Goal: Task Accomplishment & Management: Manage account settings

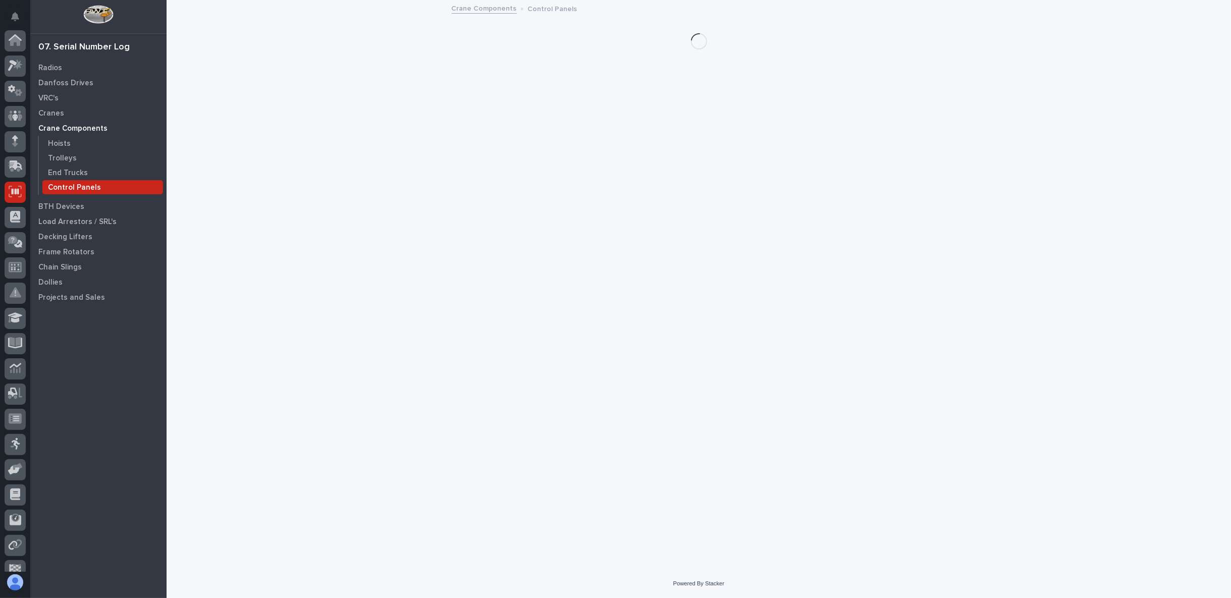
scroll to position [64, 0]
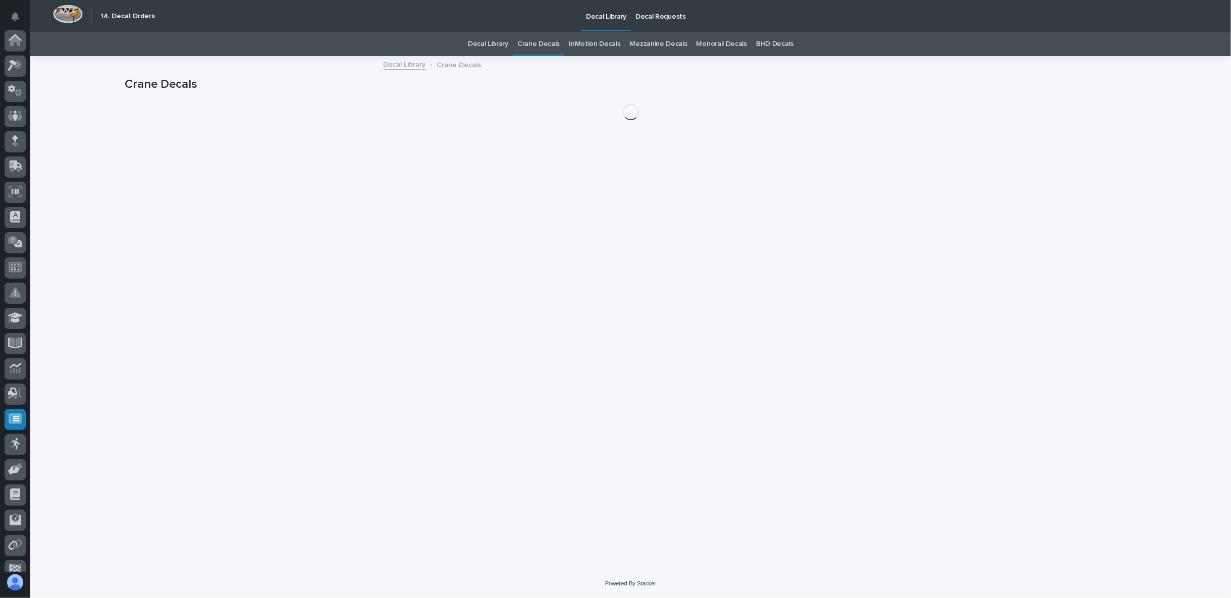
scroll to position [64, 0]
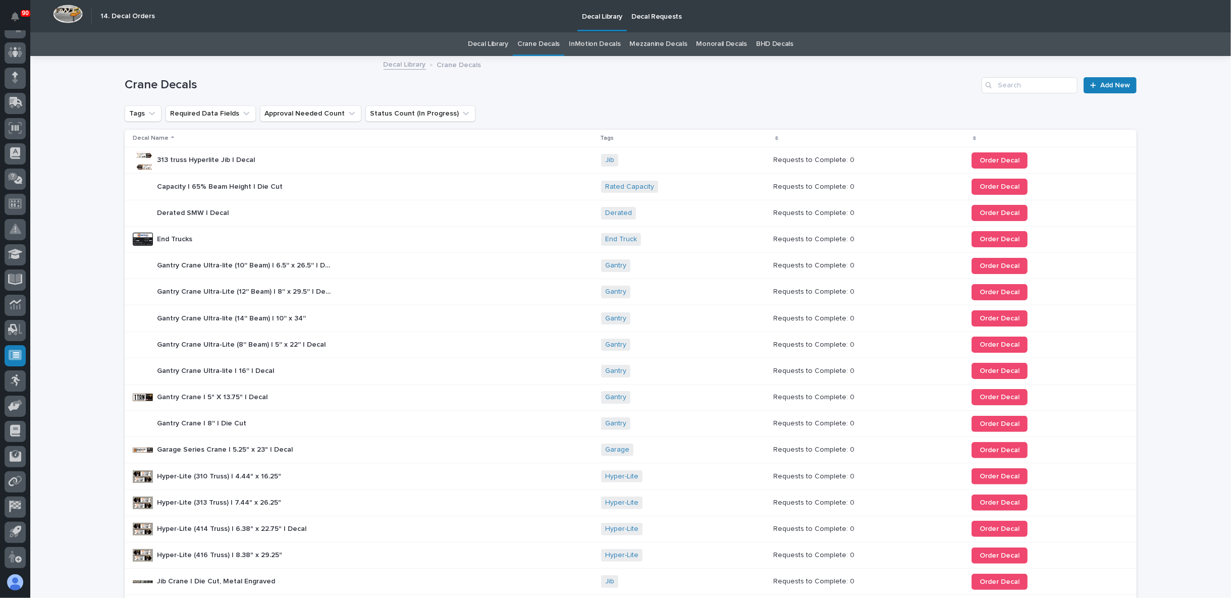
click at [648, 14] on p "Decal Requests" at bounding box center [656, 10] width 50 height 21
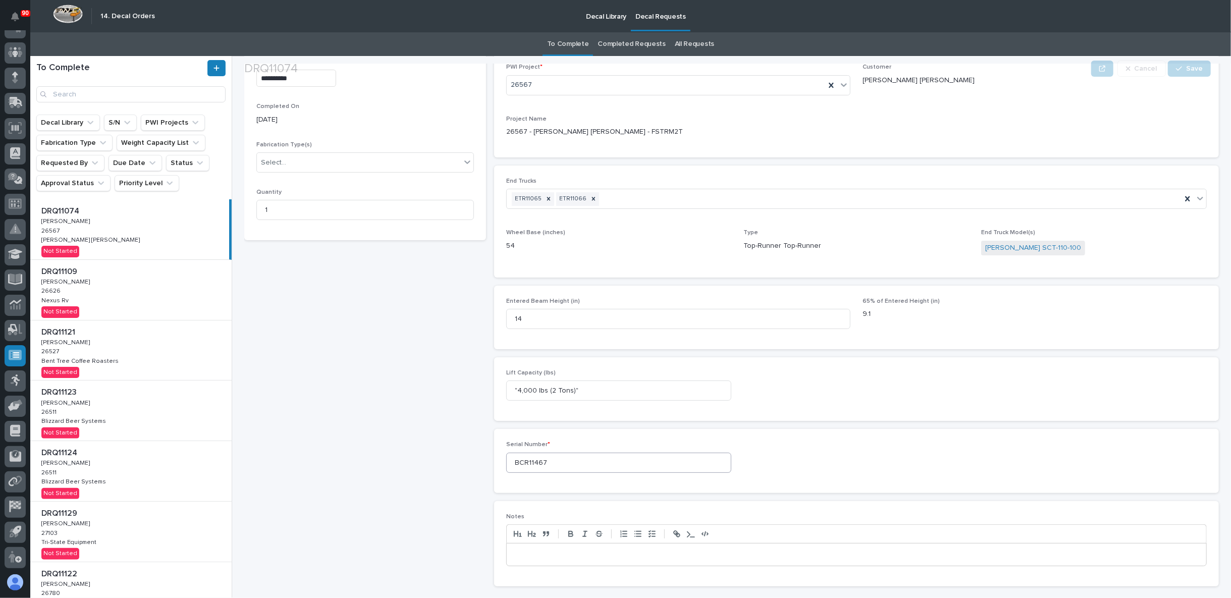
scroll to position [242, 0]
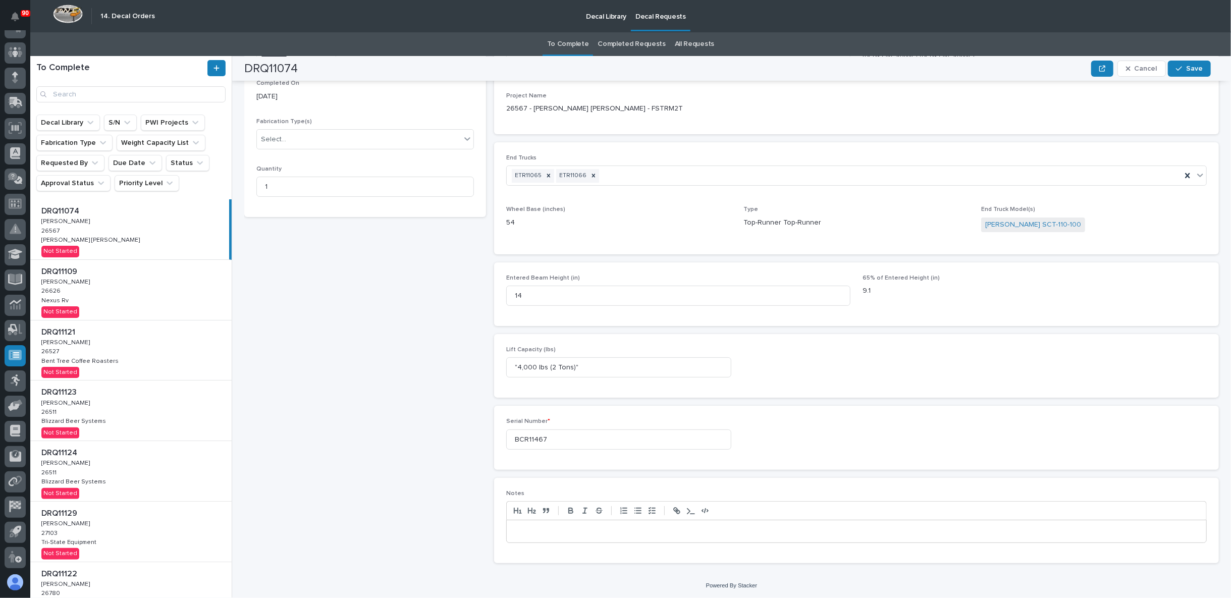
click at [569, 531] on p at bounding box center [856, 531] width 684 height 10
click at [1197, 62] on button "Save" at bounding box center [1189, 69] width 43 height 16
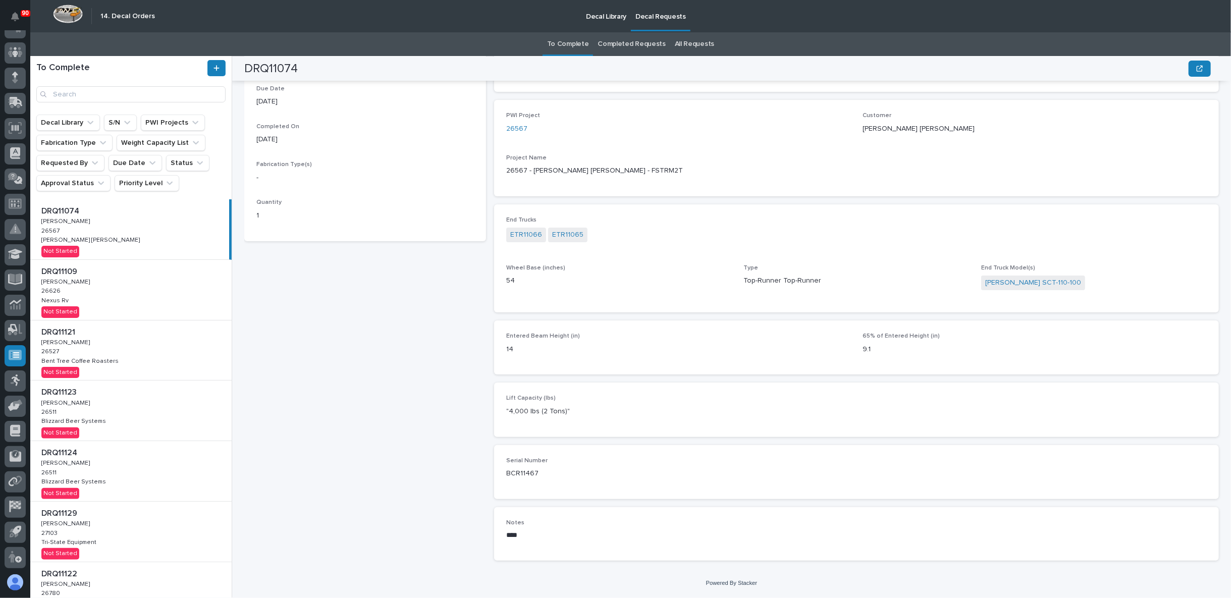
scroll to position [169, 0]
click at [88, 295] on div "DRQ11109 DRQ11109 Adam Yutzy Adam Yutzy 26626 26626 Nexus Rv Nexus Rv Not Start…" at bounding box center [130, 290] width 201 height 60
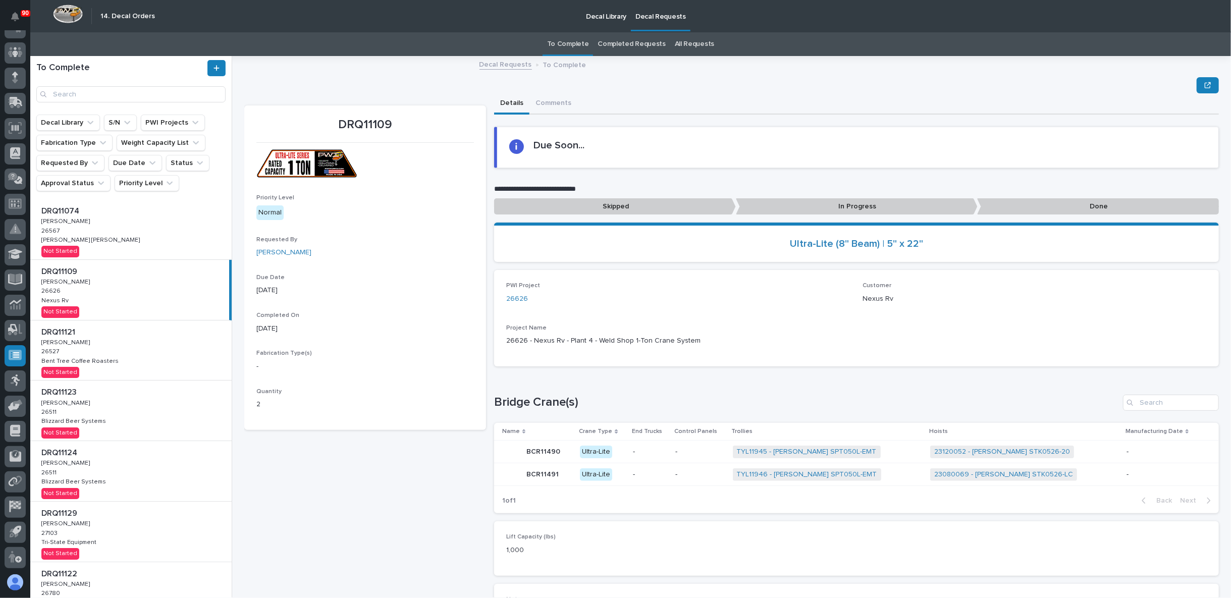
scroll to position [65, 0]
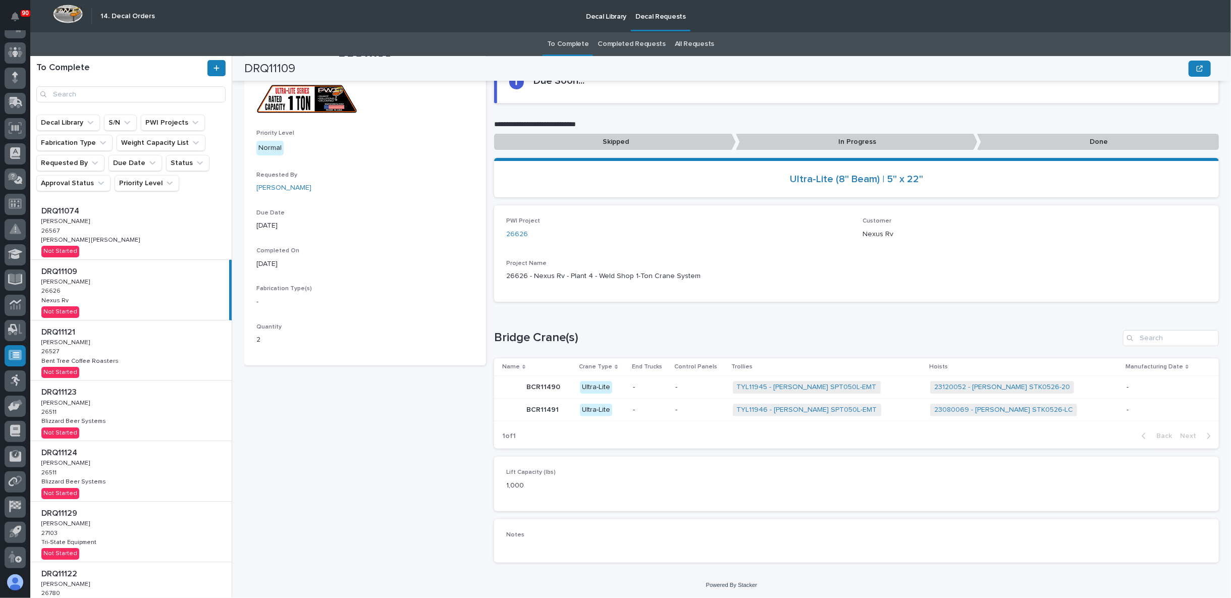
click at [427, 526] on div "DRQ11109 Priority Level Normal Requested By Adam Yutzy Due Date 09/08/2025 Comp…" at bounding box center [365, 306] width 242 height 530
click at [537, 552] on div "Notes •••" at bounding box center [856, 540] width 725 height 43
click at [528, 544] on div "Notes •••" at bounding box center [856, 541] width 701 height 19
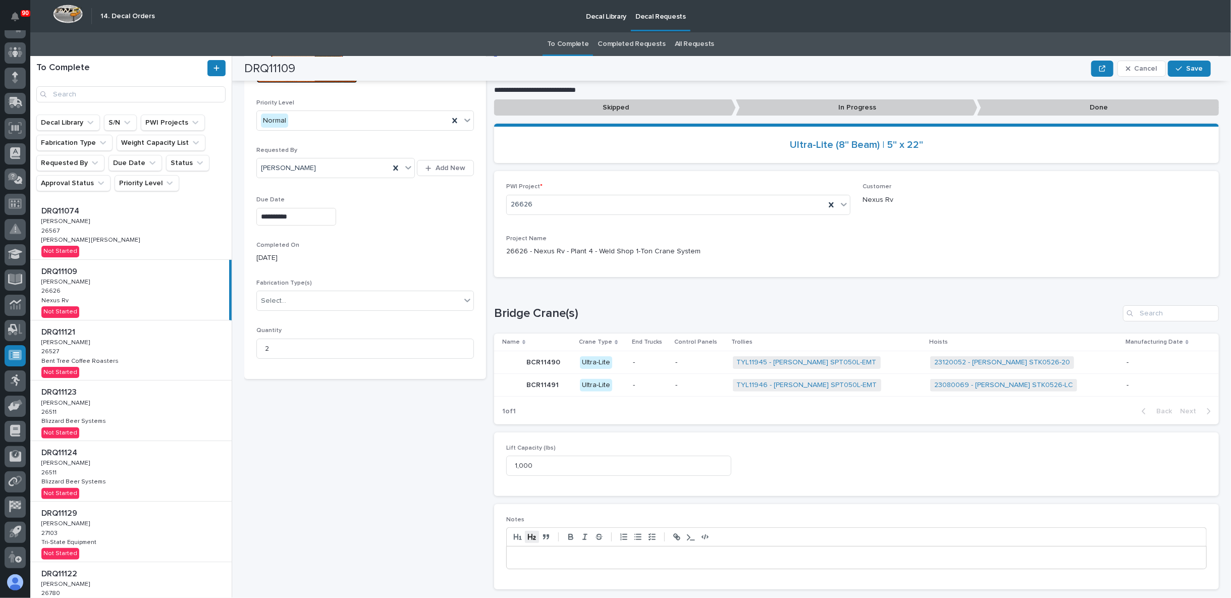
scroll to position [125, 0]
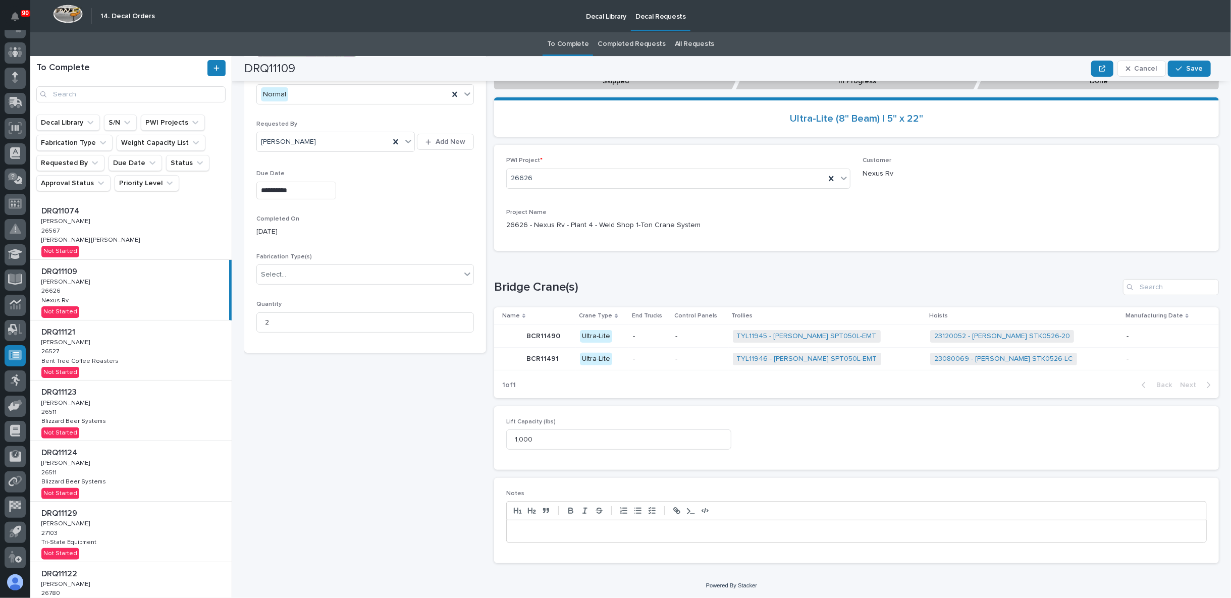
click at [522, 530] on p at bounding box center [856, 531] width 684 height 10
click at [1186, 68] on div "button" at bounding box center [1181, 68] width 10 height 7
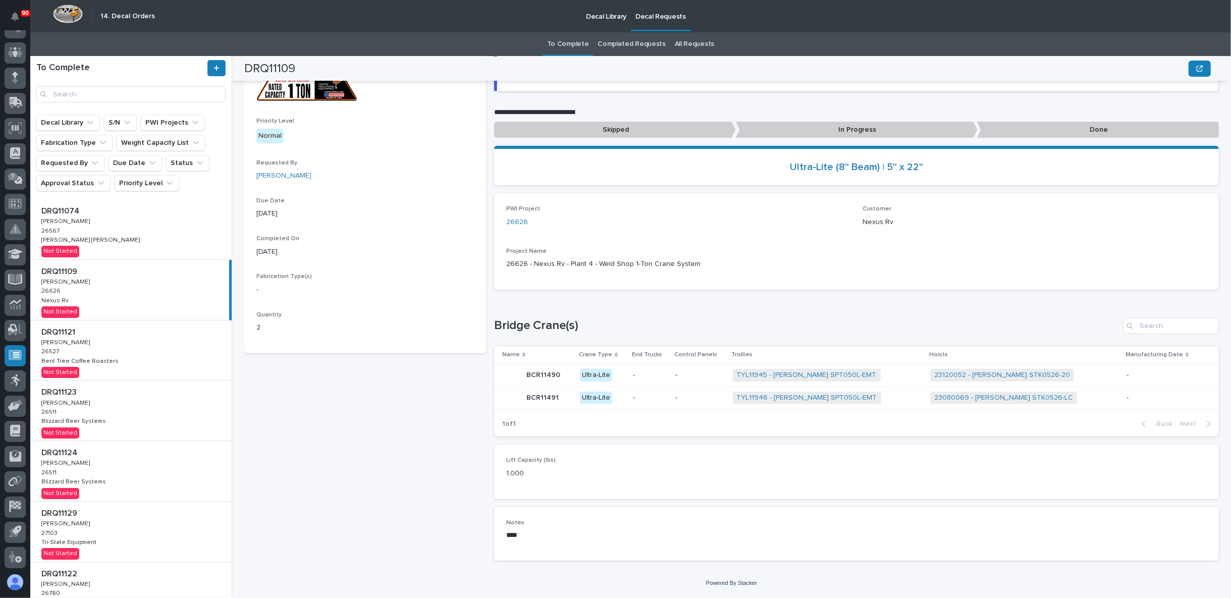
scroll to position [75, 0]
click at [149, 360] on div "DRQ11121 DRQ11121 Adam Yutzy Adam Yutzy 26527 26527 Bent Tree Coffee Roasters B…" at bounding box center [130, 351] width 201 height 60
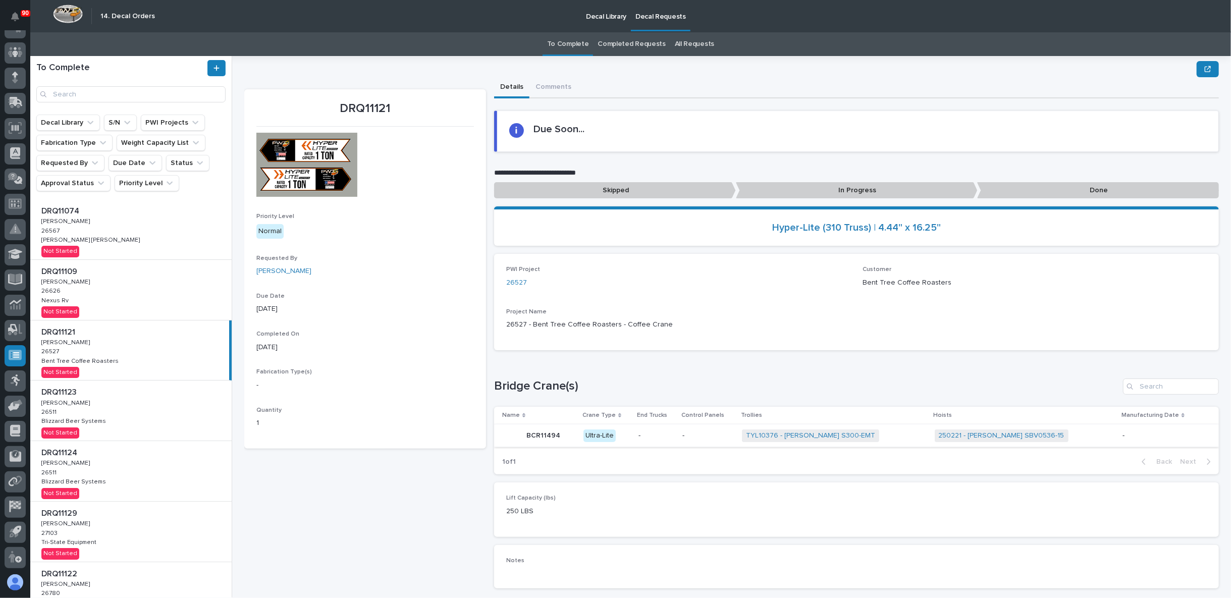
scroll to position [42, 0]
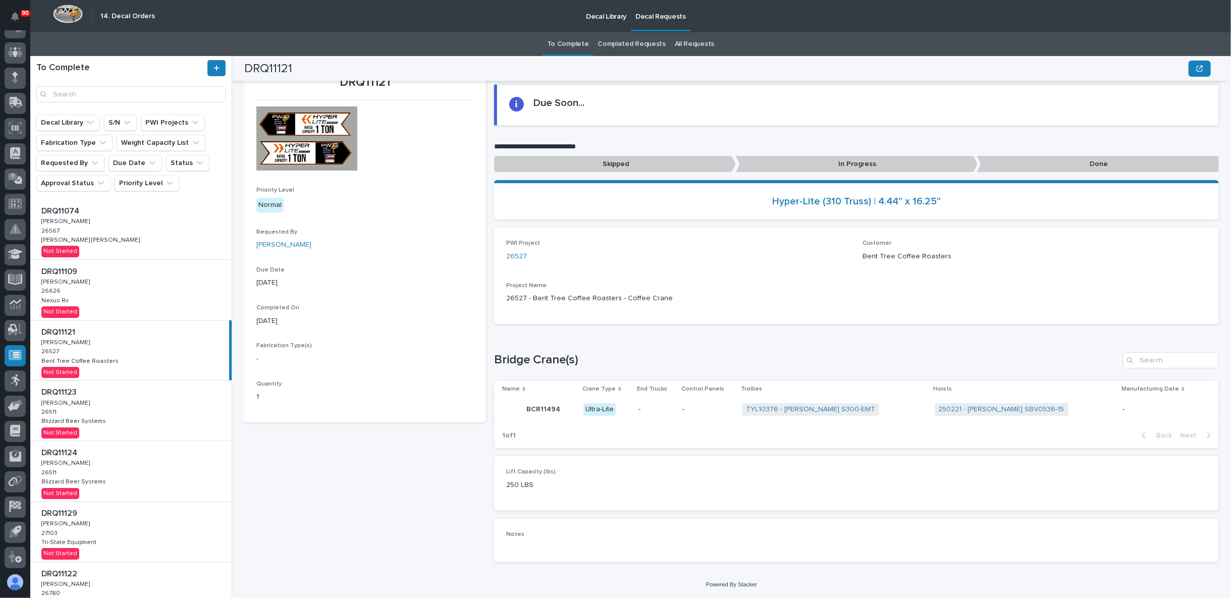
click at [403, 543] on div "DRQ11121 Priority Level Normal Requested By Adam Yutzy Due Date 09/08/2025 Comp…" at bounding box center [365, 316] width 242 height 507
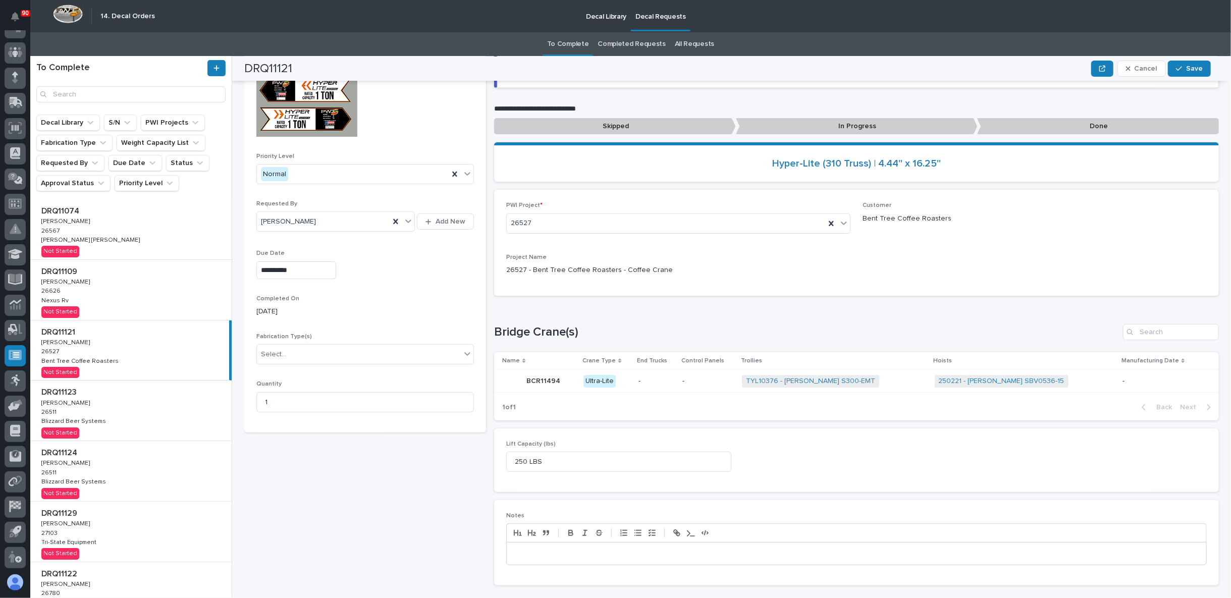
scroll to position [102, 0]
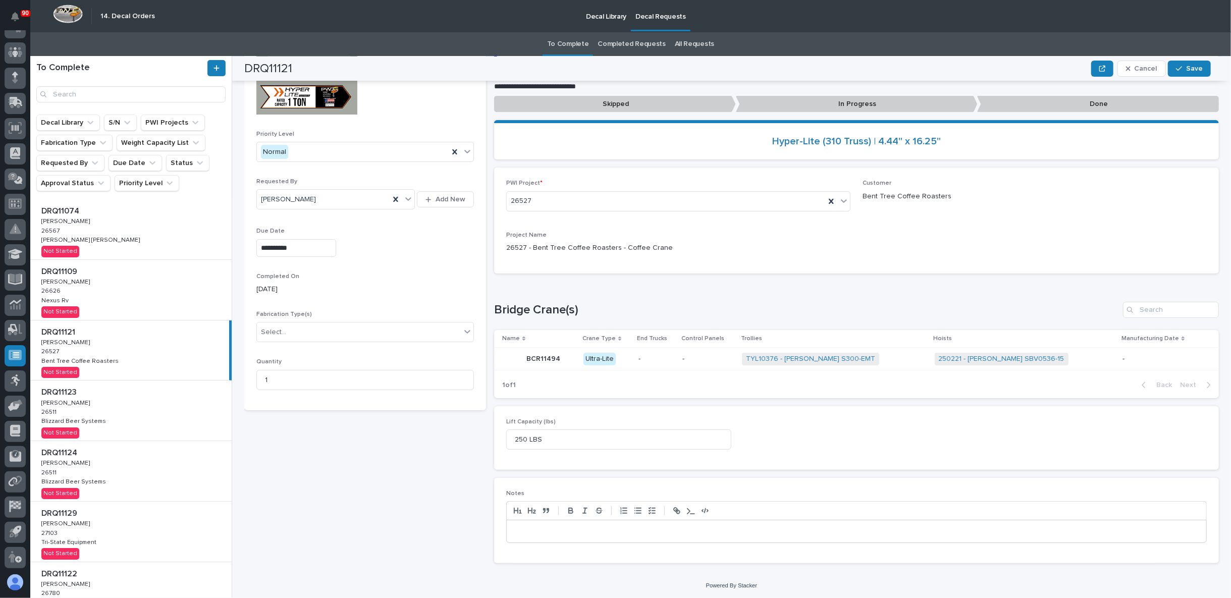
click at [531, 532] on p at bounding box center [856, 531] width 684 height 10
click at [1189, 67] on span "Save" at bounding box center [1194, 68] width 17 height 9
click at [310, 250] on input "**********" at bounding box center [296, 248] width 80 height 18
click at [320, 146] on div "12" at bounding box center [323, 148] width 14 height 14
type input "**********"
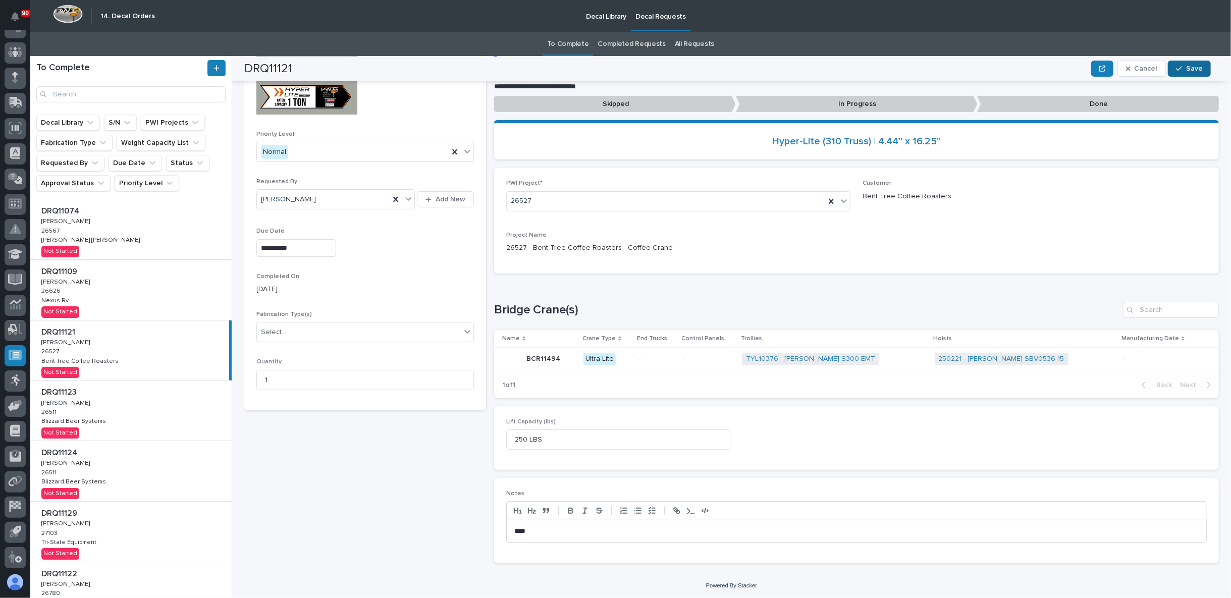
click at [1181, 65] on icon "button" at bounding box center [1179, 68] width 6 height 7
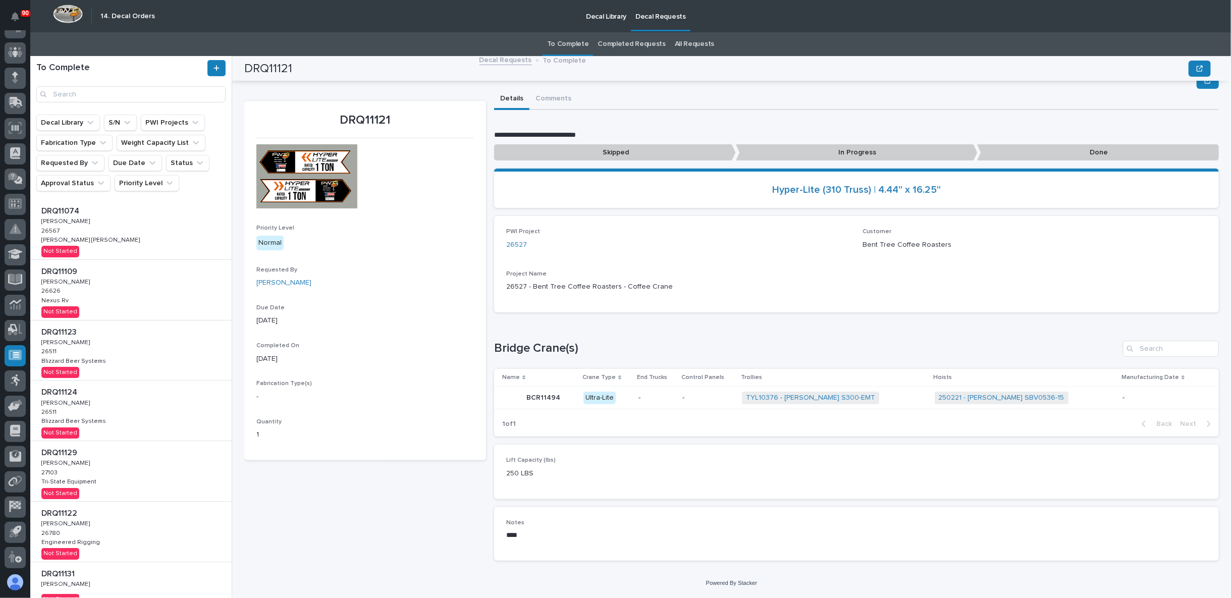
scroll to position [3, 0]
click at [125, 238] on div "DRQ11074 DRQ11074 Adam Yutzy Adam Yutzy 26567 26567 Henson Robinson Henson Robi…" at bounding box center [130, 229] width 201 height 60
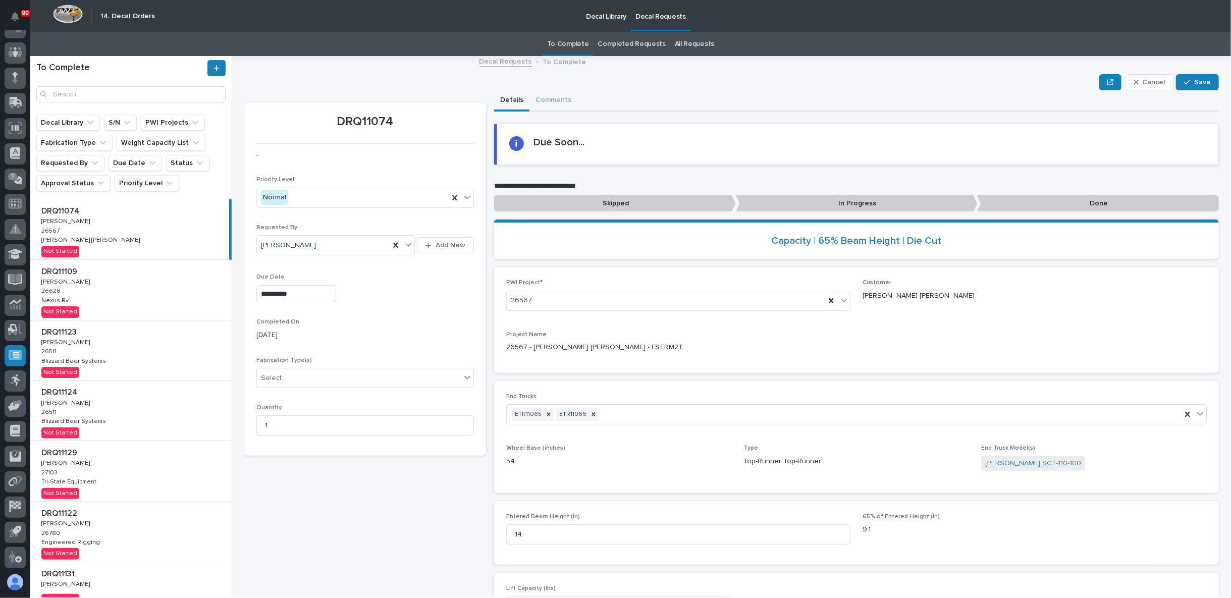
click at [305, 292] on input "**********" at bounding box center [296, 294] width 80 height 18
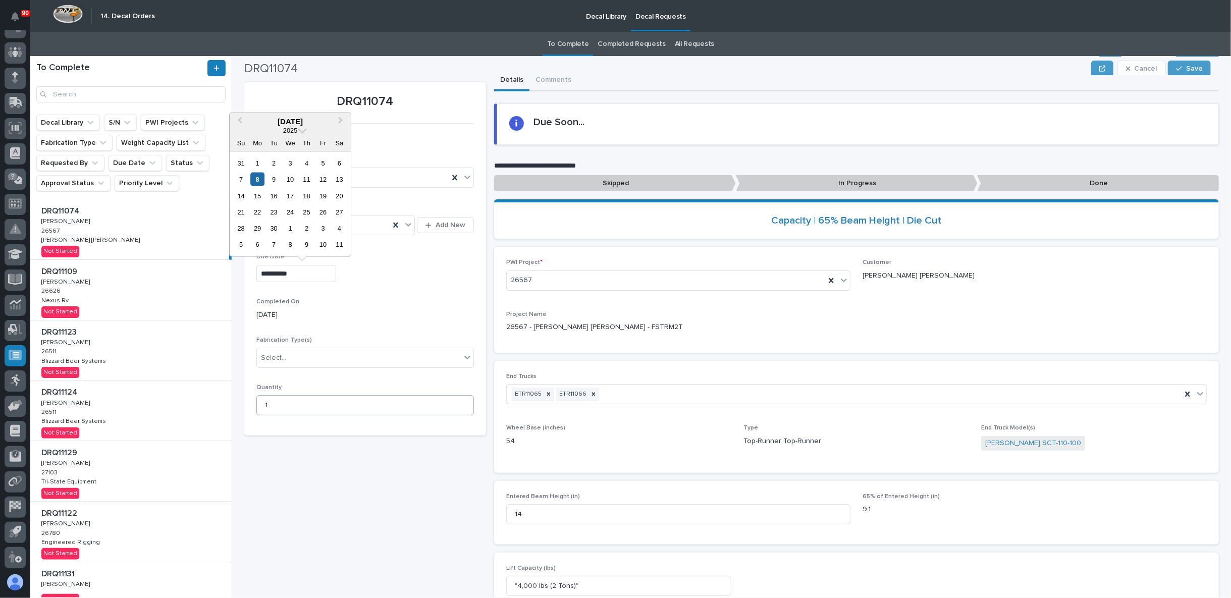
scroll to position [17, 0]
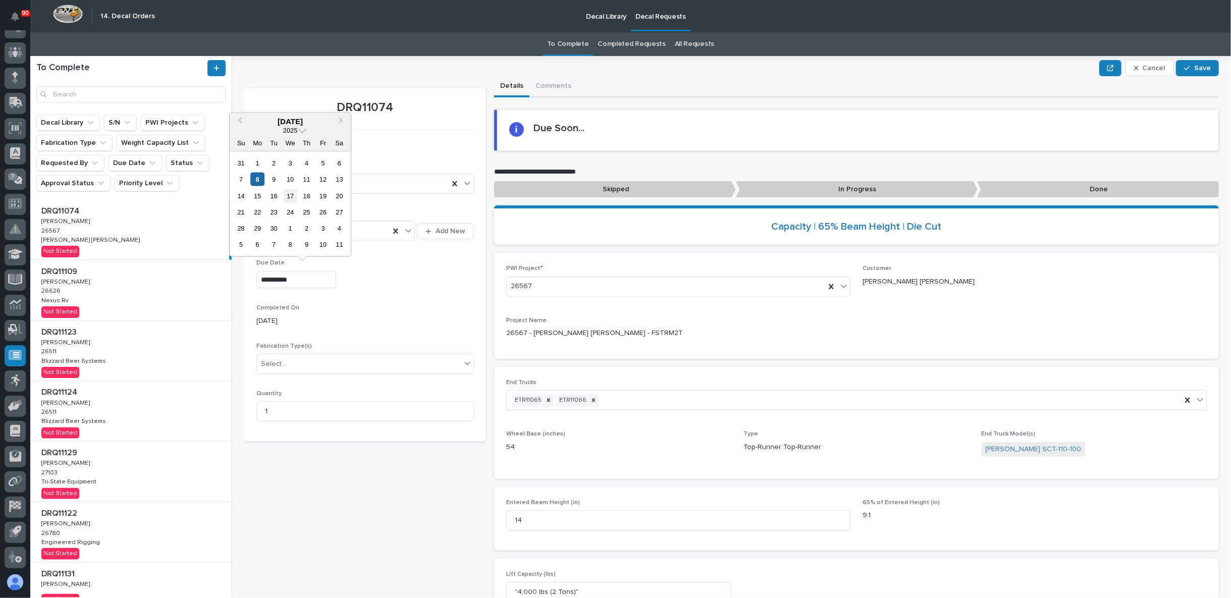
click at [293, 198] on div "17" at bounding box center [291, 196] width 14 height 14
type input "**********"
click at [1184, 65] on div "button" at bounding box center [1189, 68] width 10 height 7
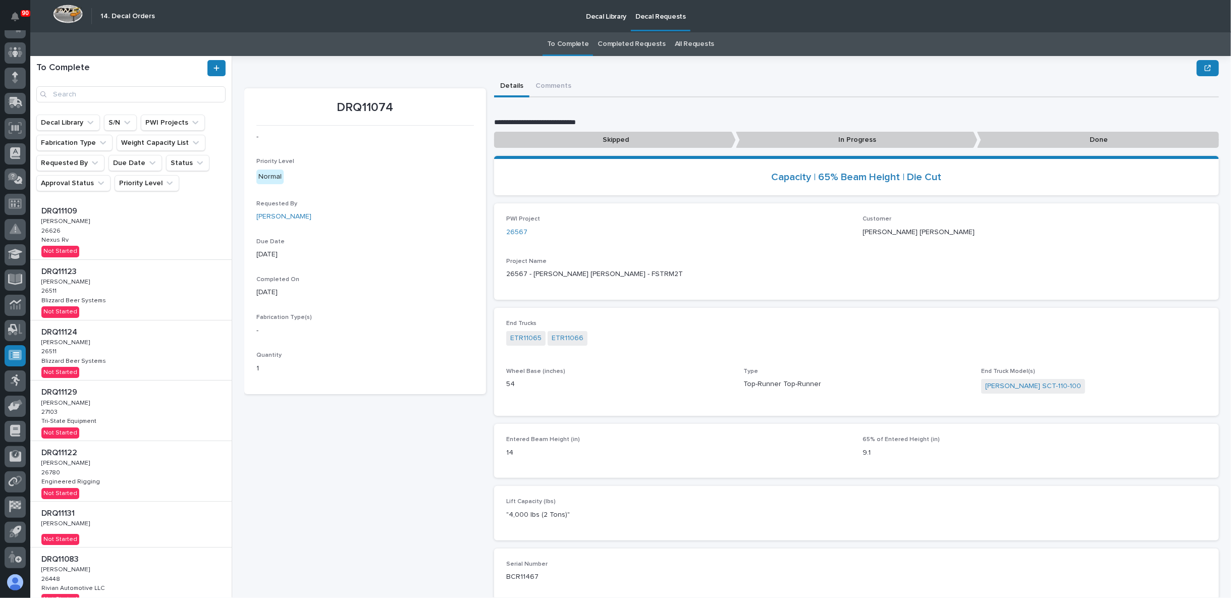
click at [99, 225] on div "DRQ11109 DRQ11109 Adam Yutzy Adam Yutzy 26626 26626 Nexus Rv Nexus Rv Not Start…" at bounding box center [130, 229] width 201 height 60
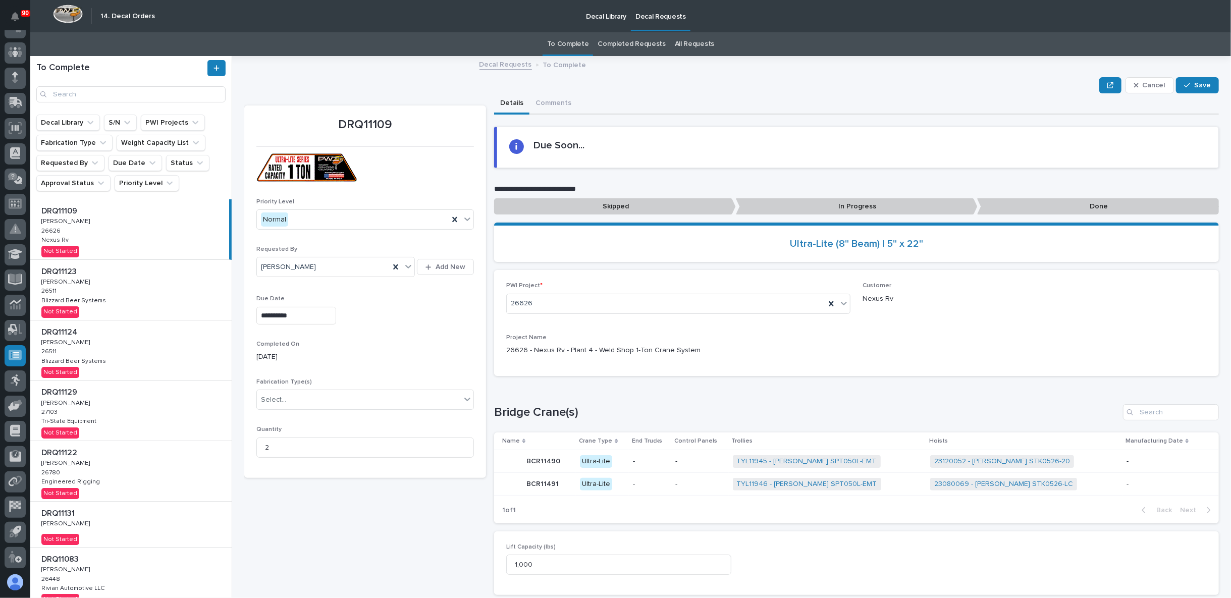
click at [314, 319] on input "**********" at bounding box center [296, 316] width 80 height 18
click at [260, 233] on div "15" at bounding box center [258, 232] width 14 height 14
type input "**********"
click at [1194, 83] on span "Save" at bounding box center [1202, 85] width 17 height 9
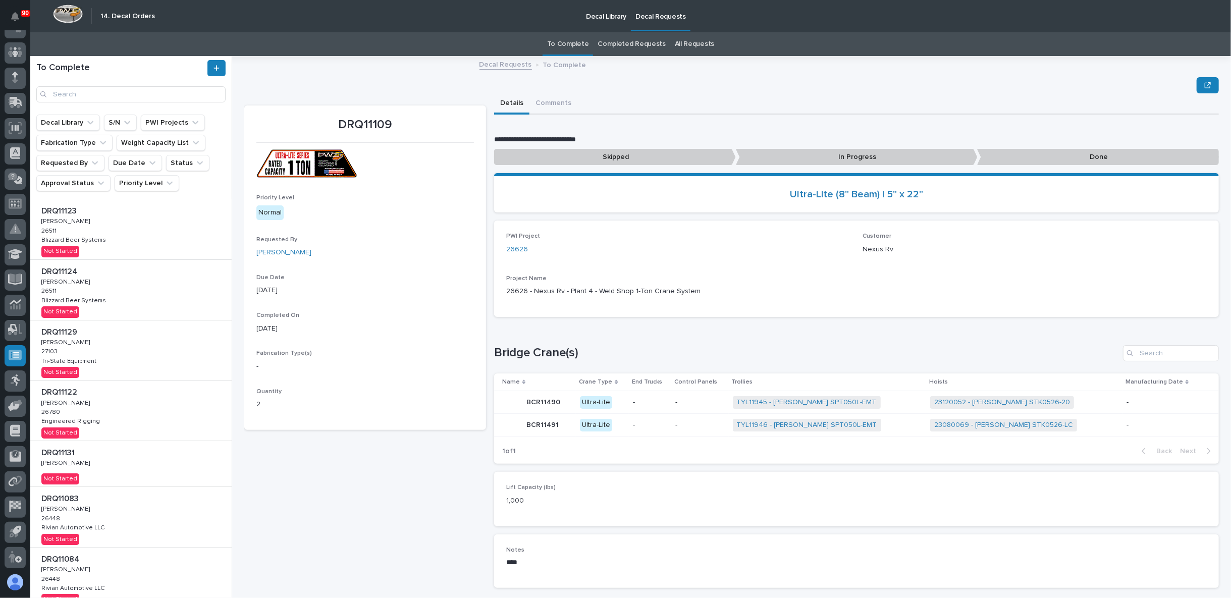
scroll to position [26, 0]
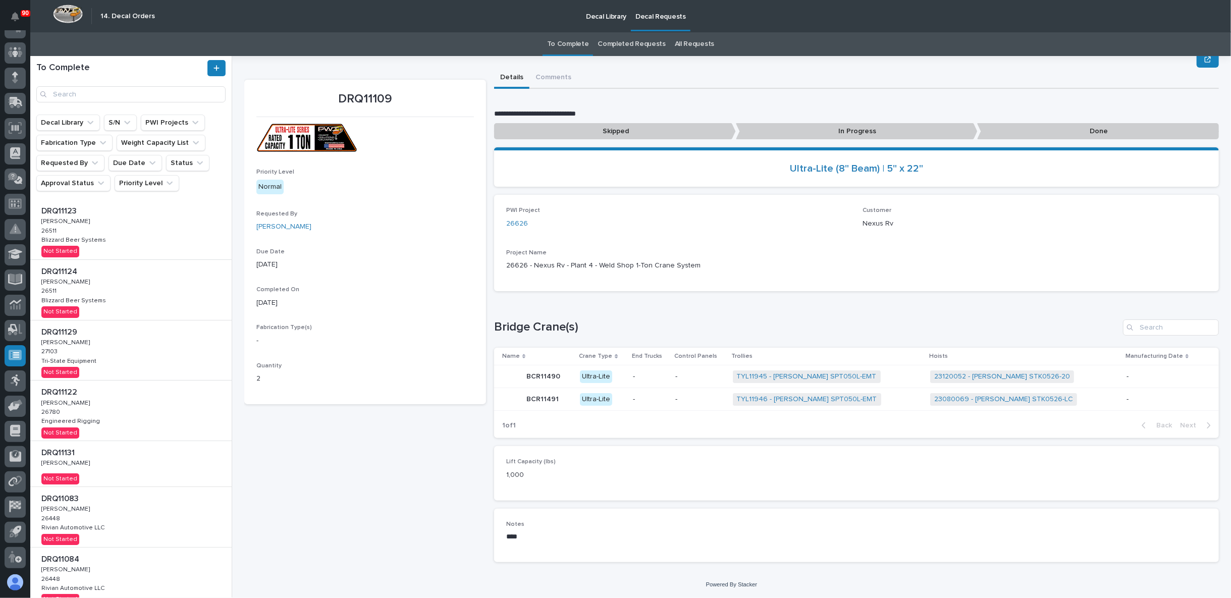
click at [134, 238] on div "DRQ11123 DRQ11123 Adam Yutzy Adam Yutzy 26511 26511 Blizzard Beer Systems Blizz…" at bounding box center [130, 229] width 201 height 60
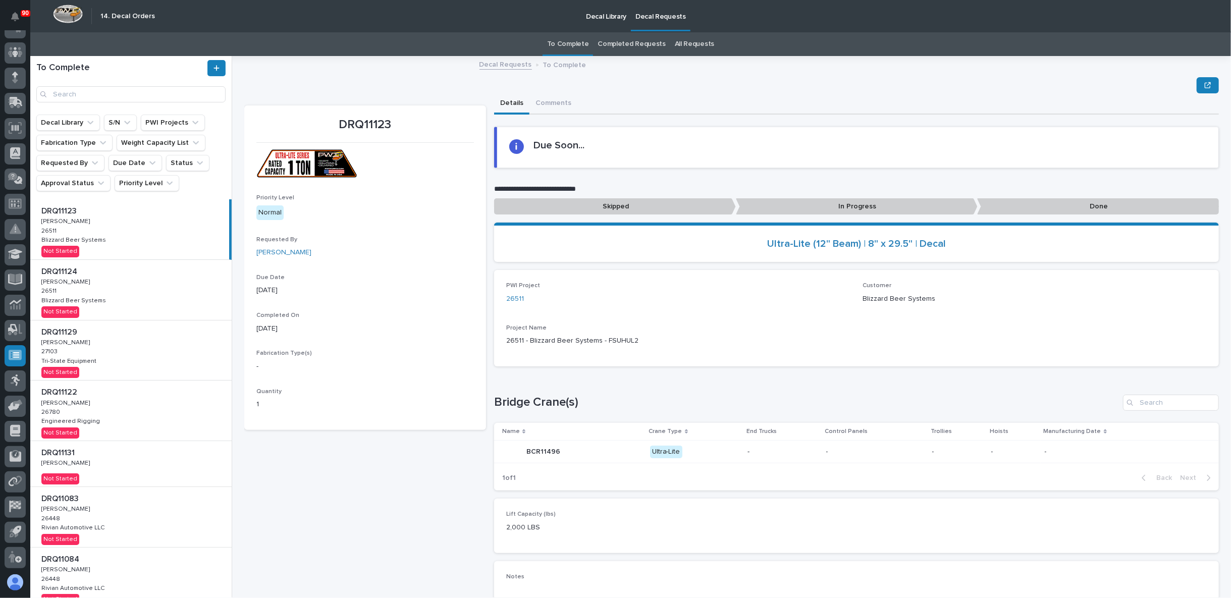
click at [357, 497] on div "DRQ11123 Priority Level Normal Requested By Adam Yutzy Due Date 09/08/2025 Comp…" at bounding box center [365, 359] width 242 height 507
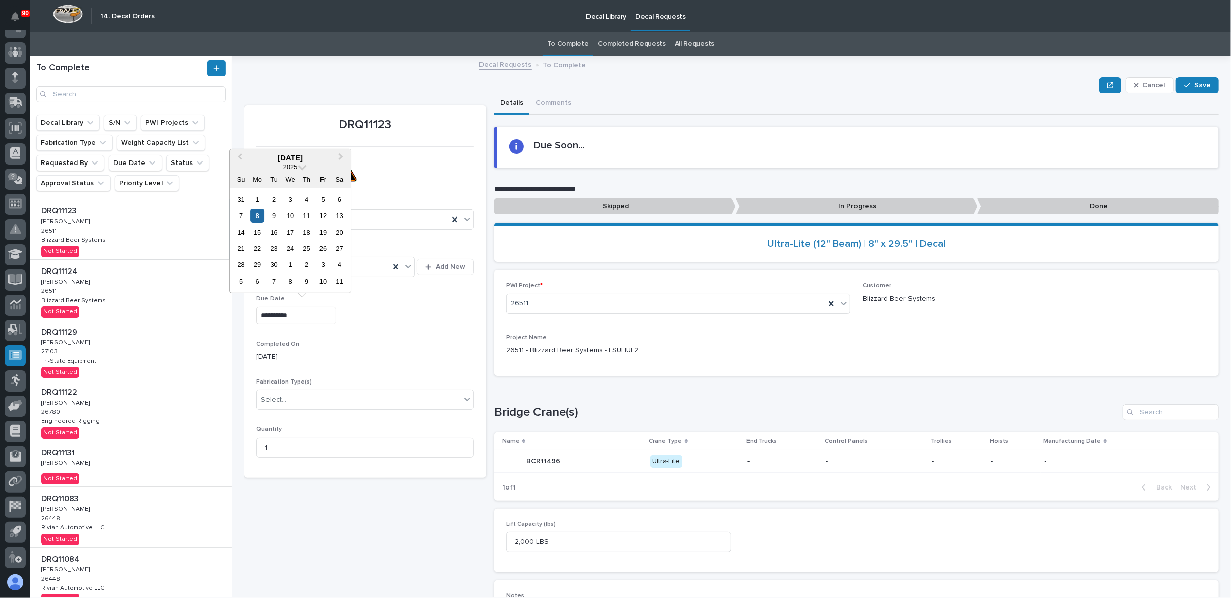
click at [309, 315] on input "**********" at bounding box center [296, 316] width 80 height 18
click at [324, 212] on div "12" at bounding box center [323, 216] width 14 height 14
type input "**********"
click at [1194, 83] on span "Save" at bounding box center [1202, 85] width 17 height 9
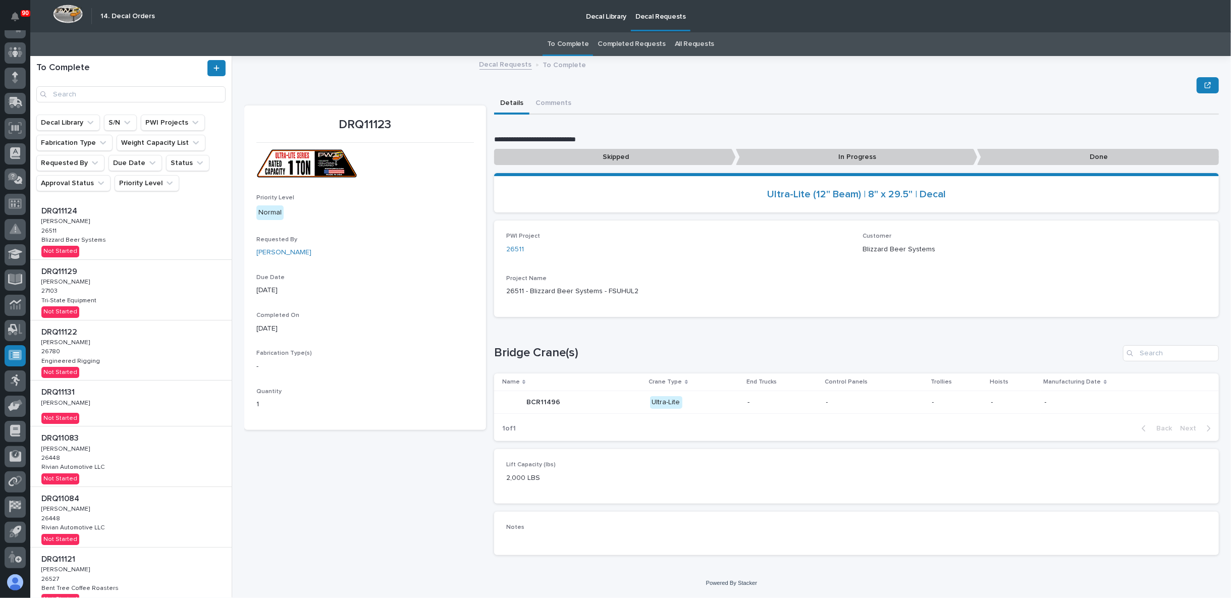
click at [138, 227] on div "DRQ11124 DRQ11124 Adam Yutzy Adam Yutzy 26511 26511 Blizzard Beer Systems Blizz…" at bounding box center [130, 229] width 201 height 60
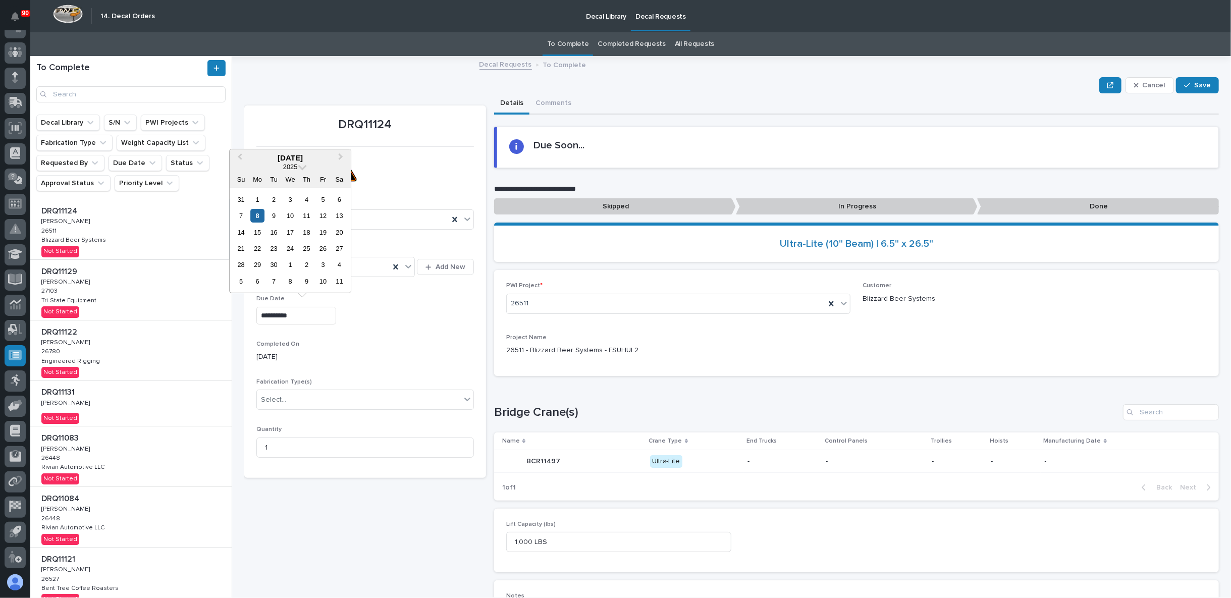
click at [309, 315] on input "**********" at bounding box center [296, 316] width 80 height 18
click at [321, 214] on div "12" at bounding box center [323, 216] width 14 height 14
type input "**********"
click at [1194, 83] on span "Save" at bounding box center [1202, 85] width 17 height 9
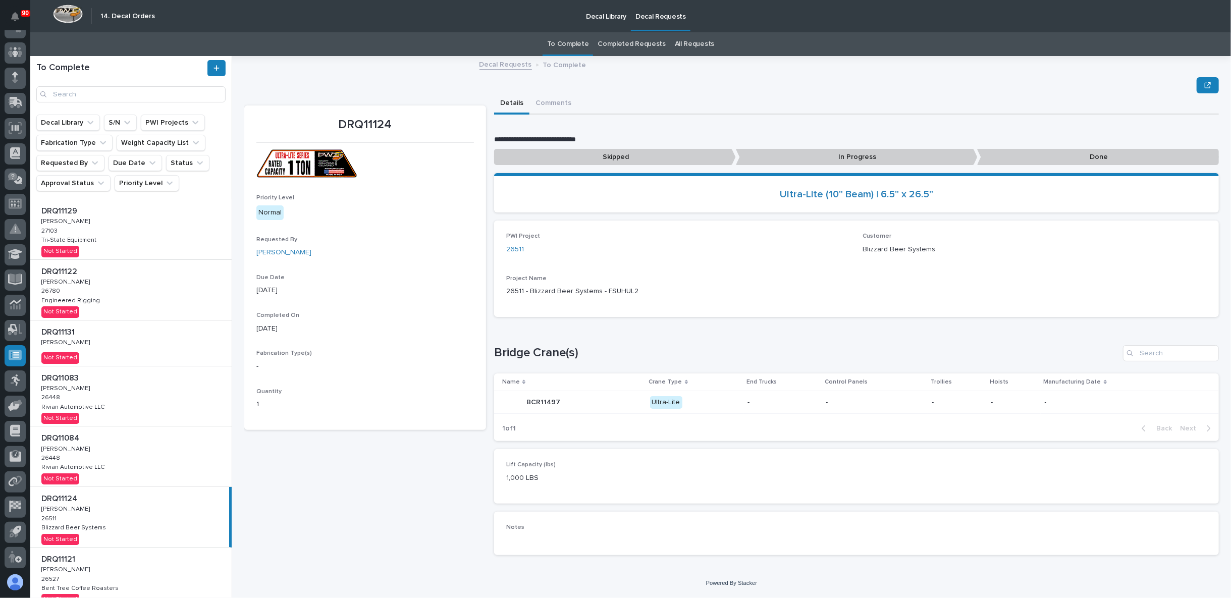
click at [134, 229] on div "DRQ11129 DRQ11129 Adam Yutzy Adam Yutzy 27103 27103 Tri-State Equipment Tri-Sta…" at bounding box center [130, 229] width 201 height 60
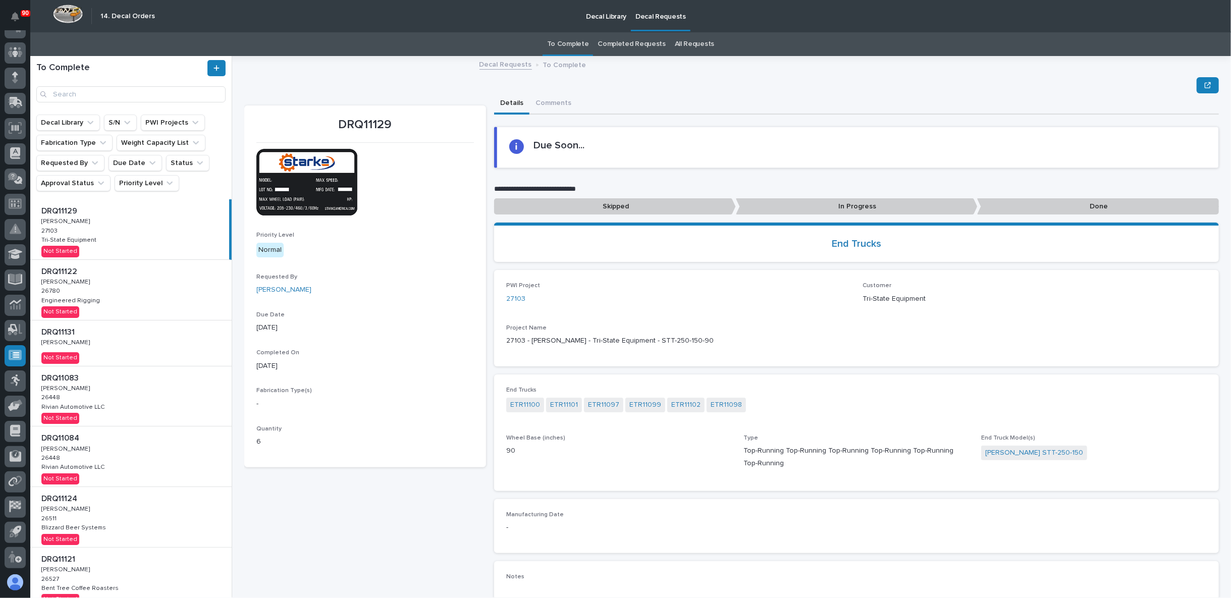
click at [351, 518] on div "DRQ11129 Priority Level Normal Requested By Adam Yutzy Due Date 09/08/2025 Comp…" at bounding box center [365, 360] width 242 height 508
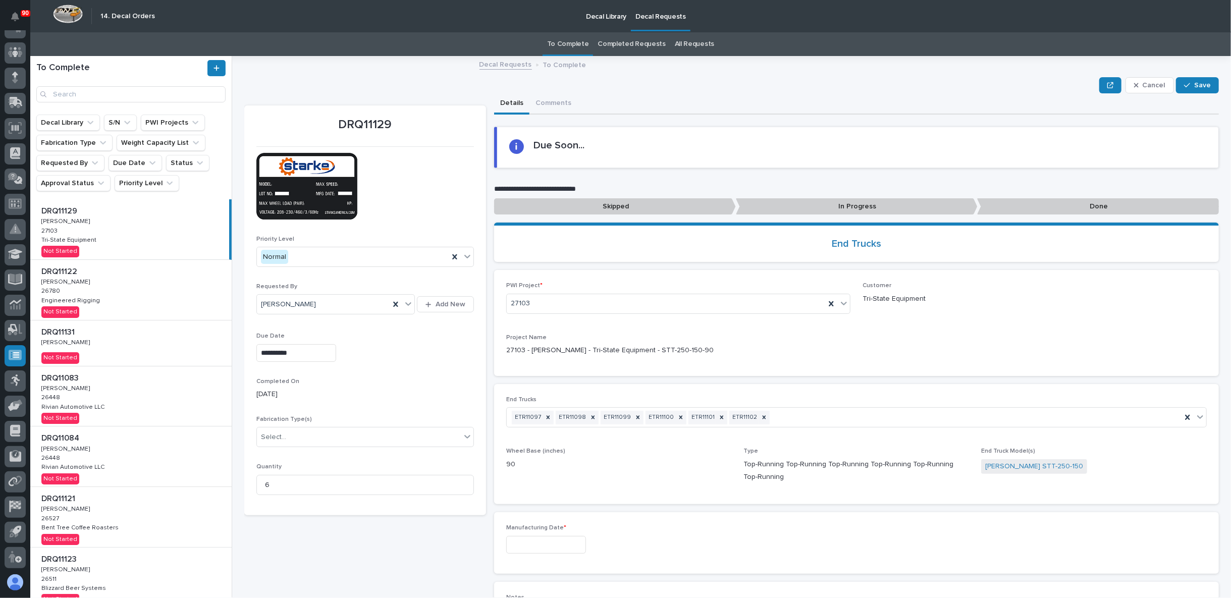
click at [319, 355] on input "**********" at bounding box center [296, 353] width 80 height 18
drag, startPoint x: 318, startPoint y: 254, endPoint x: 351, endPoint y: 244, distance: 35.3
click at [319, 253] on div "12" at bounding box center [323, 253] width 14 height 14
type input "**********"
click at [1194, 82] on span "Save" at bounding box center [1202, 85] width 17 height 9
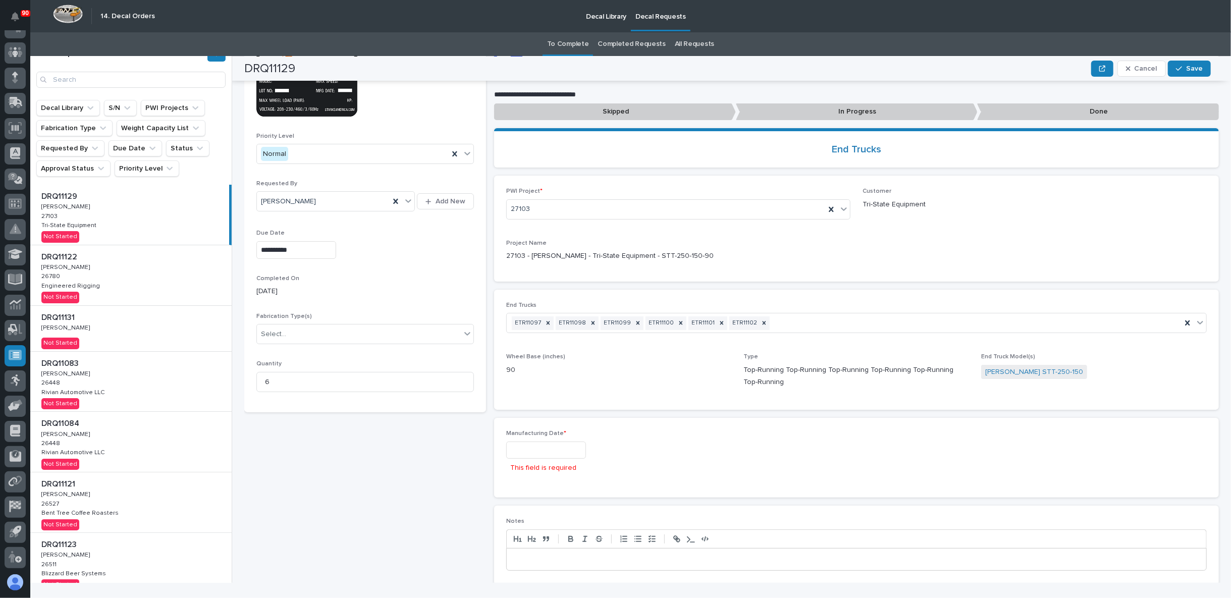
scroll to position [66, 0]
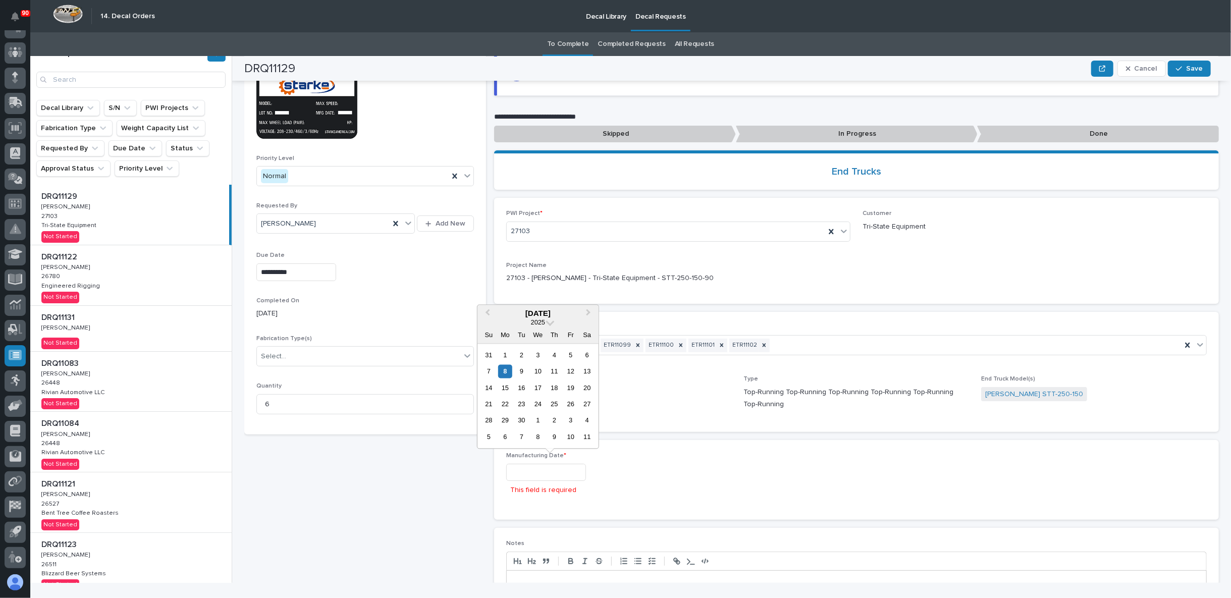
click at [528, 474] on input "text" at bounding box center [546, 473] width 80 height 18
click at [506, 370] on div "8" at bounding box center [505, 372] width 14 height 14
type input "**********"
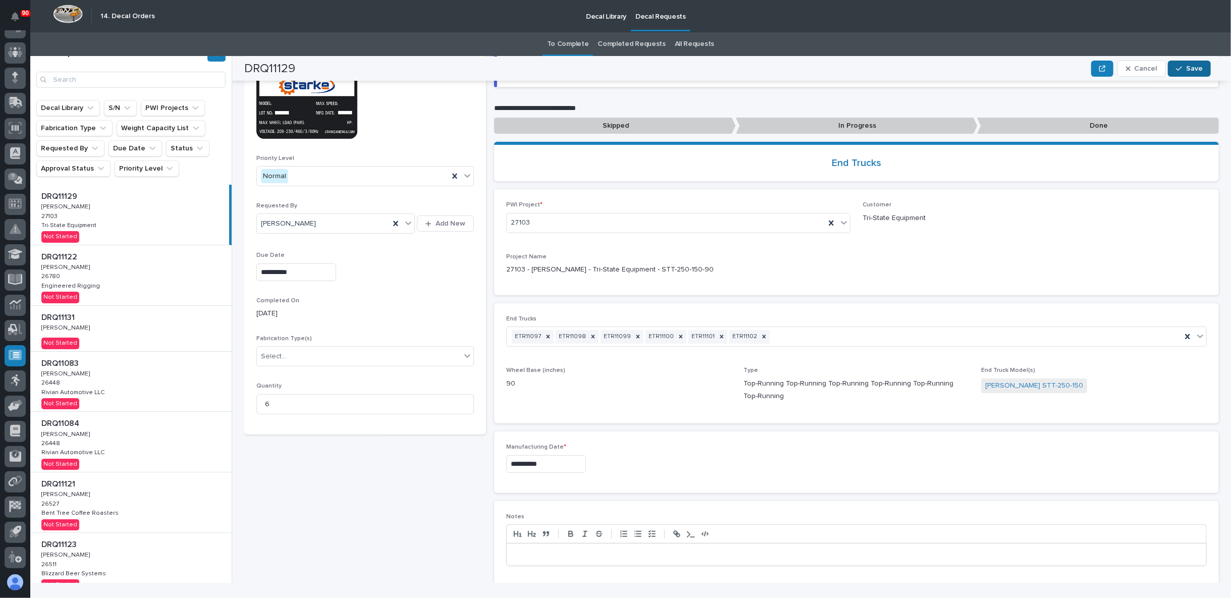
click at [1181, 69] on icon "button" at bounding box center [1179, 68] width 6 height 7
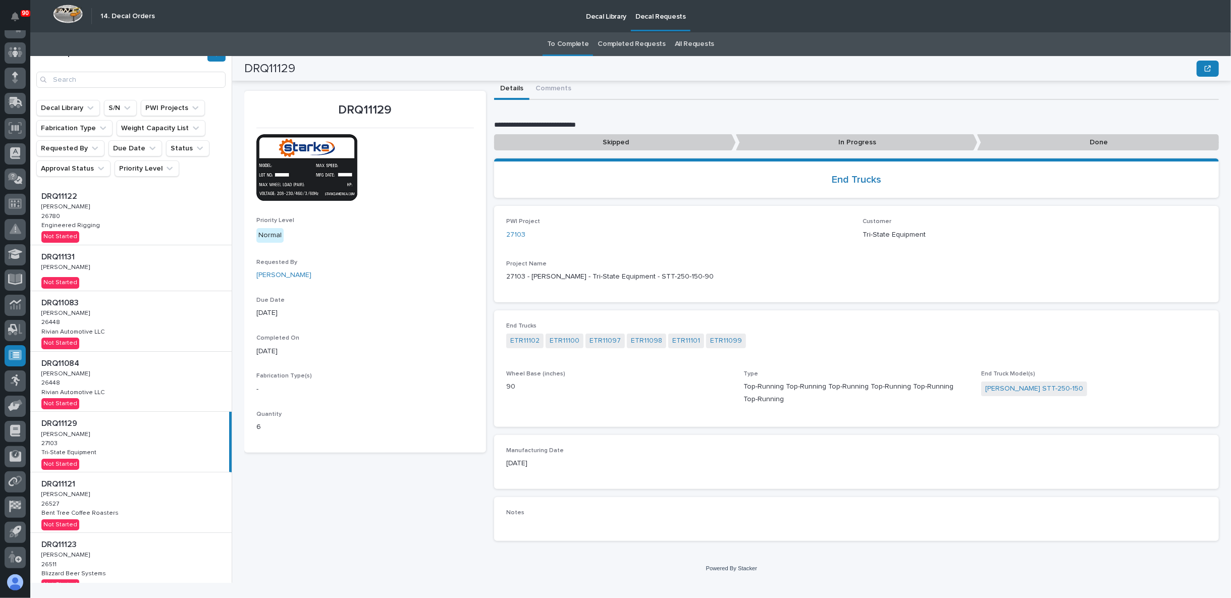
scroll to position [0, 0]
click at [138, 214] on div "DRQ11122 DRQ11122 Adam Yutzy Adam Yutzy 26780 26780 Engineered Rigging Engineer…" at bounding box center [130, 215] width 201 height 60
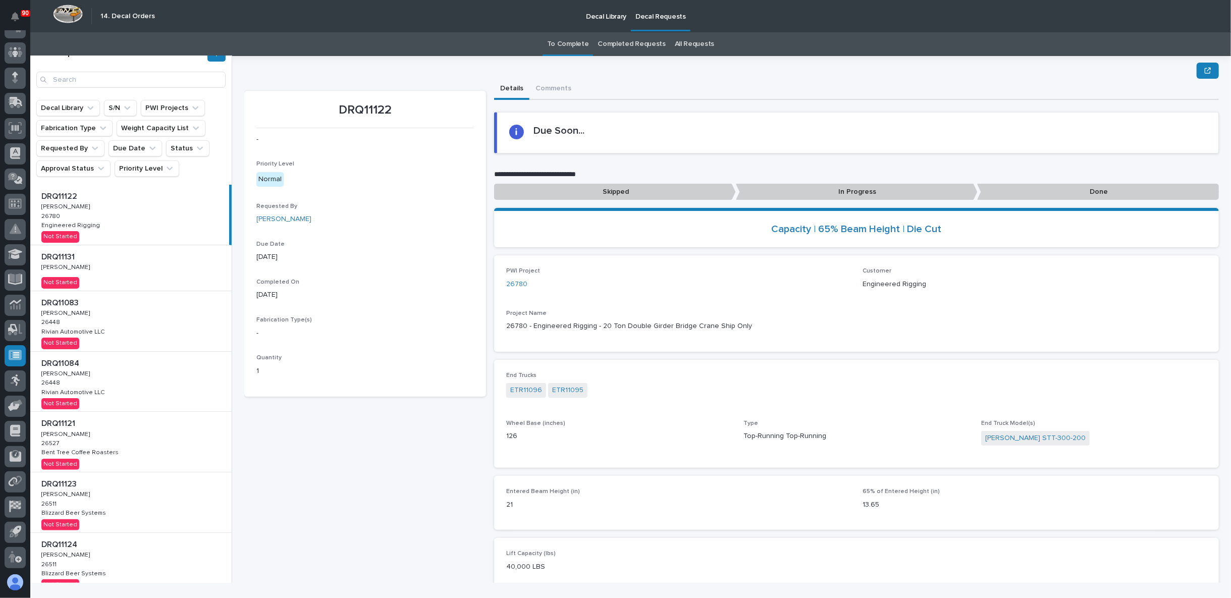
click at [353, 457] on div "DRQ11122 - Priority Level Normal Requested By Adam Yutzy Due Date 09/09/2025 Co…" at bounding box center [365, 402] width 242 height 623
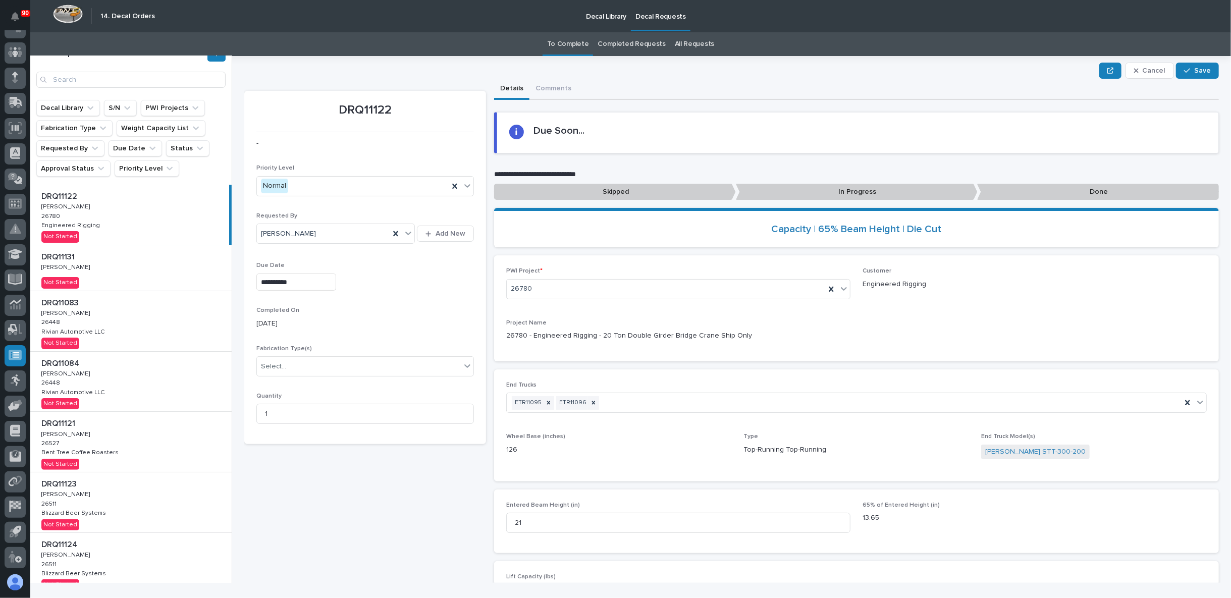
click at [311, 287] on input "**********" at bounding box center [296, 283] width 80 height 18
click at [259, 214] on div "22" at bounding box center [258, 215] width 14 height 14
type input "**********"
click at [1184, 68] on icon "button" at bounding box center [1187, 70] width 6 height 7
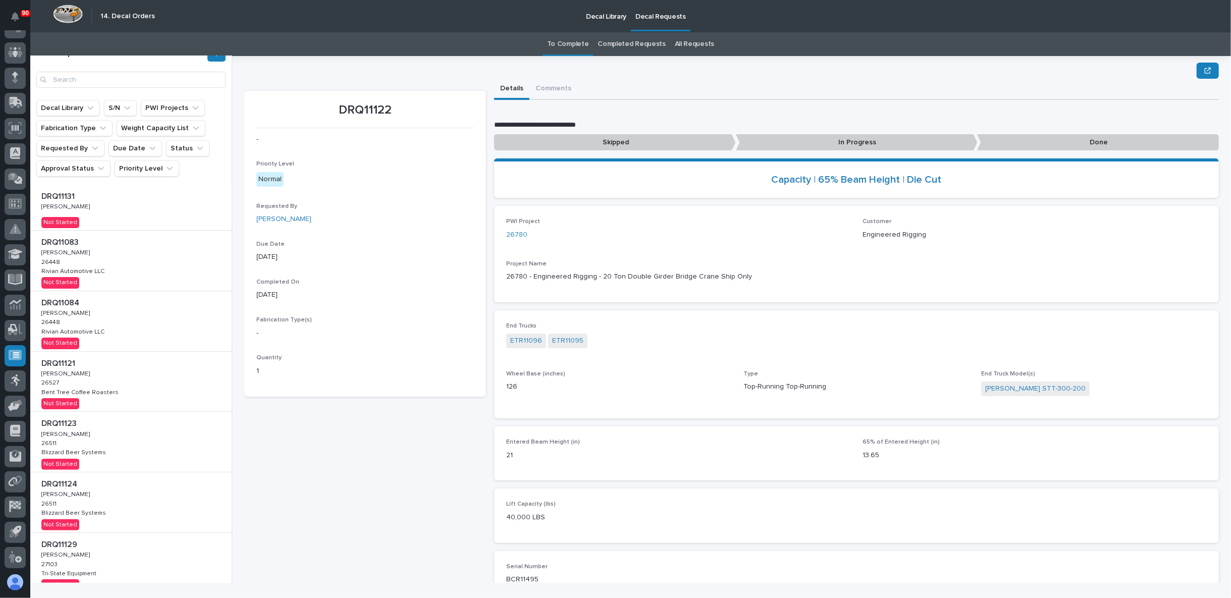
click at [116, 210] on div "DRQ11131 DRQ11131 Ken Overmyer Ken Overmyer Not Started" at bounding box center [130, 207] width 201 height 45
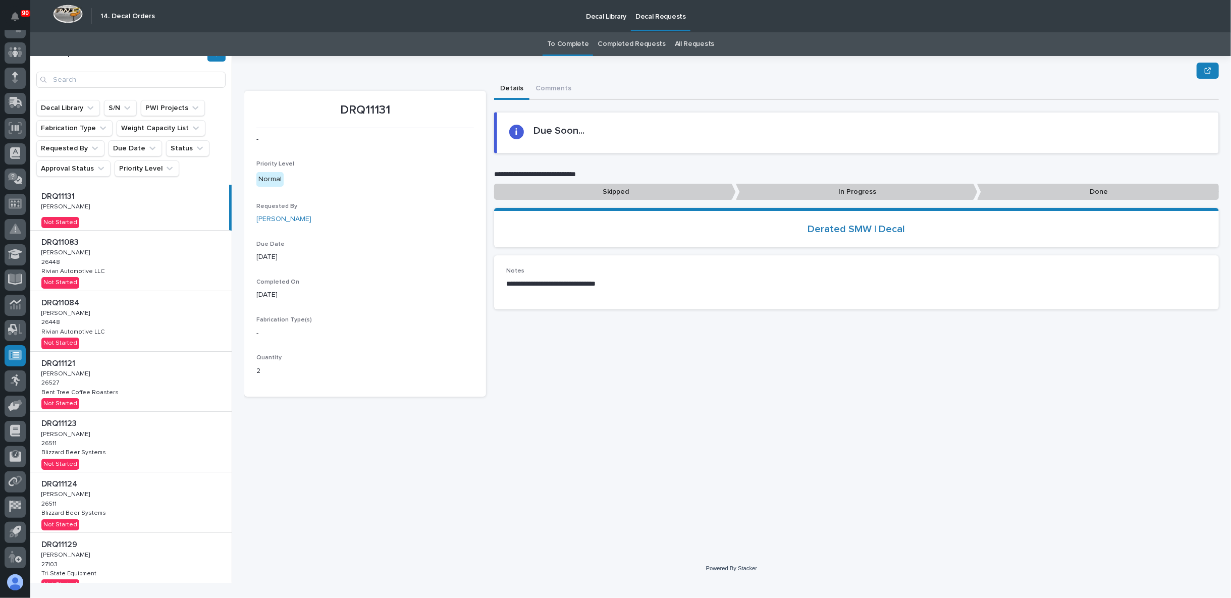
click at [1076, 191] on p "Done" at bounding box center [1098, 192] width 242 height 17
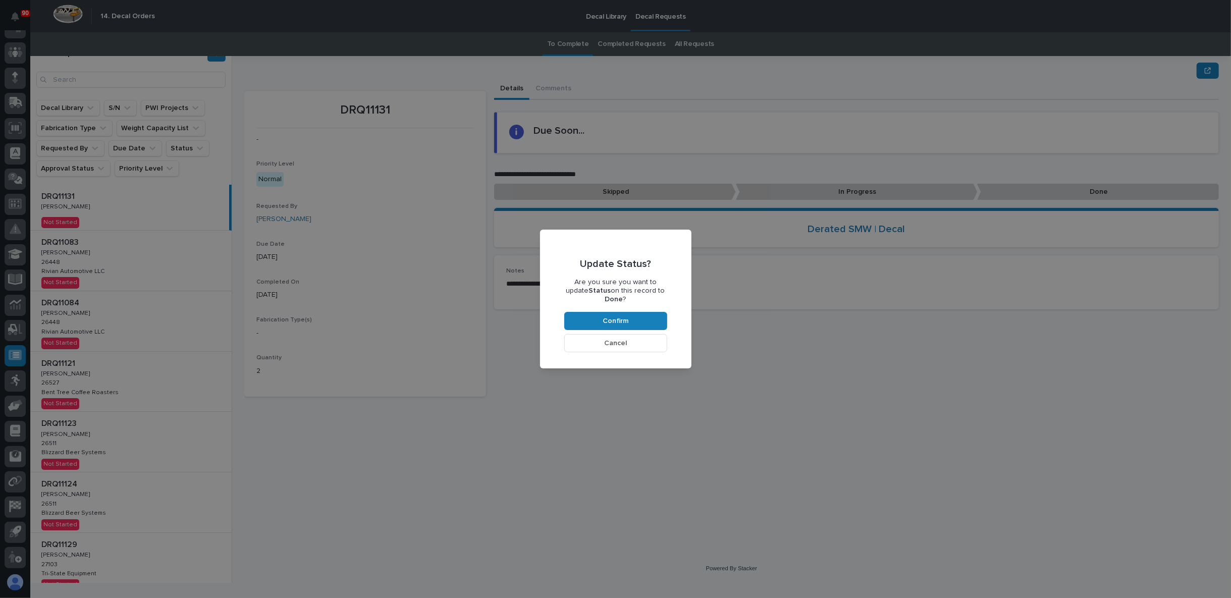
click at [630, 339] on button "Cancel" at bounding box center [615, 343] width 103 height 18
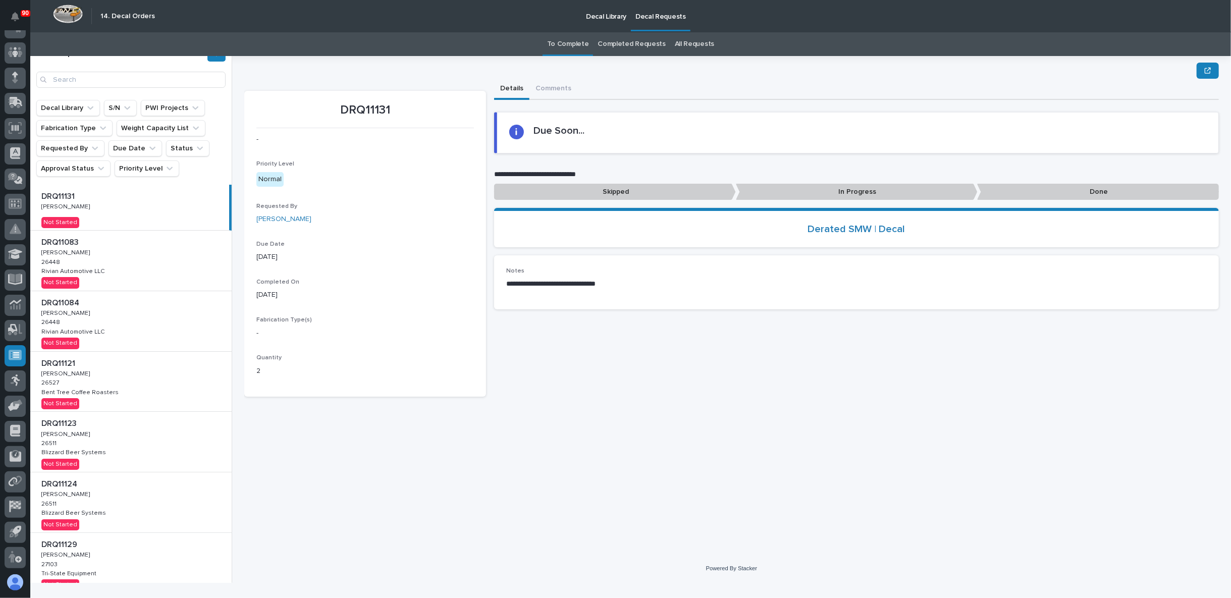
click at [107, 259] on div "DRQ11083 DRQ11083 Adam Yutzy Adam Yutzy 26448 26448 Rivian Automotive LLC Rivia…" at bounding box center [130, 261] width 201 height 60
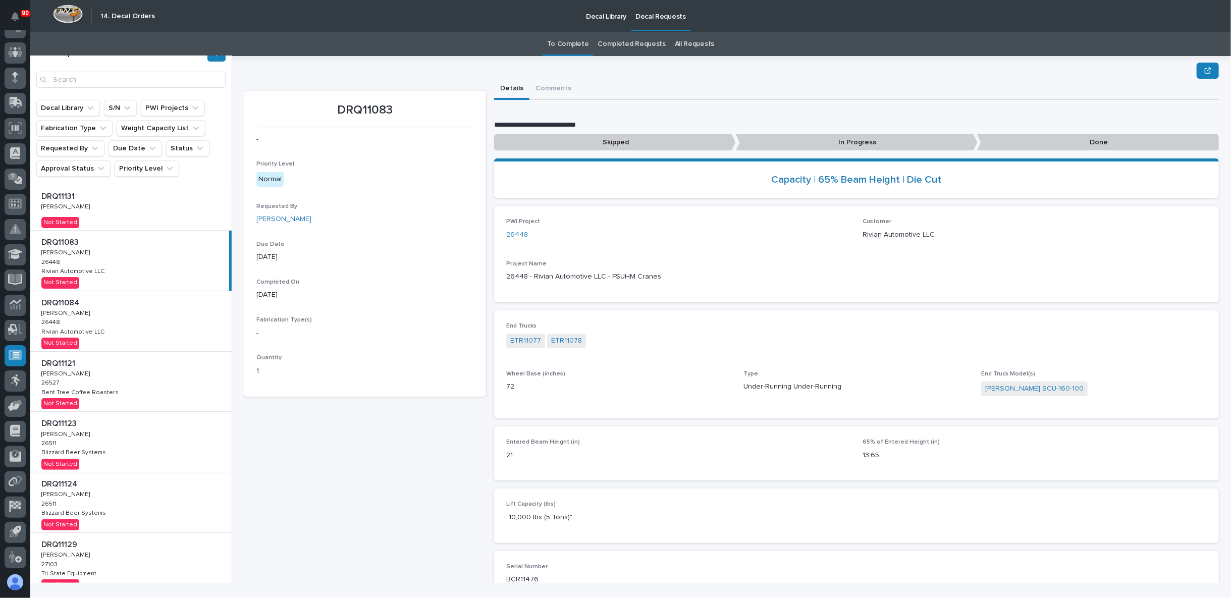
click at [334, 466] on div "DRQ11083 - Priority Level Normal Requested By Adam Yutzy Due Date 09/11/2025 Co…" at bounding box center [365, 378] width 242 height 574
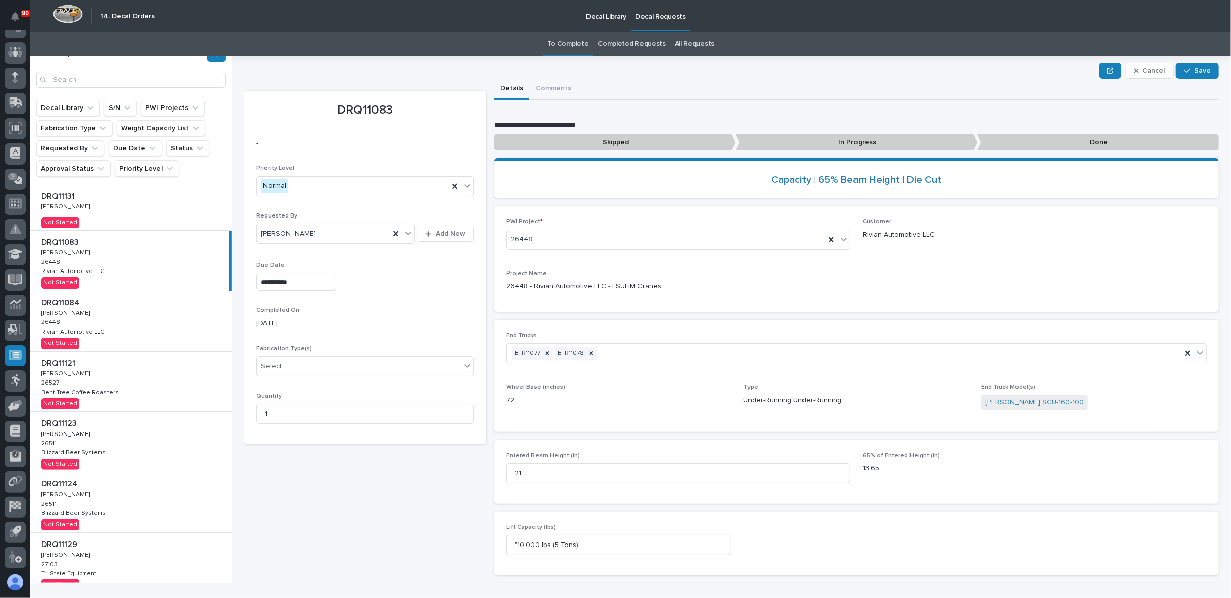
click at [306, 284] on input "**********" at bounding box center [296, 283] width 80 height 18
click at [260, 227] on div "29" at bounding box center [258, 232] width 14 height 14
type input "**********"
click at [1194, 69] on span "Save" at bounding box center [1202, 70] width 17 height 9
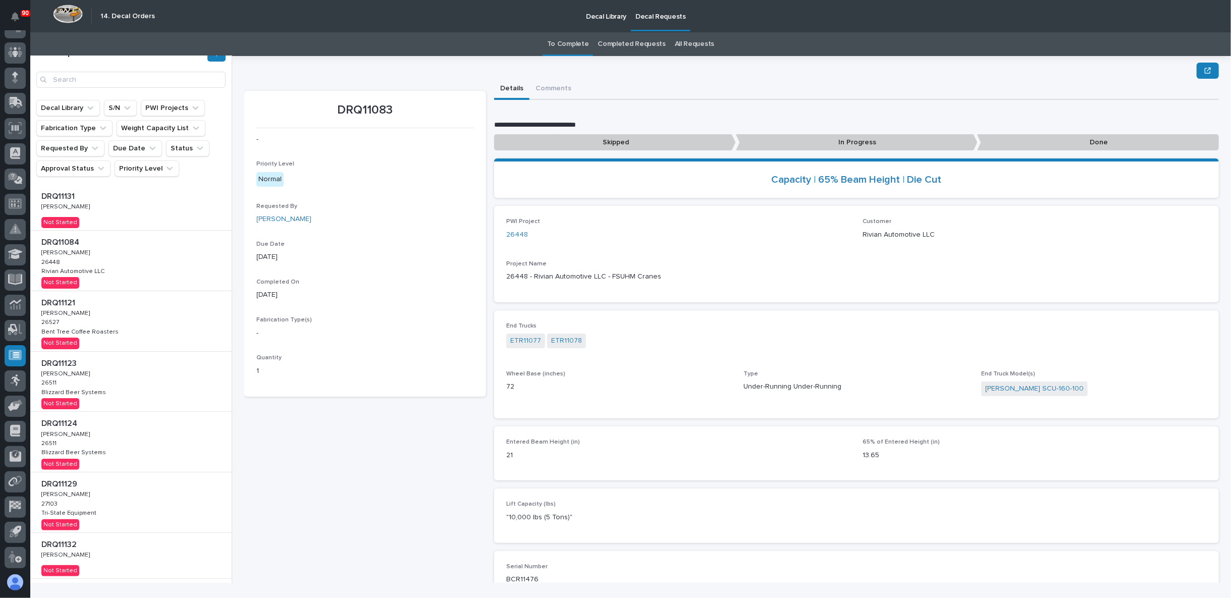
click at [131, 272] on div "DRQ11084 DRQ11084 Adam Yutzy Adam Yutzy 26448 26448 Rivian Automotive LLC Rivia…" at bounding box center [130, 261] width 201 height 60
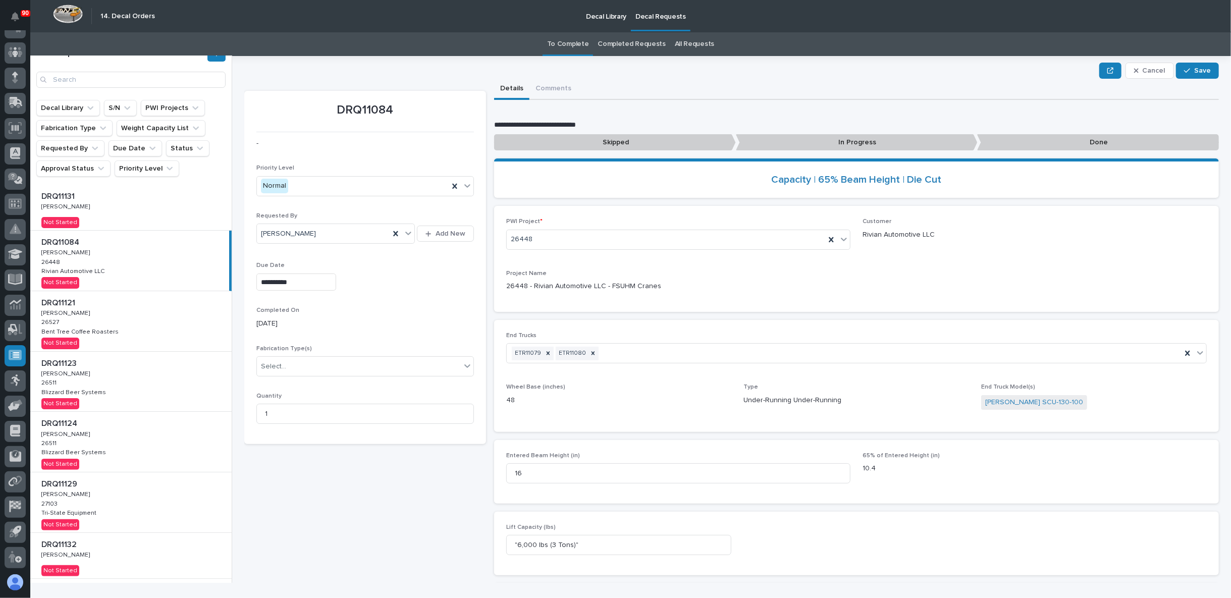
click at [307, 281] on input "**********" at bounding box center [296, 283] width 80 height 18
click at [258, 229] on div "29" at bounding box center [258, 232] width 14 height 14
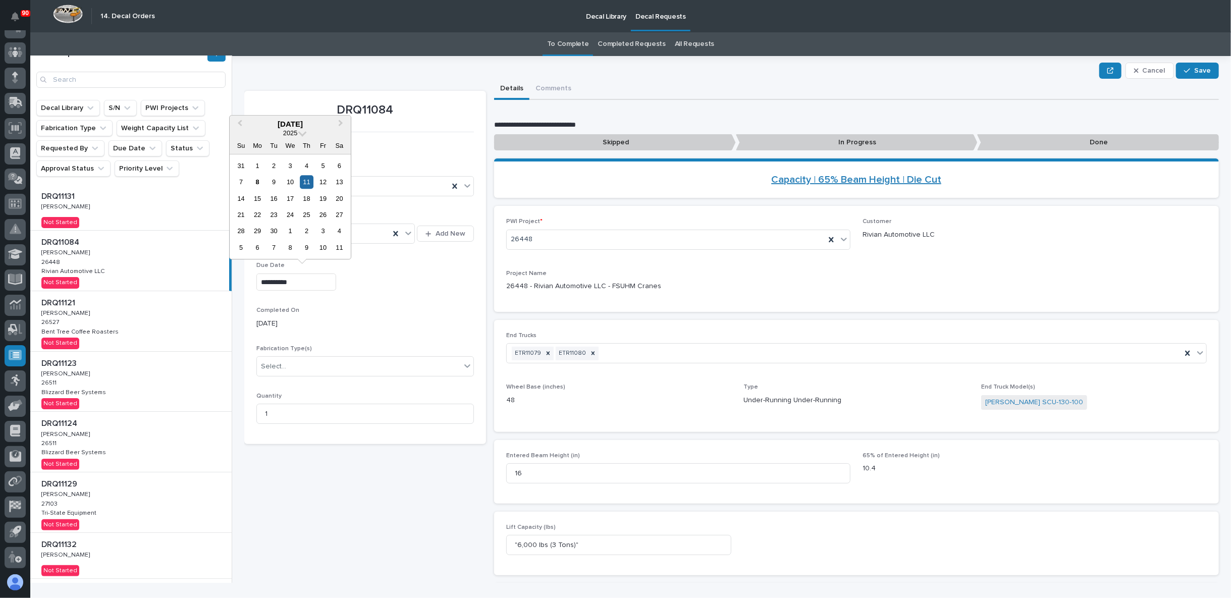
type input "**********"
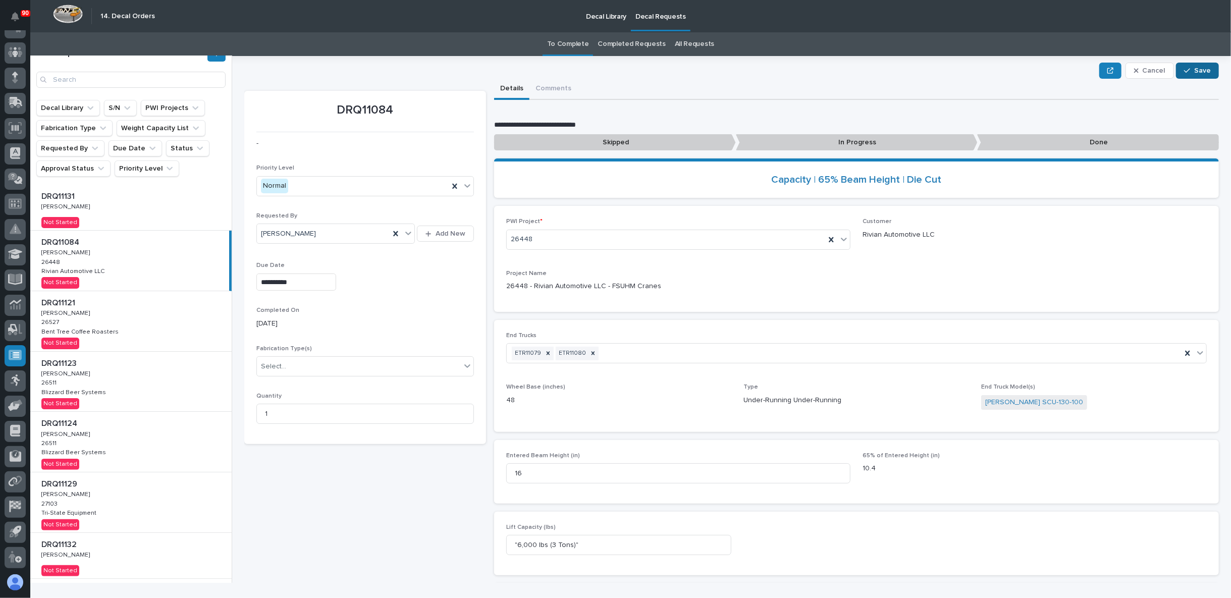
click at [1194, 68] on span "Save" at bounding box center [1202, 70] width 17 height 9
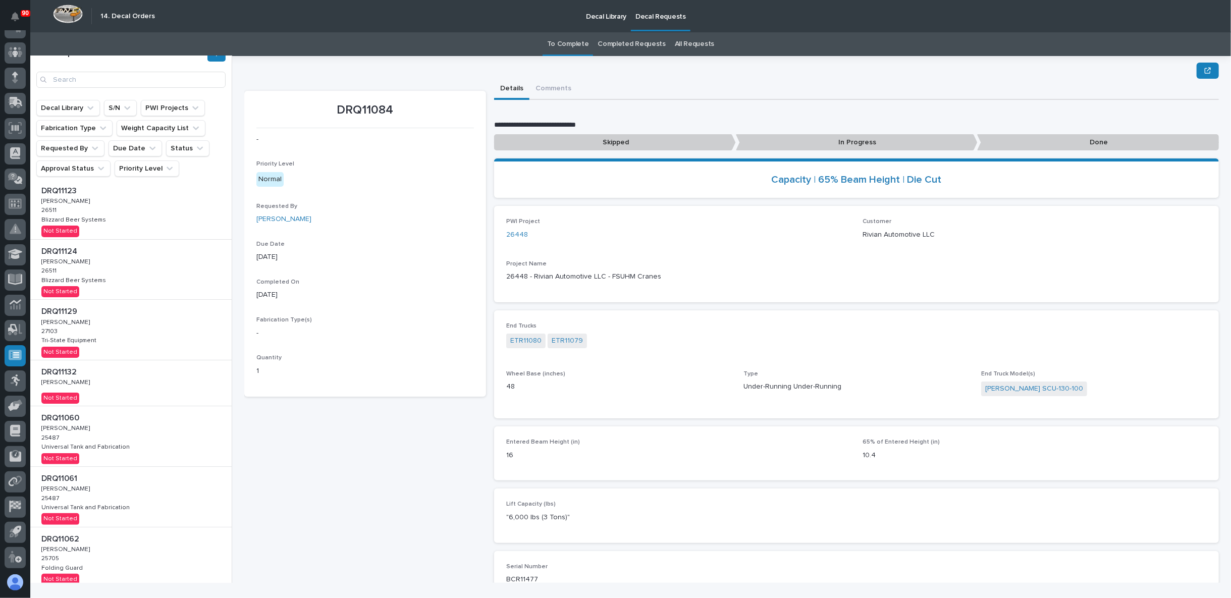
scroll to position [168, 0]
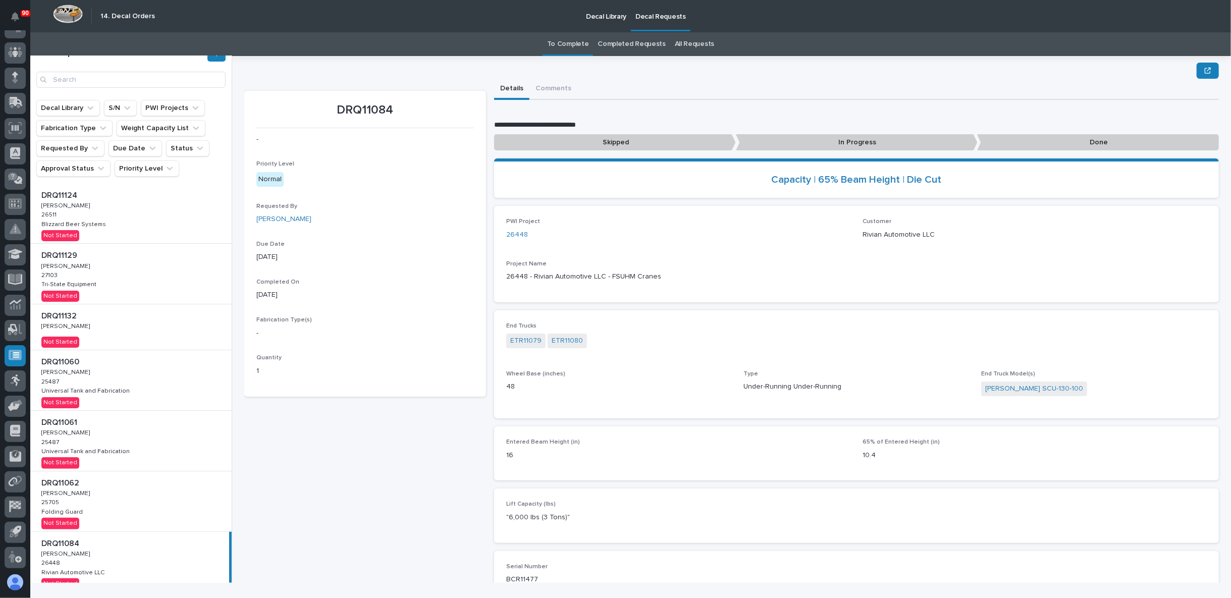
click at [128, 390] on div "DRQ11060 DRQ11060 Adam Yutzy Adam Yutzy 25487 25487 Universal Tank and Fabricat…" at bounding box center [130, 380] width 201 height 60
click at [350, 454] on div "DRQ11060 - Priority Level Normal Requested By Adam Yutzy Due Date 09/15/2025 Co…" at bounding box center [365, 378] width 242 height 574
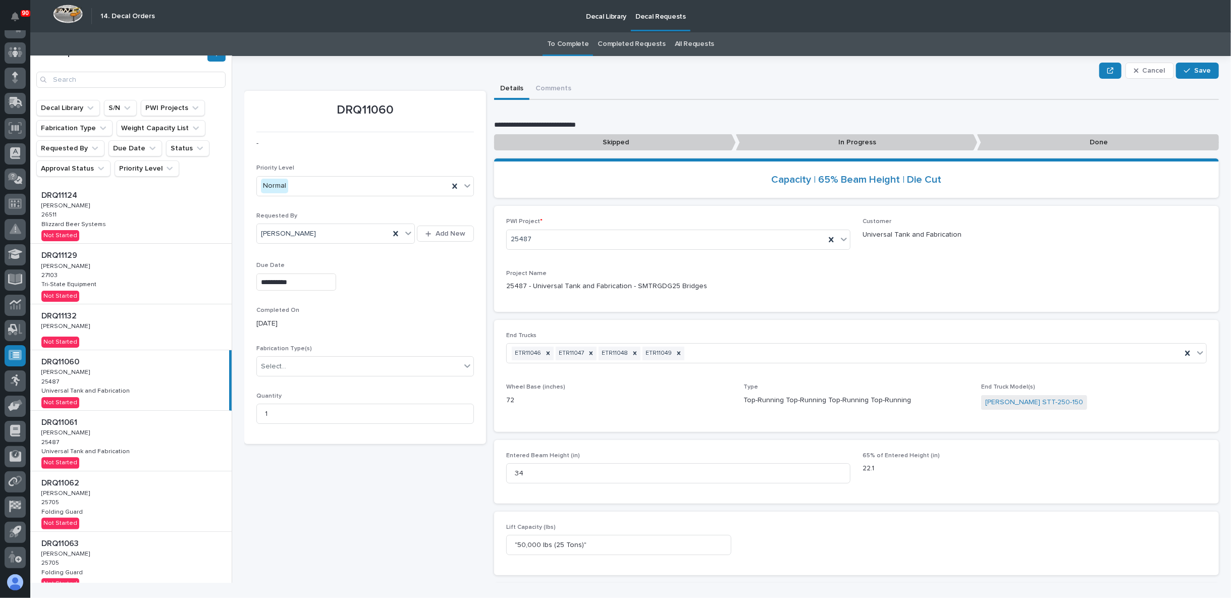
click at [314, 287] on input "**********" at bounding box center [296, 283] width 80 height 18
click at [261, 249] on div "6" at bounding box center [258, 248] width 14 height 14
type input "**********"
click at [1194, 65] on button "Save" at bounding box center [1197, 71] width 43 height 16
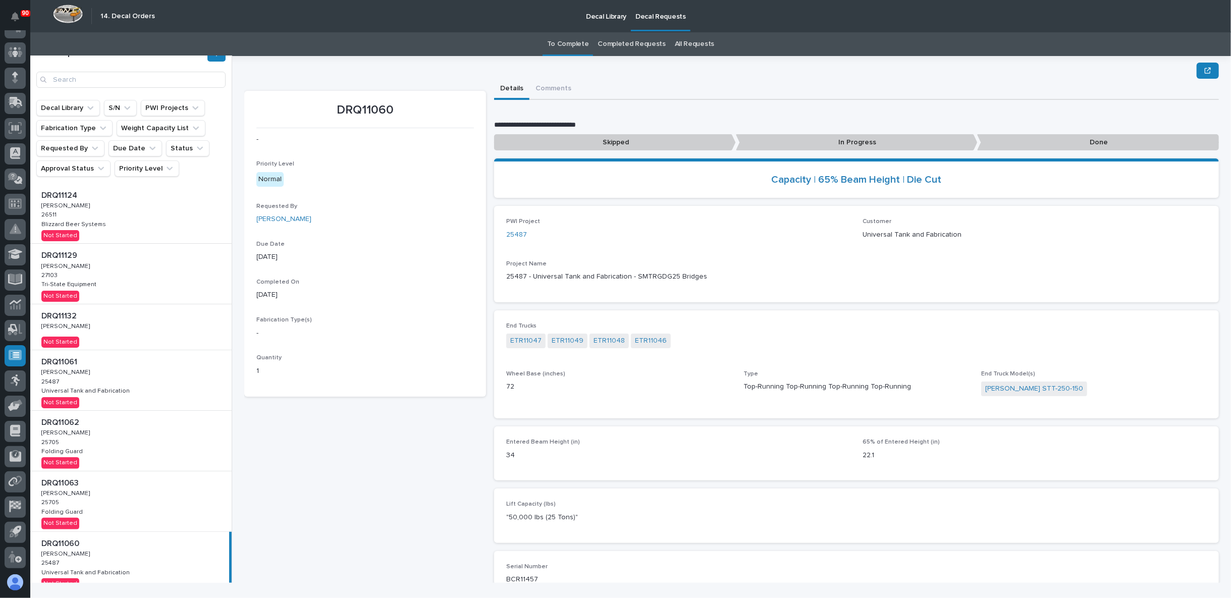
click at [139, 387] on div "DRQ11061 DRQ11061 Adam Yutzy Adam Yutzy 25487 25487 Universal Tank and Fabricat…" at bounding box center [130, 380] width 201 height 60
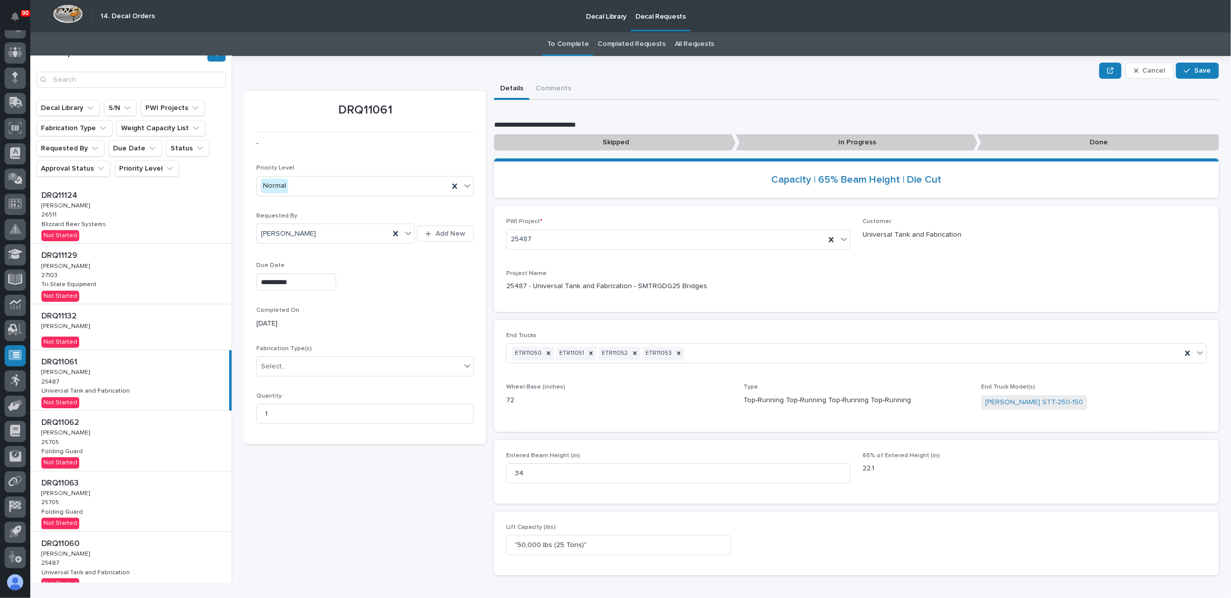
click at [305, 280] on input "**********" at bounding box center [296, 283] width 80 height 18
click at [262, 247] on div "6" at bounding box center [258, 248] width 14 height 14
type input "**********"
click at [1185, 67] on div "button" at bounding box center [1189, 70] width 10 height 7
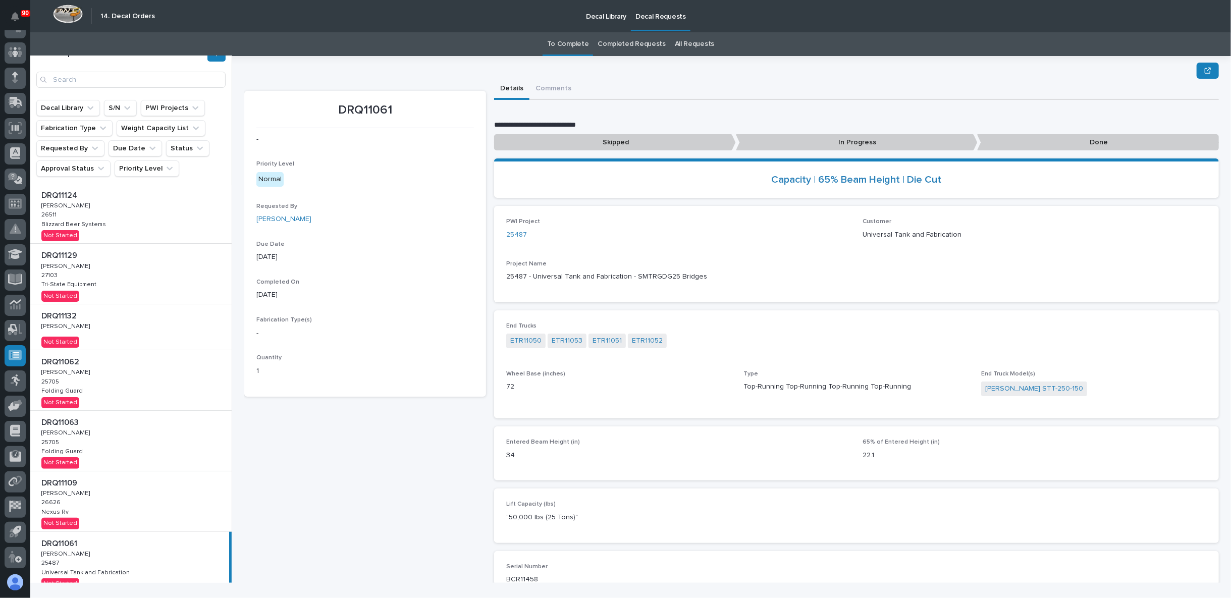
click at [151, 383] on div "DRQ11062 DRQ11062 Adam Yutzy Adam Yutzy 25705 25705 Folding Guard Folding Guard…" at bounding box center [130, 380] width 201 height 60
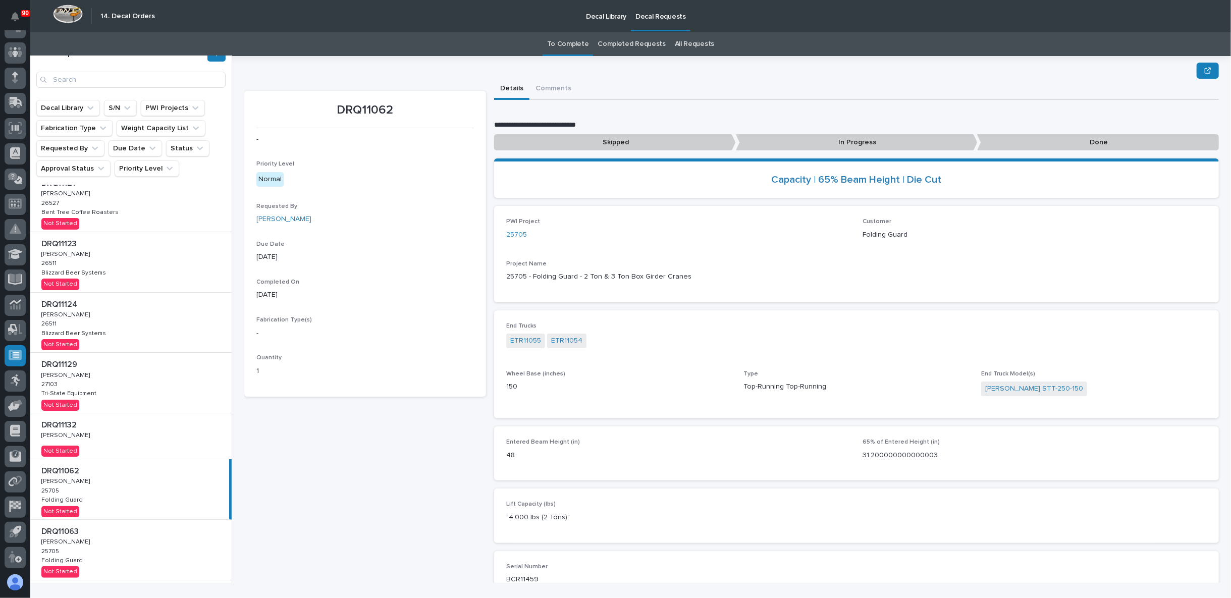
scroll to position [168, 0]
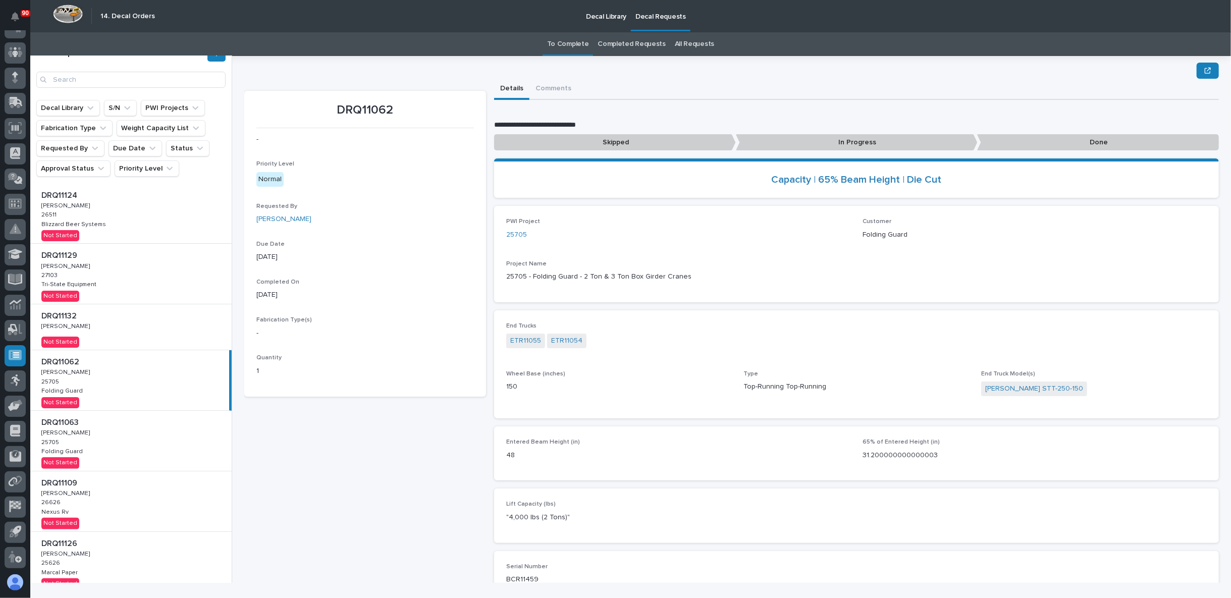
click at [337, 450] on div "DRQ11062 - Priority Level Normal Requested By Adam Yutzy Due Date 09/15/2025 Co…" at bounding box center [365, 378] width 242 height 574
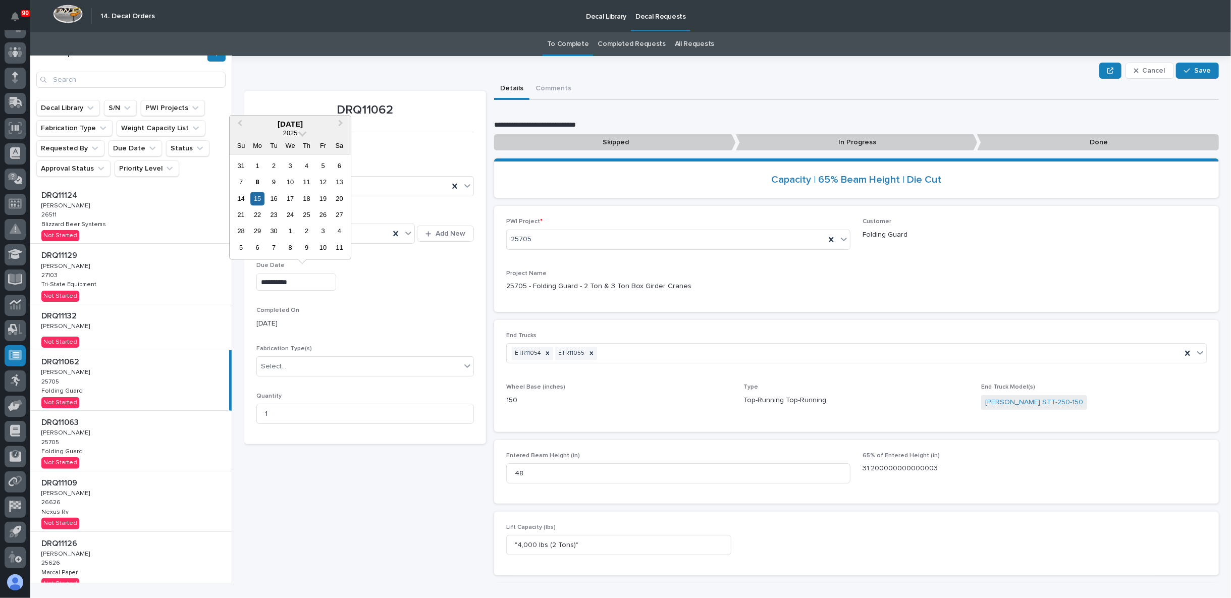
click at [307, 282] on input "**********" at bounding box center [296, 283] width 80 height 18
click at [261, 245] on div "6" at bounding box center [258, 248] width 14 height 14
type input "**********"
drag, startPoint x: 1193, startPoint y: 66, endPoint x: 1183, endPoint y: 69, distance: 9.9
click at [1194, 66] on span "Save" at bounding box center [1202, 70] width 17 height 9
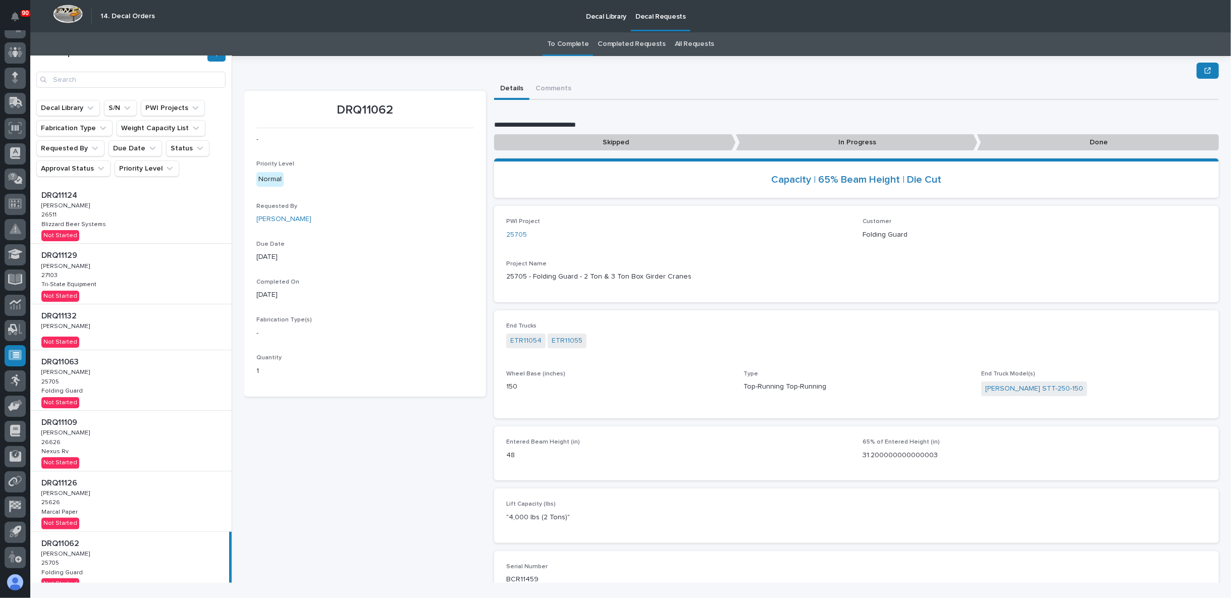
click at [132, 384] on div "DRQ11063 DRQ11063 Adam Yutzy Adam Yutzy 25705 25705 Folding Guard Folding Guard…" at bounding box center [130, 380] width 201 height 60
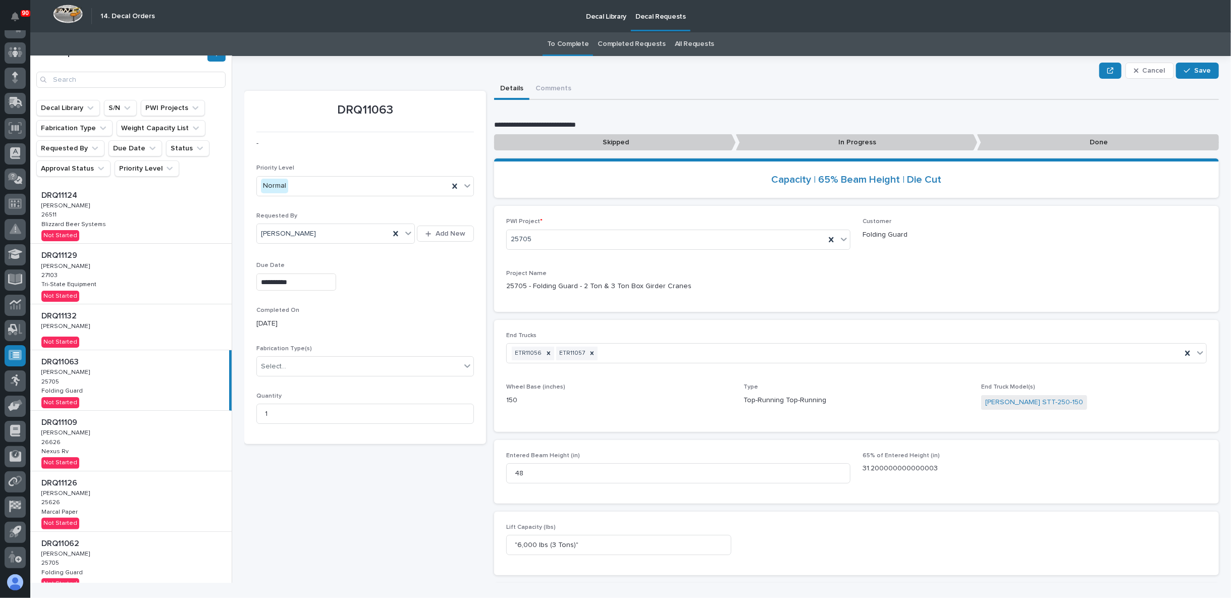
click at [304, 282] on input "**********" at bounding box center [296, 283] width 80 height 18
click at [259, 248] on div "6" at bounding box center [258, 248] width 14 height 14
type input "**********"
click at [1186, 67] on button "Save" at bounding box center [1197, 71] width 43 height 16
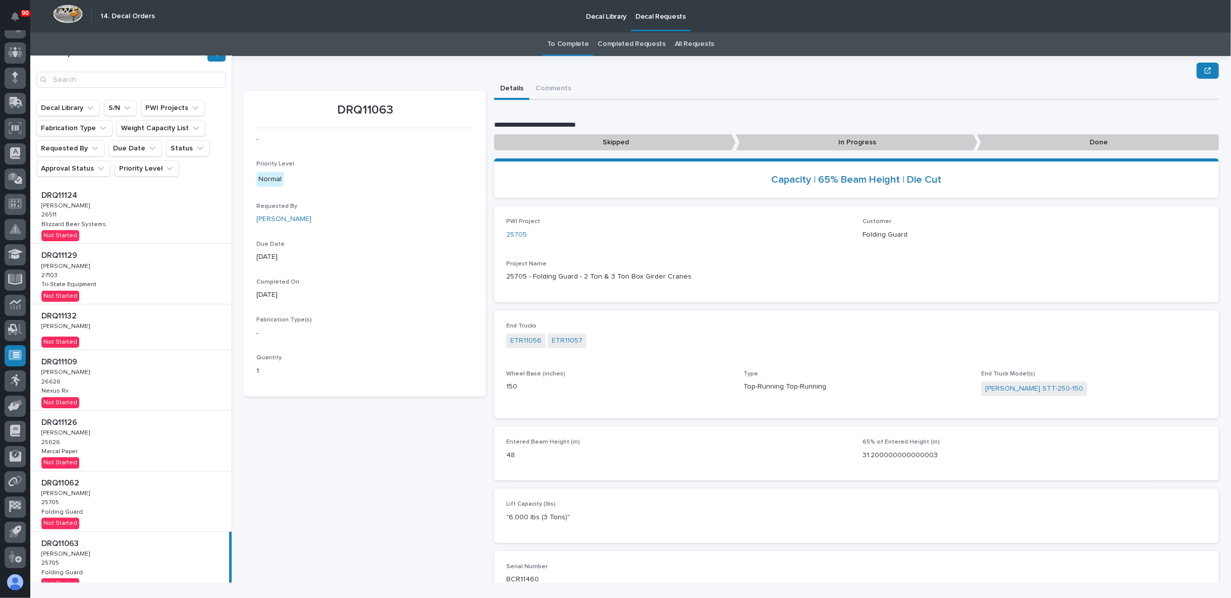
click at [137, 331] on div "DRQ11132 DRQ11132 Sarah Rucker Sarah Rucker Not Started" at bounding box center [130, 326] width 201 height 45
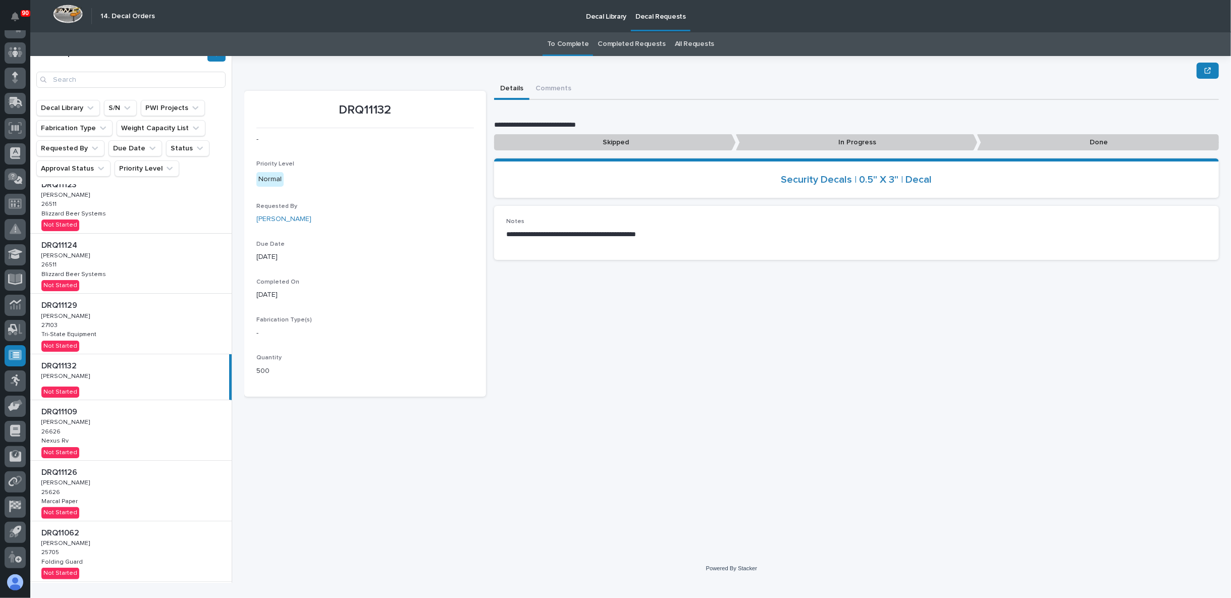
scroll to position [98, 0]
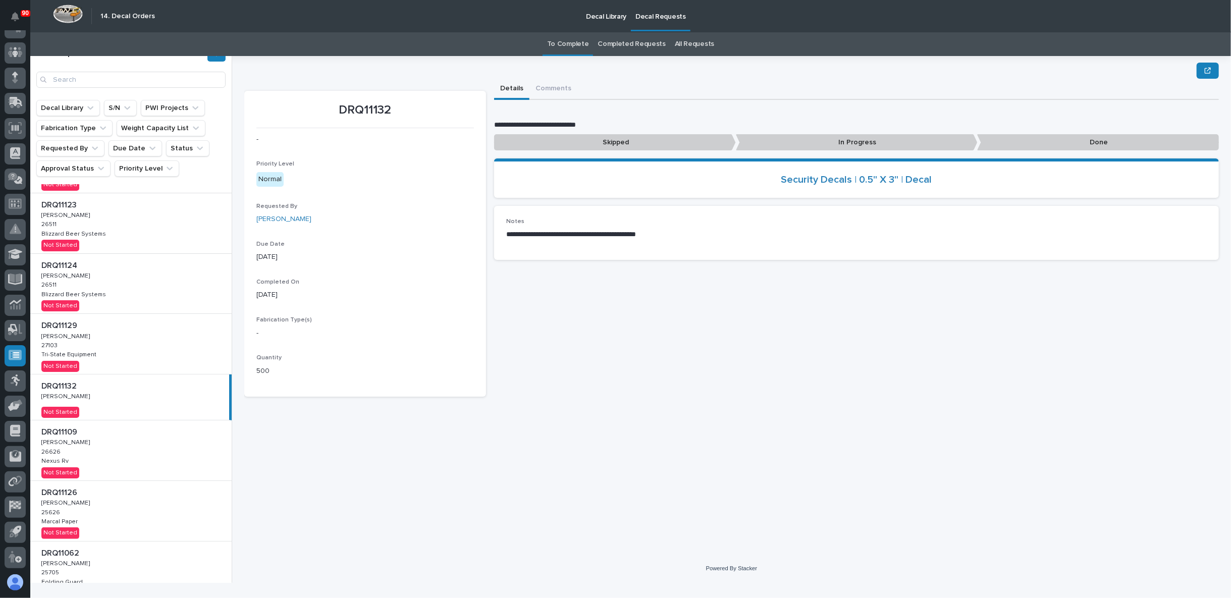
click at [155, 343] on div "DRQ11129 DRQ11129 Adam Yutzy Adam Yutzy 27103 27103 Tri-State Equipment Tri-Sta…" at bounding box center [130, 344] width 201 height 60
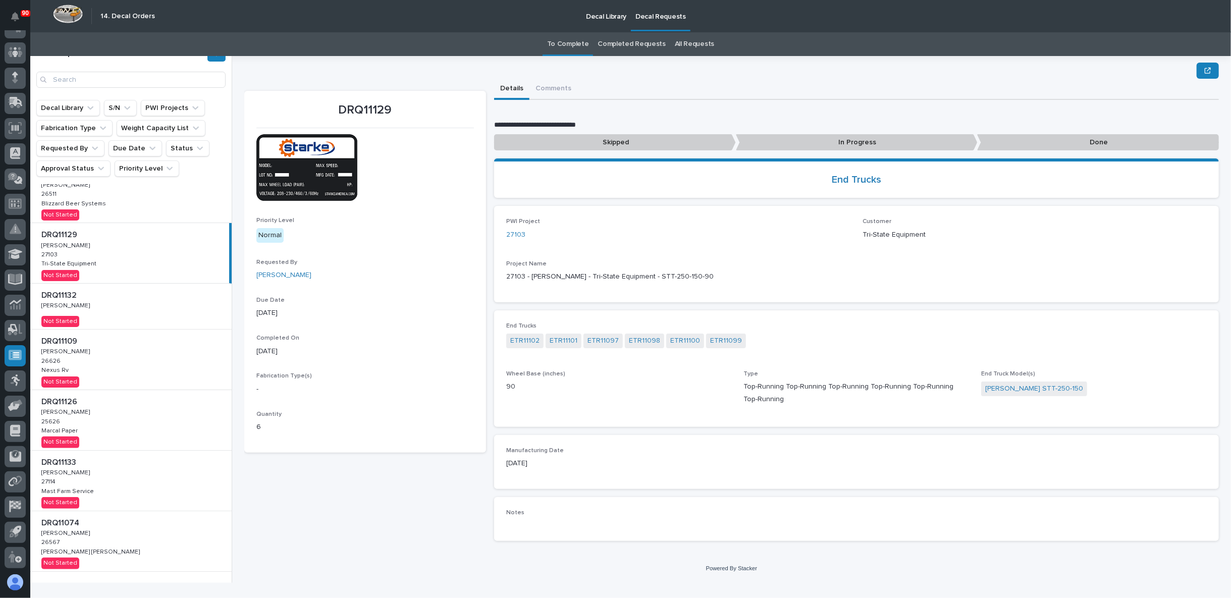
scroll to position [210, 0]
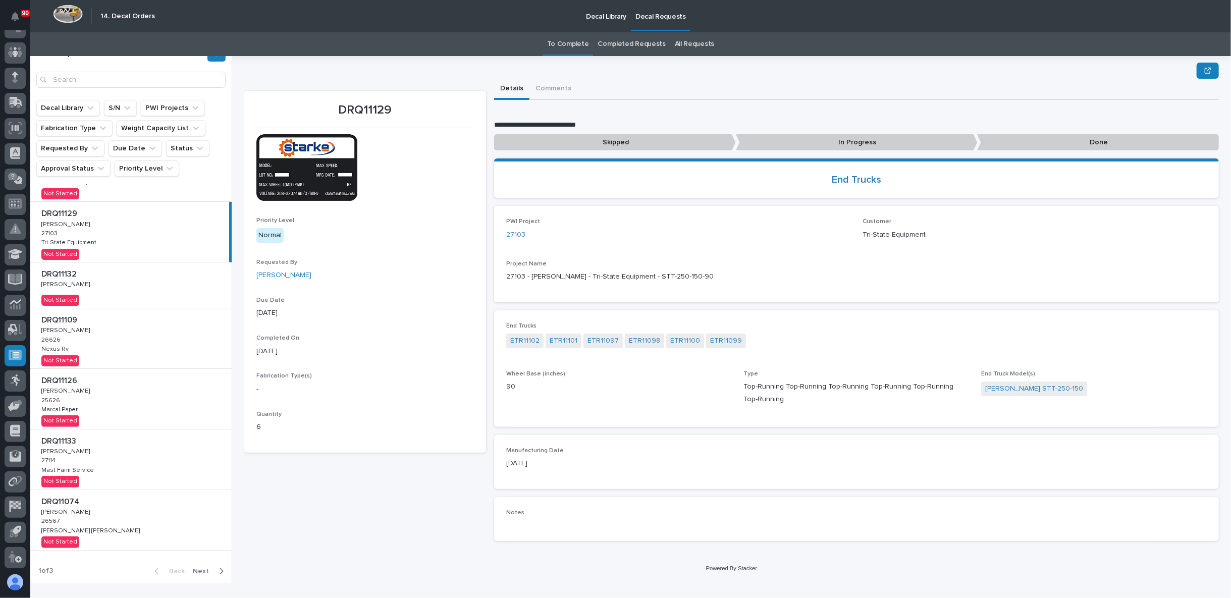
click at [126, 340] on div "DRQ11109 DRQ11109 Adam Yutzy Adam Yutzy 26626 26626 Nexus Rv Nexus Rv Not Start…" at bounding box center [130, 338] width 201 height 60
click at [134, 394] on div "DRQ11126 DRQ11126 Adam Yutzy Adam Yutzy 25626 25626 Marcal Paper Marcal Paper N…" at bounding box center [130, 399] width 201 height 60
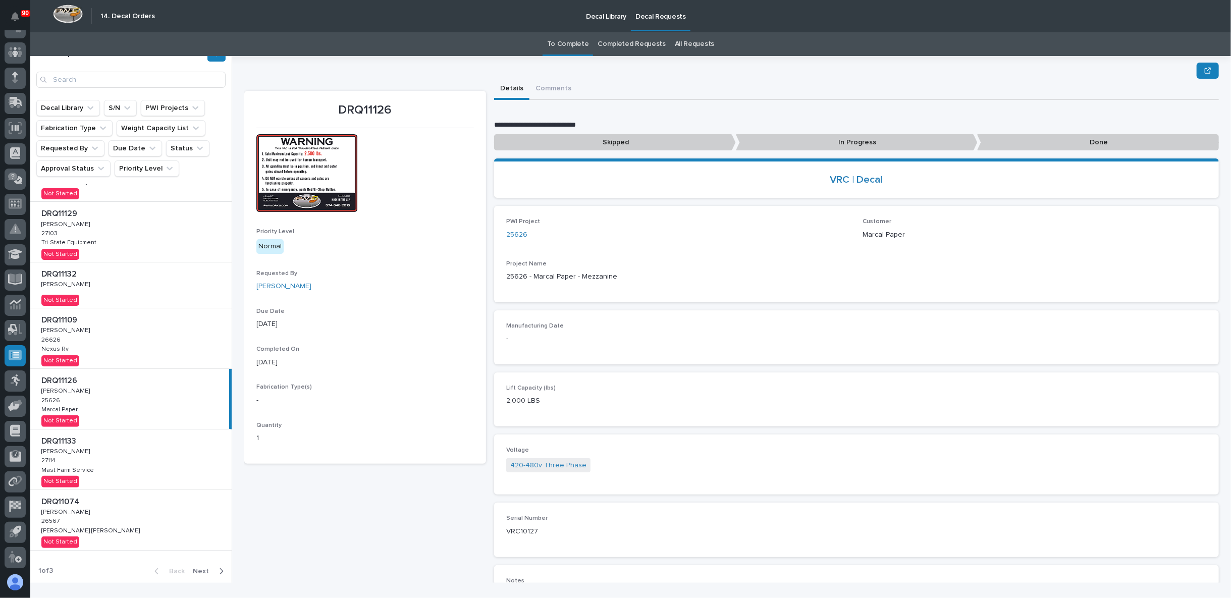
click at [364, 513] on div "DRQ11126 Priority Level Normal Requested By Adam Yutzy Due Date 09/16/2025 Comp…" at bounding box center [365, 354] width 242 height 526
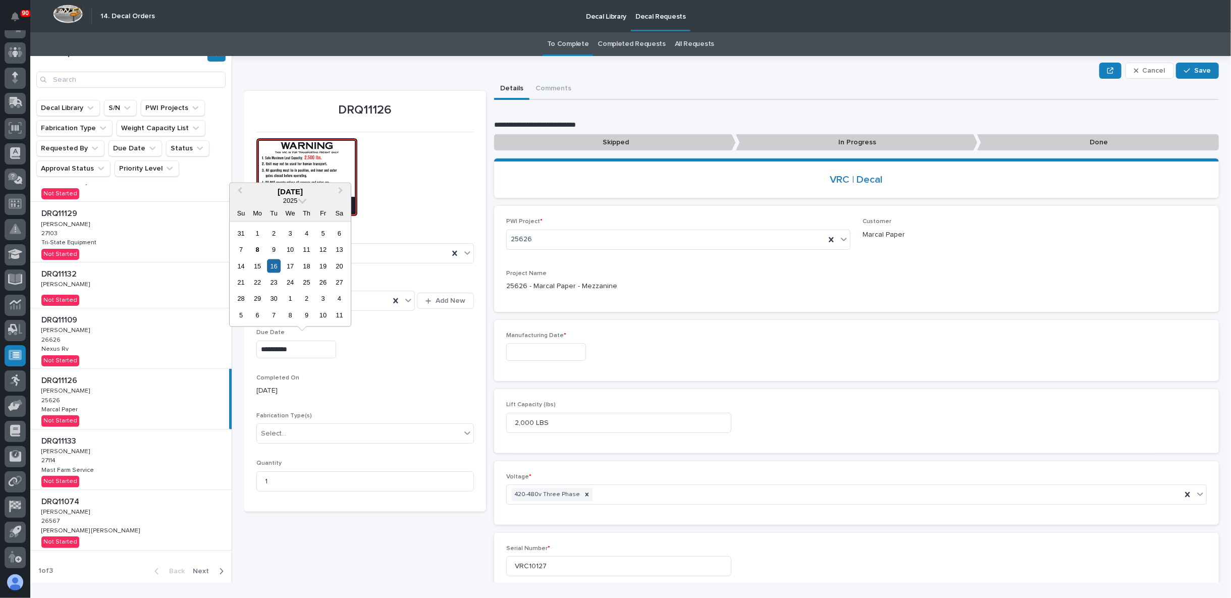
click at [299, 347] on input "**********" at bounding box center [296, 350] width 80 height 18
click at [258, 286] on div "22" at bounding box center [258, 283] width 14 height 14
type input "**********"
click at [1194, 74] on span "Save" at bounding box center [1202, 70] width 17 height 9
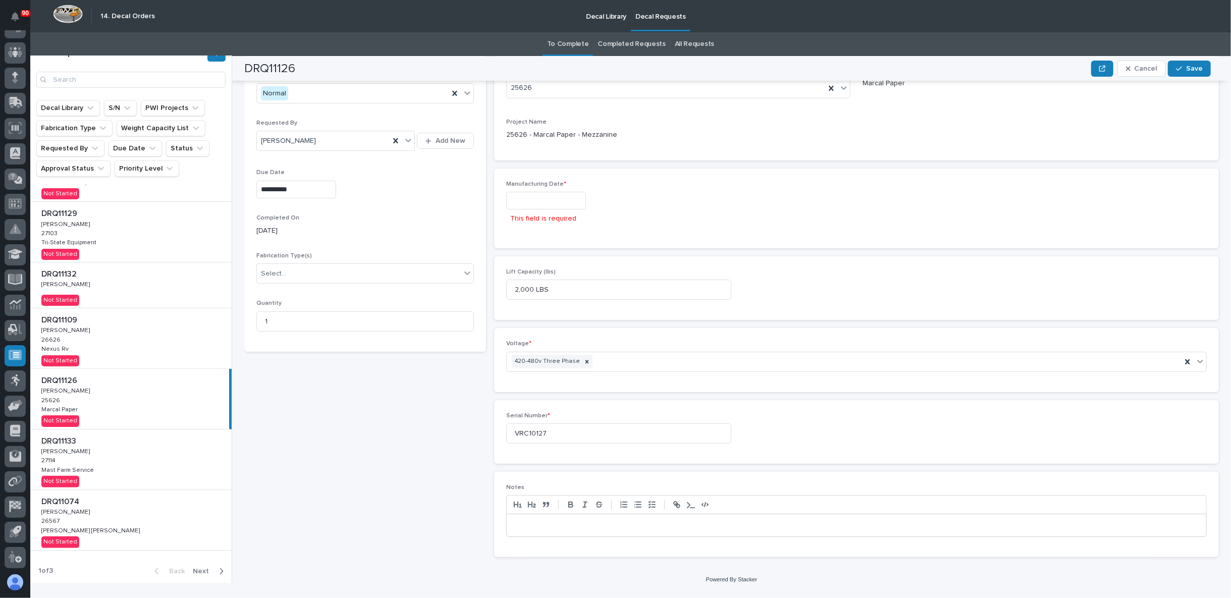
click at [542, 199] on input "text" at bounding box center [546, 201] width 80 height 18
drag, startPoint x: 509, startPoint y: 98, endPoint x: 512, endPoint y: 102, distance: 5.5
click at [510, 102] on div "8" at bounding box center [505, 101] width 14 height 14
type input "**********"
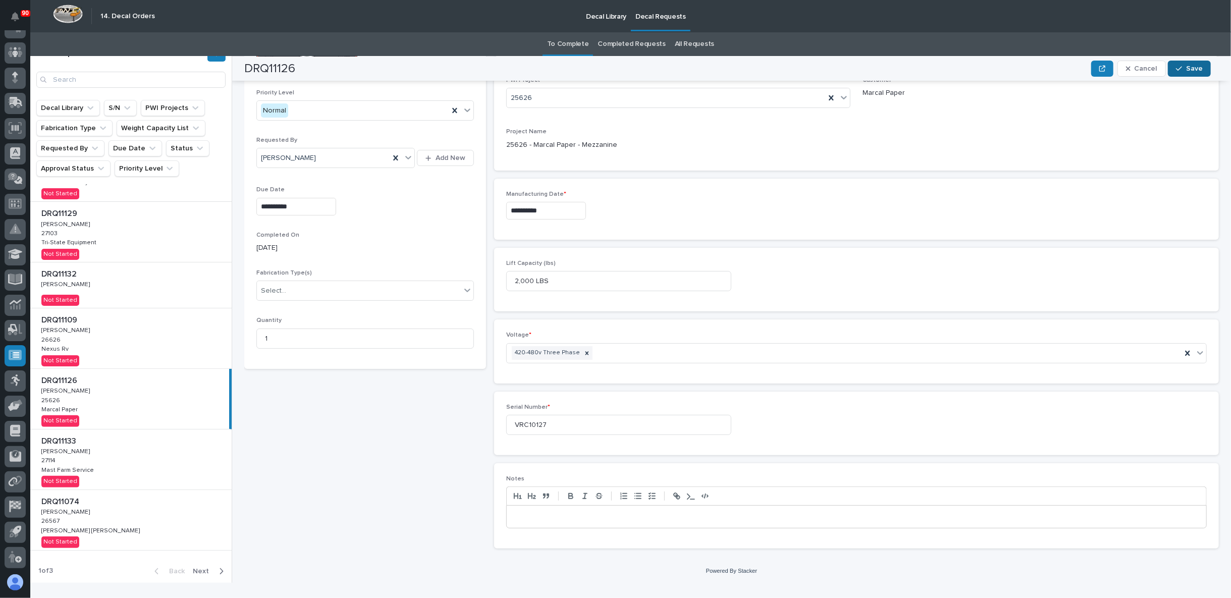
scroll to position [141, 0]
click at [1197, 68] on span "Save" at bounding box center [1194, 68] width 17 height 9
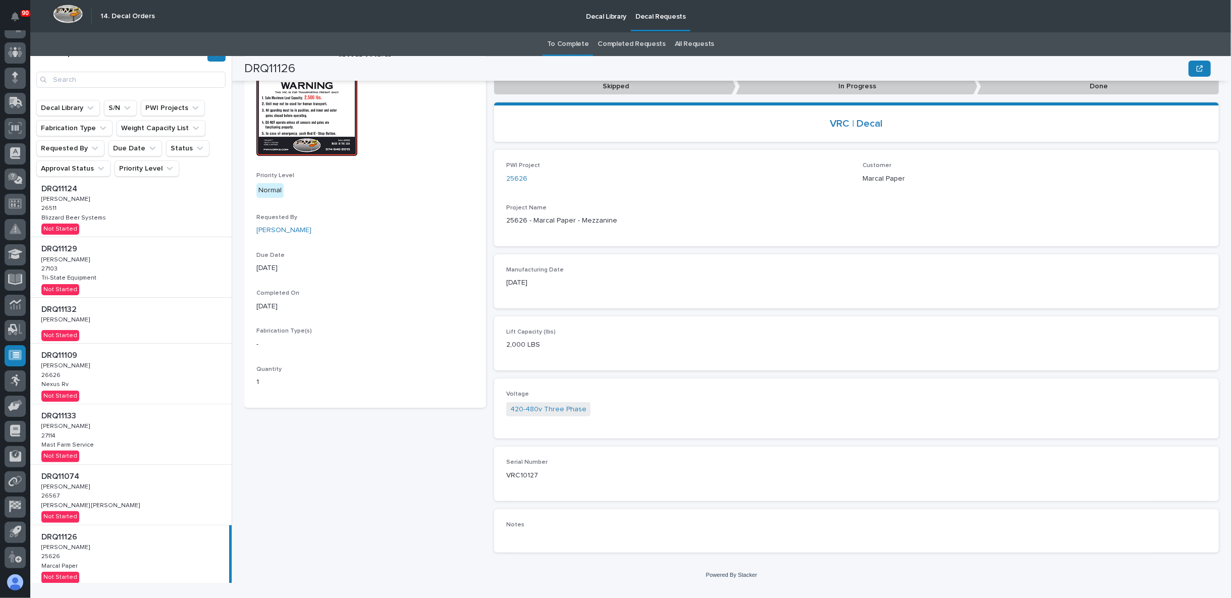
scroll to position [154, 0]
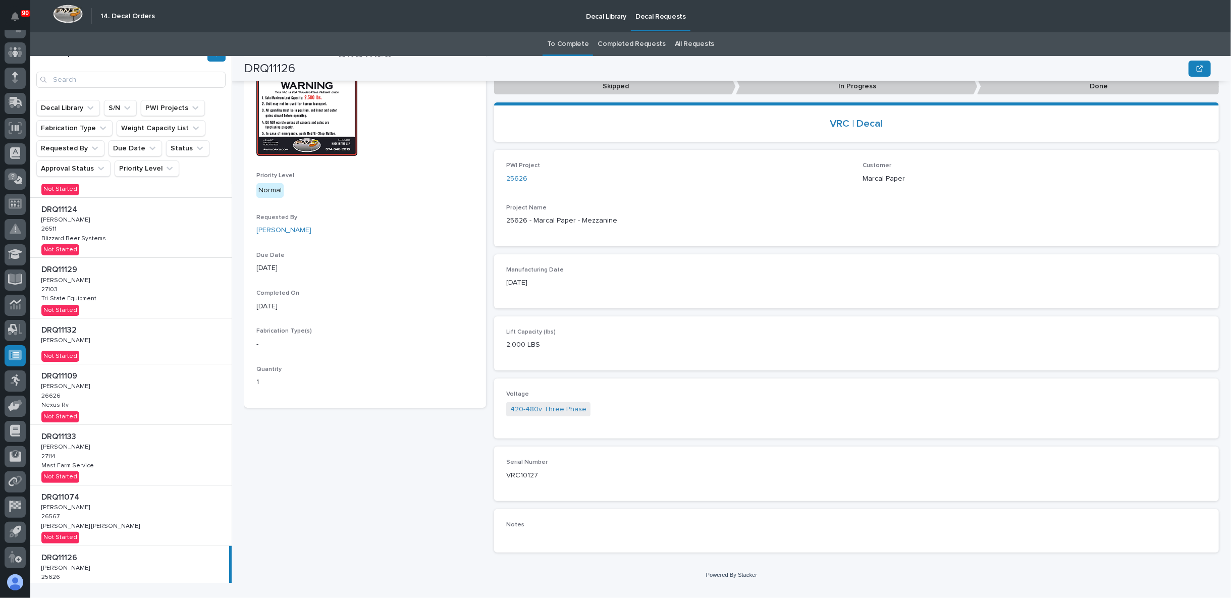
click at [127, 445] on div "DRQ11133 DRQ11133 Ken Overmyer Ken Overmyer 27114 27114 Mast Farm Service Mast …" at bounding box center [130, 455] width 201 height 60
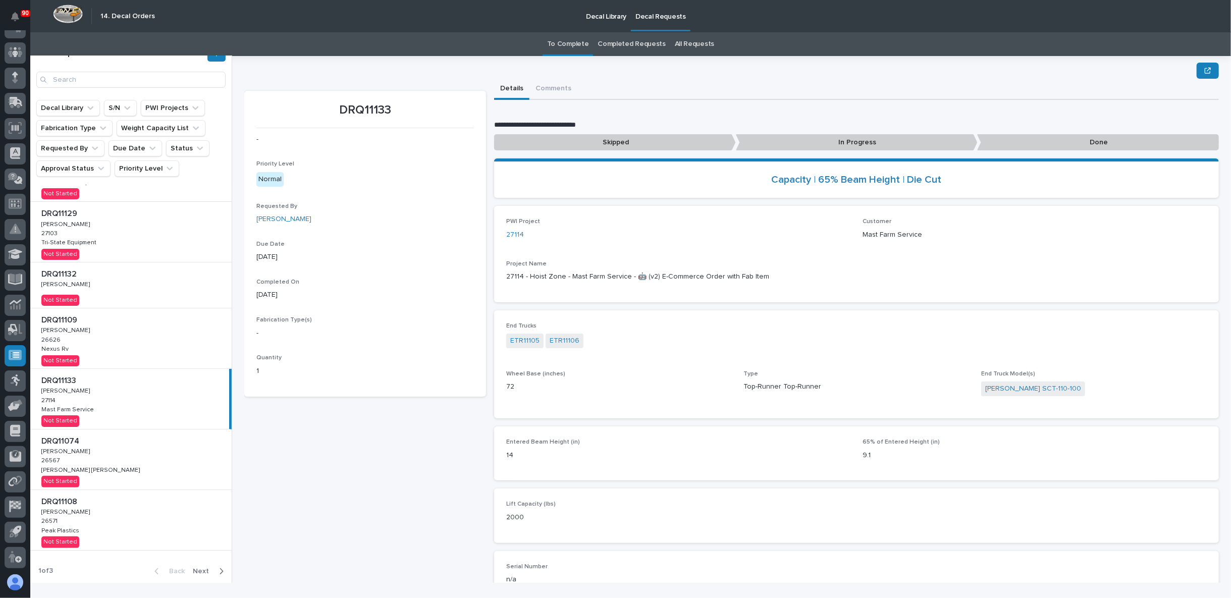
click at [359, 431] on div "DRQ11133 - Priority Level Normal Requested By Ken Overmyer Due Date 09/16/2025 …" at bounding box center [365, 383] width 242 height 584
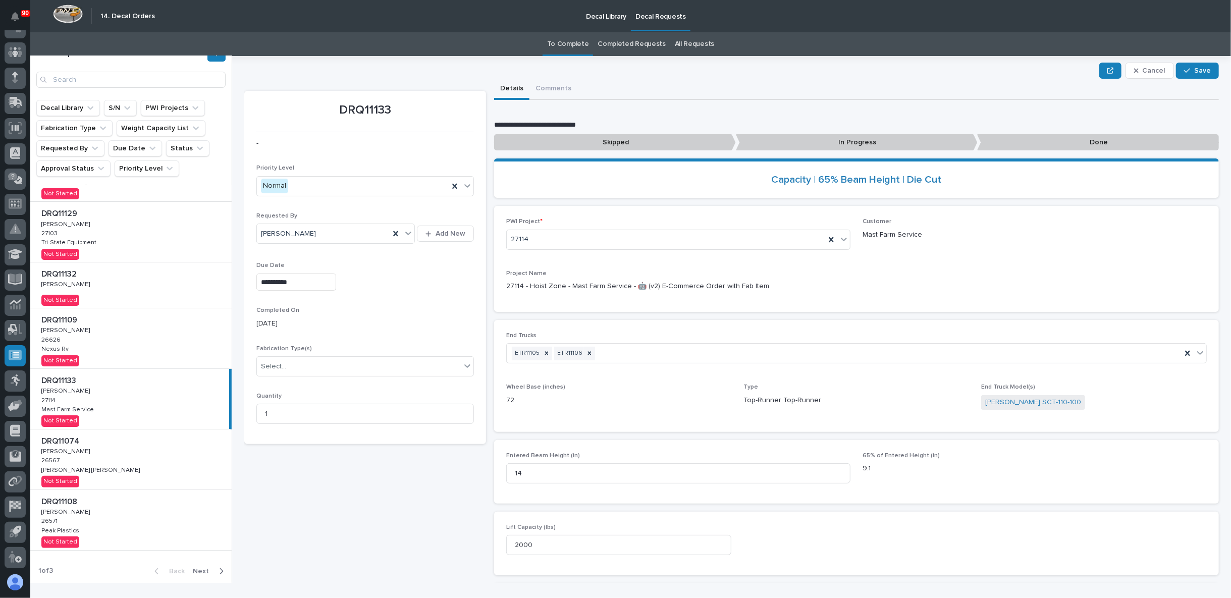
click at [308, 282] on input "**********" at bounding box center [296, 283] width 80 height 18
click at [320, 182] on div "12" at bounding box center [323, 182] width 14 height 14
type input "**********"
click at [1194, 66] on span "Save" at bounding box center [1202, 70] width 17 height 9
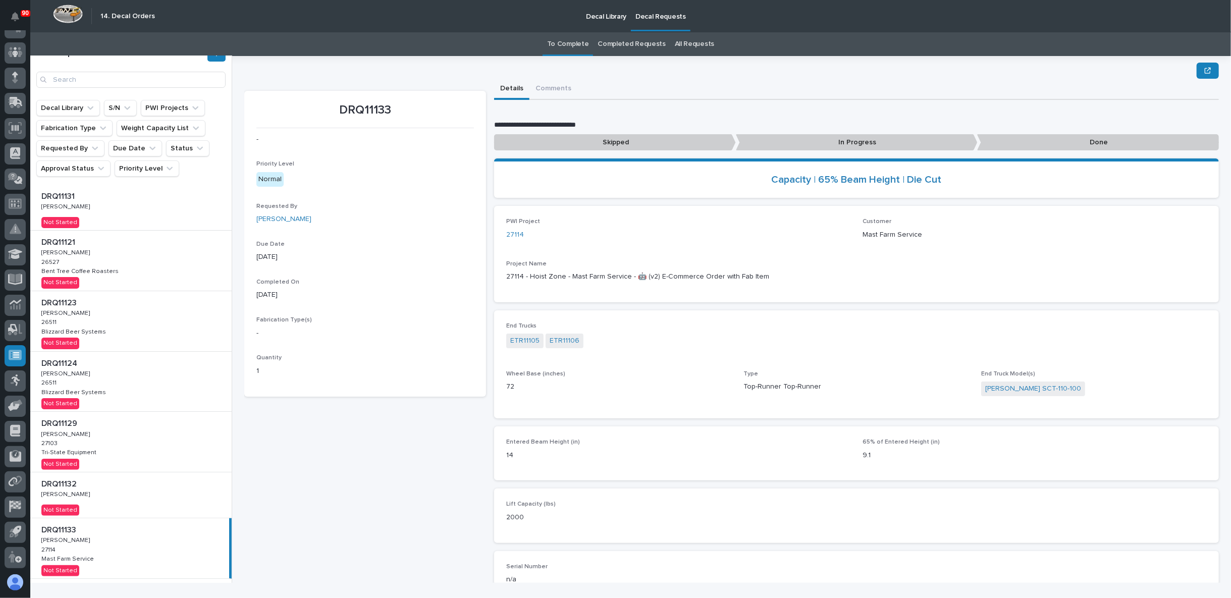
drag, startPoint x: 106, startPoint y: 216, endPoint x: 115, endPoint y: 224, distance: 12.2
click at [106, 216] on div "DRQ11131 DRQ11131 Ken Overmyer Ken Overmyer Not Started" at bounding box center [130, 207] width 201 height 45
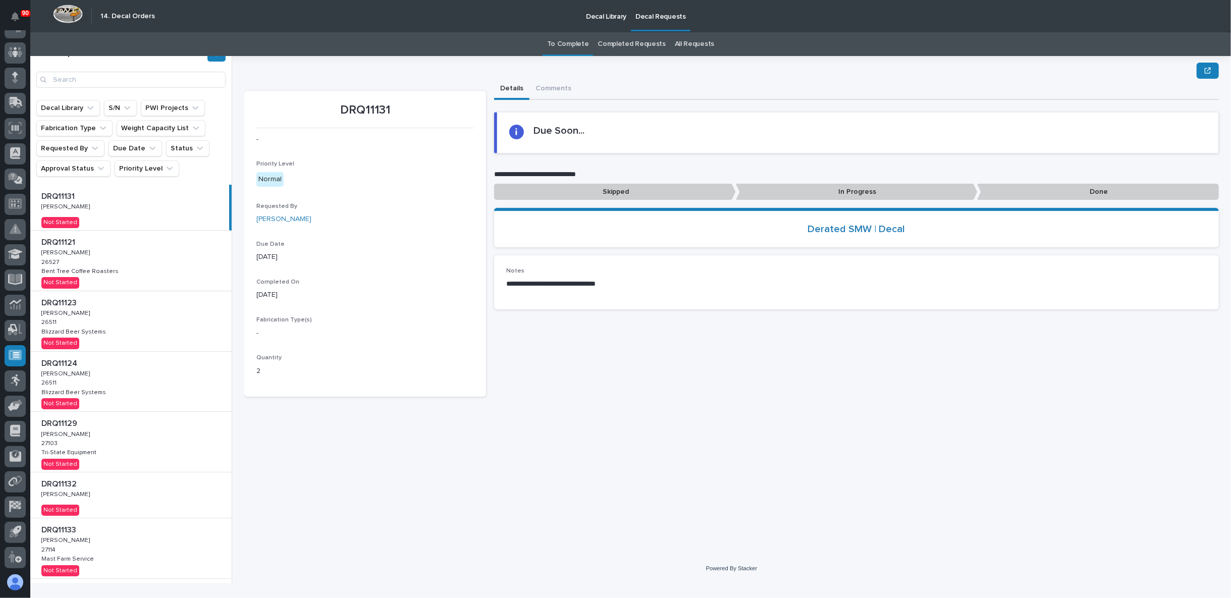
click at [131, 245] on p at bounding box center [132, 243] width 183 height 10
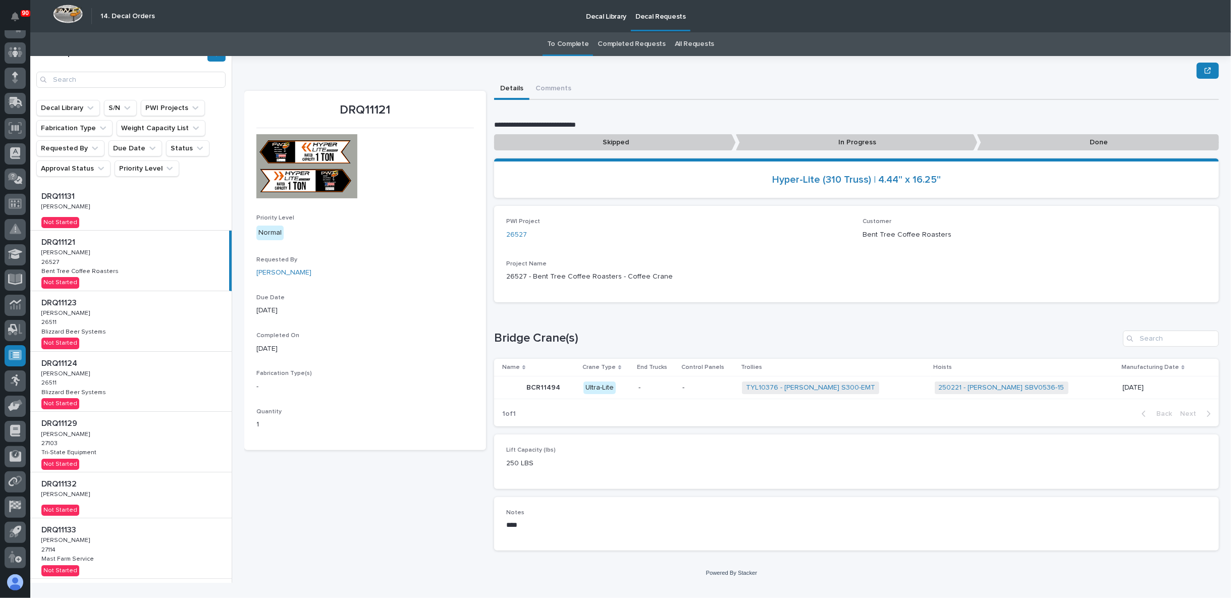
click at [154, 327] on div "DRQ11123 DRQ11123 Adam Yutzy Adam Yutzy 26511 26511 Blizzard Beer Systems Blizz…" at bounding box center [130, 321] width 201 height 60
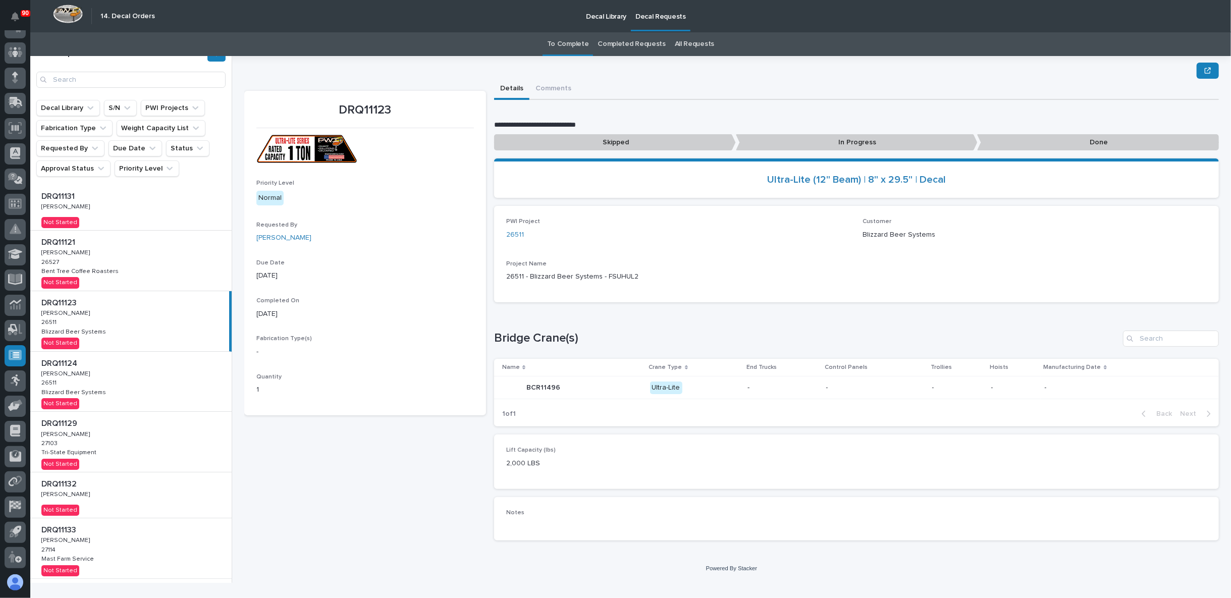
scroll to position [210, 0]
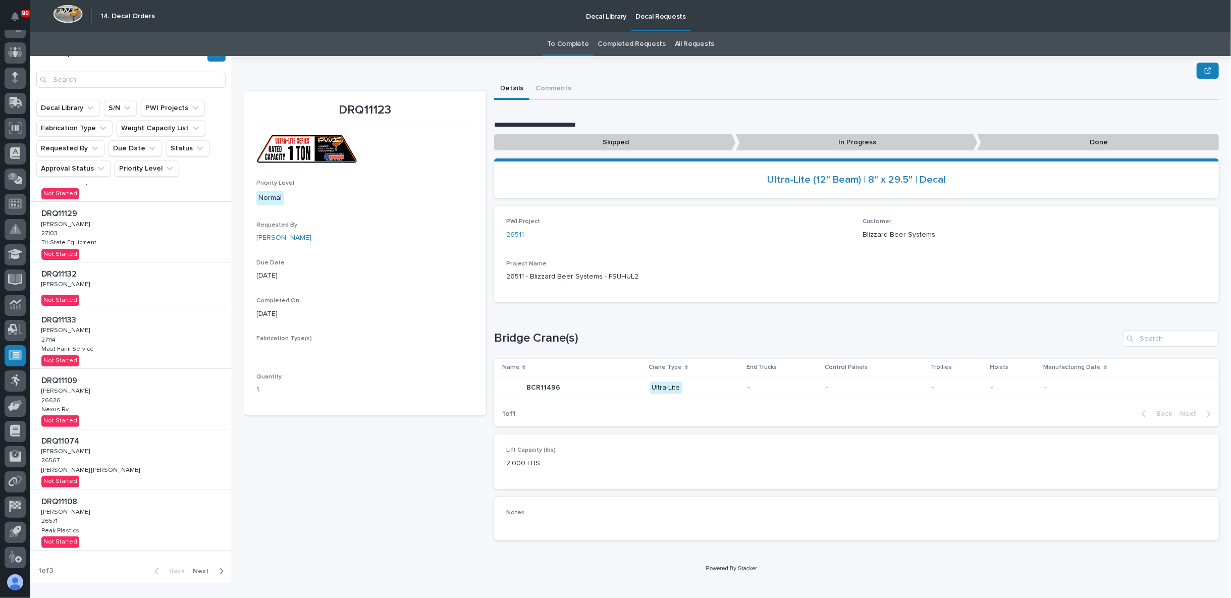
click at [114, 528] on div "DRQ11108 DRQ11108 Adam Yutzy Adam Yutzy 26571 26571 Peak Plastics Peak Plastics…" at bounding box center [130, 520] width 201 height 60
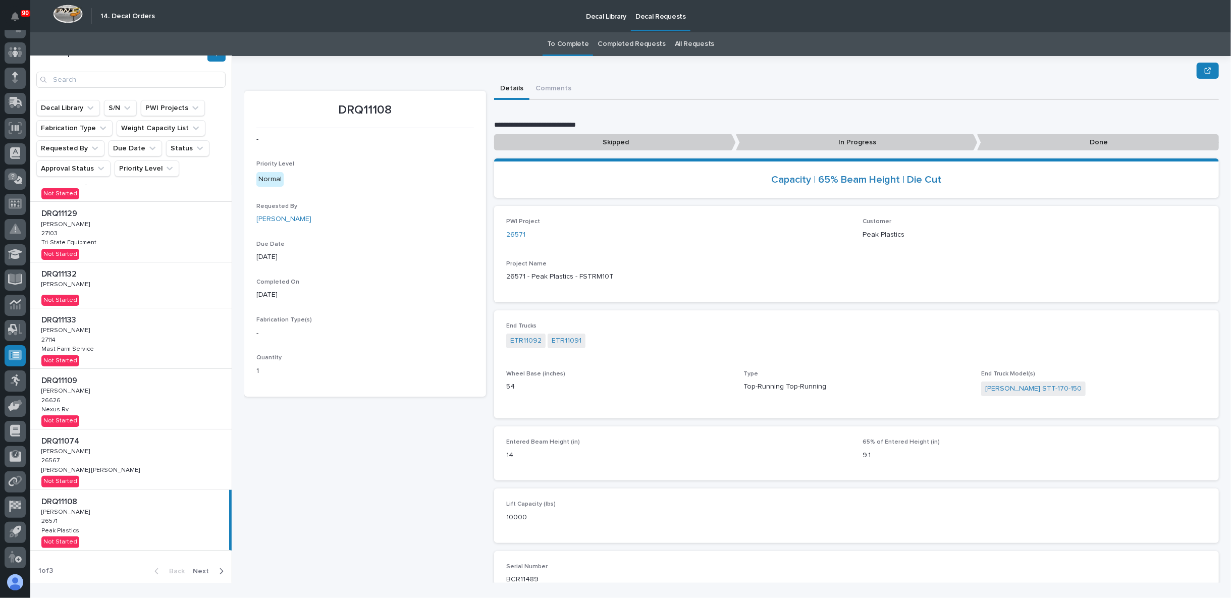
click at [325, 389] on section "DRQ11108 - Priority Level Normal Requested By Adam Yutzy Due Date 09/19/2025 Co…" at bounding box center [365, 244] width 242 height 306
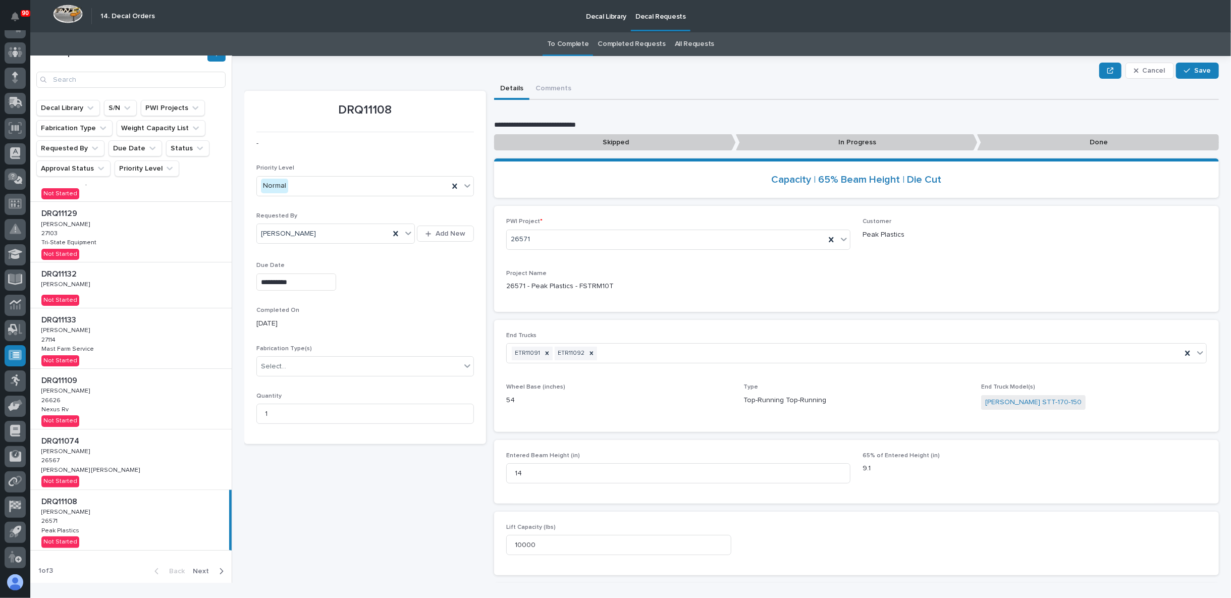
click at [315, 278] on input "**********" at bounding box center [296, 283] width 80 height 18
click at [254, 228] on div "29" at bounding box center [258, 232] width 14 height 14
type input "**********"
click at [1194, 66] on span "Save" at bounding box center [1202, 70] width 17 height 9
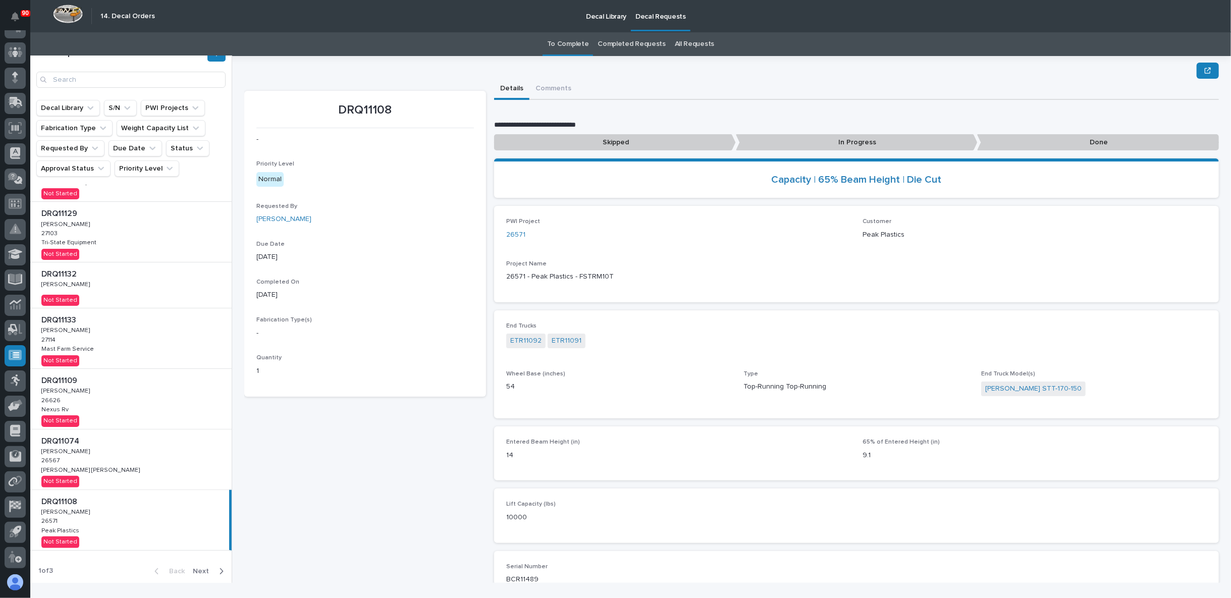
click at [150, 523] on div "DRQ11108 DRQ11108 Adam Yutzy Adam Yutzy 26571 26571 Peak Plastics Peak Plastics…" at bounding box center [129, 520] width 199 height 60
click at [334, 540] on div "DRQ11108 - Priority Level Normal Requested By Adam Yutzy Due Date 09/29/2025 Co…" at bounding box center [365, 378] width 242 height 574
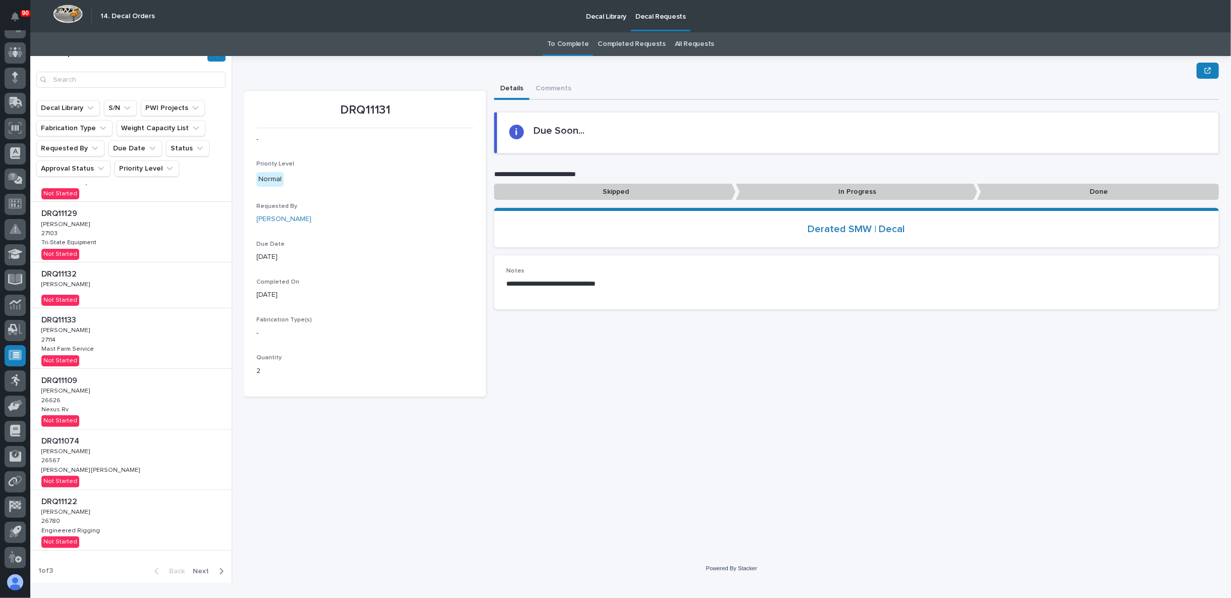
click at [162, 519] on div "DRQ11122 DRQ11122 Adam Yutzy Adam Yutzy 26780 26780 Engineered Rigging Engineer…" at bounding box center [130, 520] width 201 height 60
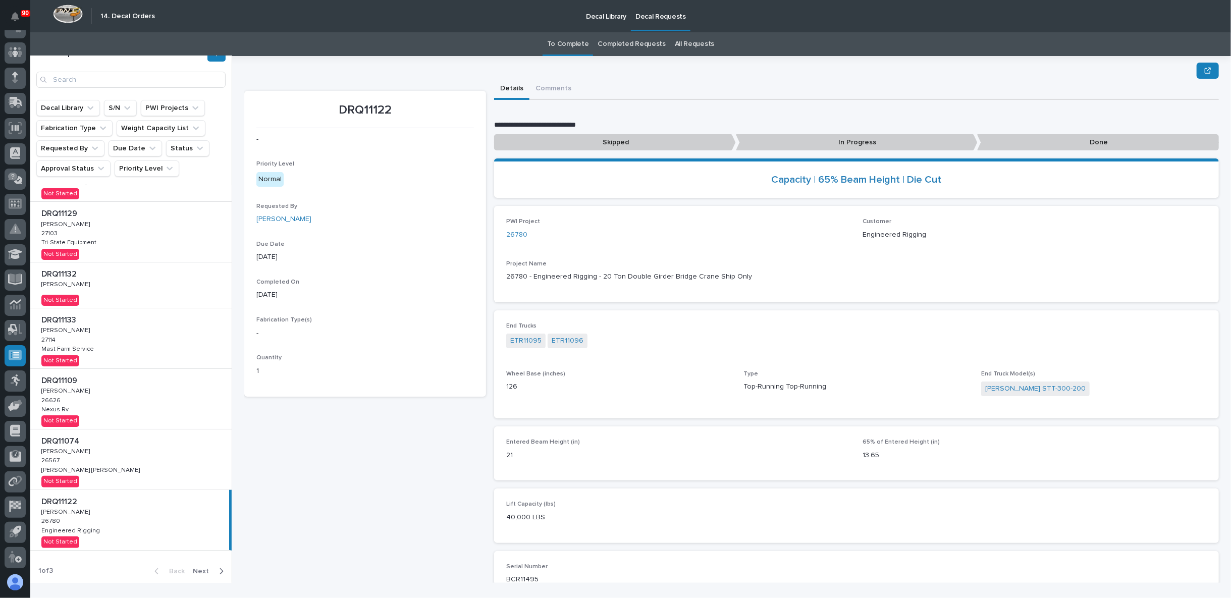
click at [193, 568] on span "Next" at bounding box center [204, 571] width 22 height 9
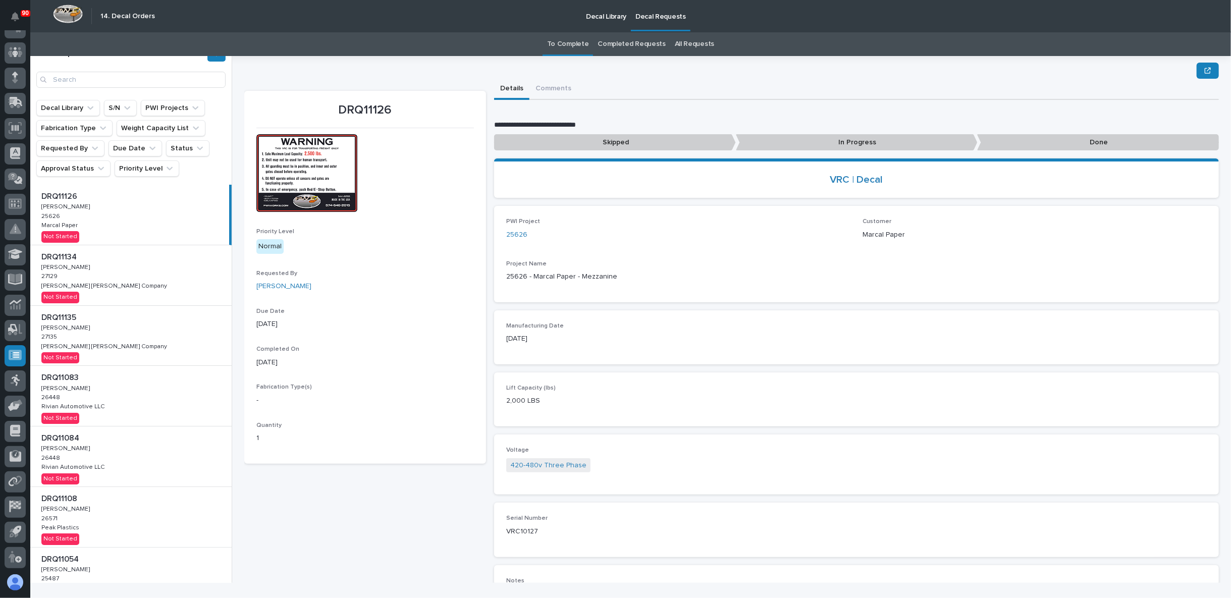
click at [118, 275] on div "DRQ11134 DRQ11134 Ken Overmyer Ken Overmyer 27129 27129 Deshazo Crane Company D…" at bounding box center [130, 275] width 201 height 60
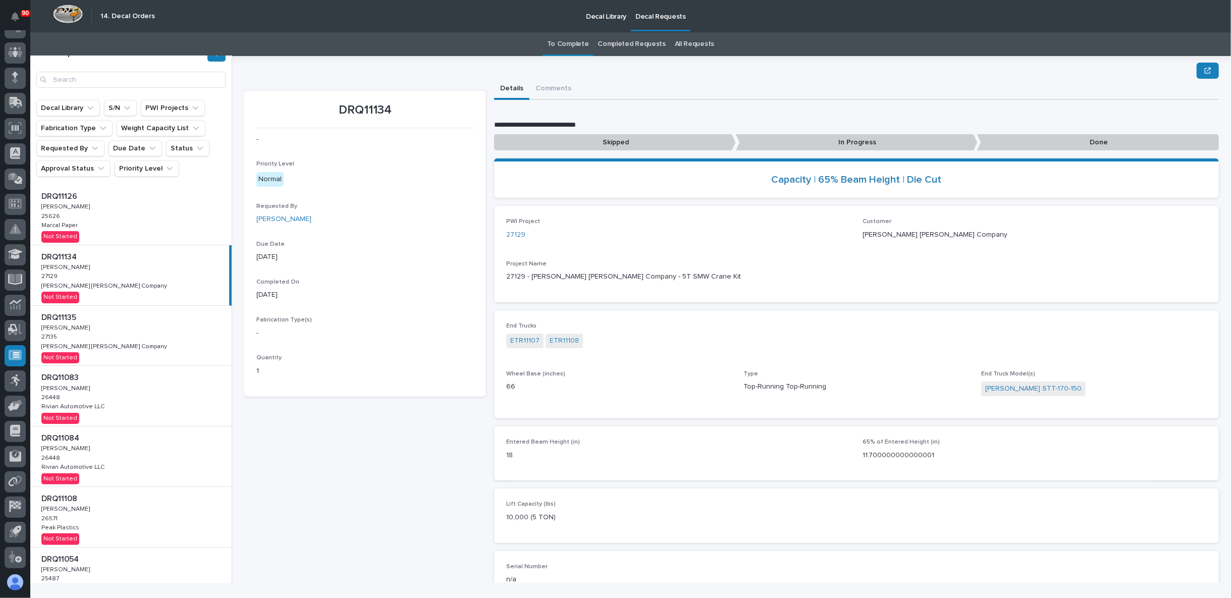
click at [342, 339] on div "Fabrication Type(s) -" at bounding box center [365, 332] width 218 height 30
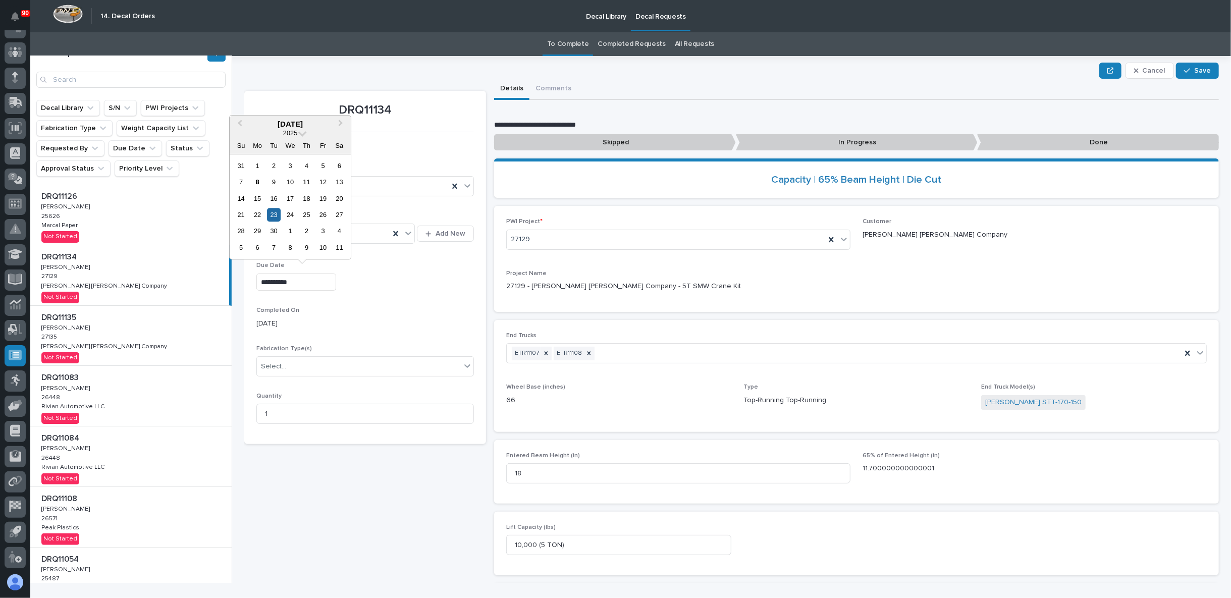
click at [312, 278] on input "**********" at bounding box center [296, 283] width 80 height 18
click at [293, 215] on div "24" at bounding box center [291, 215] width 14 height 14
type input "**********"
click at [1198, 69] on span "Save" at bounding box center [1202, 70] width 17 height 9
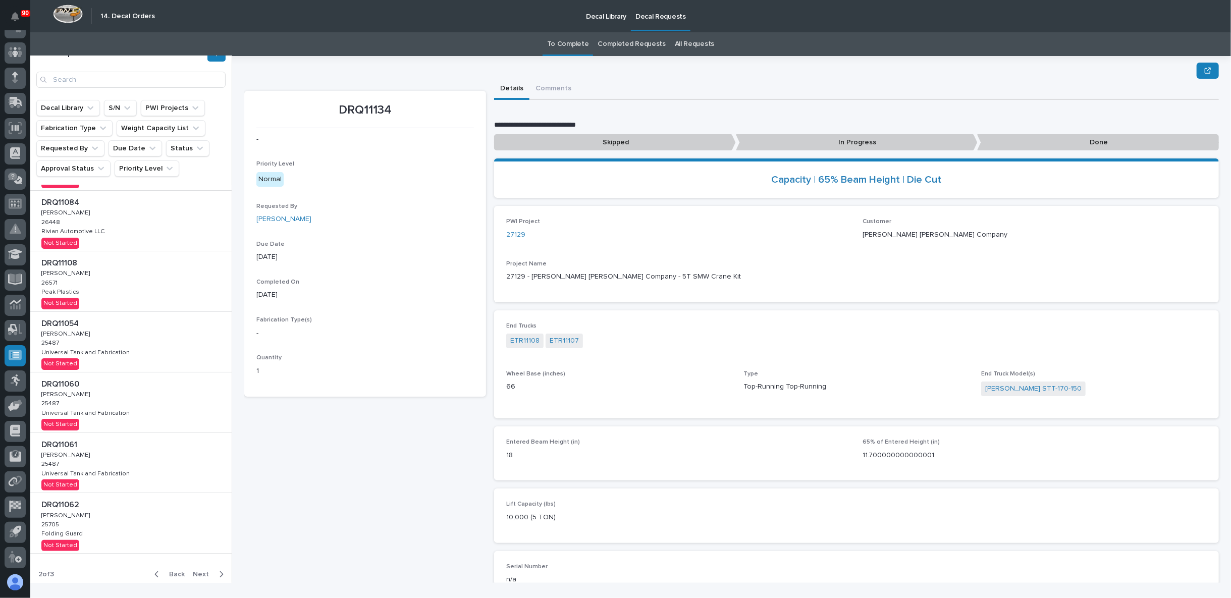
scroll to position [239, 0]
click at [204, 574] on span "Next" at bounding box center [204, 571] width 22 height 9
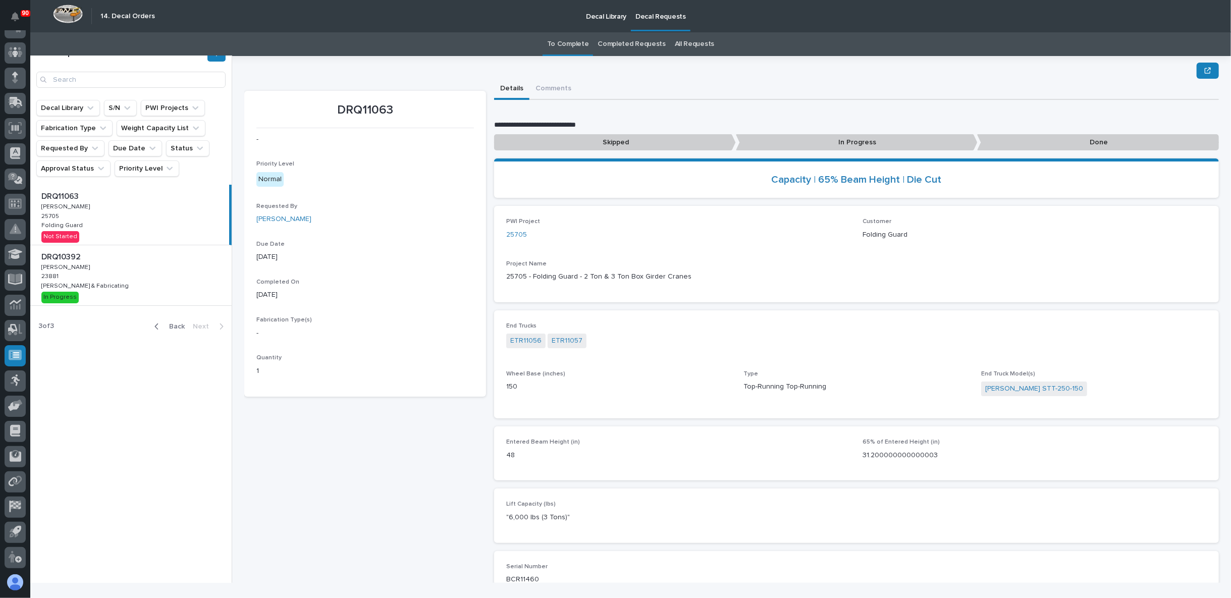
click at [174, 326] on span "Back" at bounding box center [174, 326] width 22 height 9
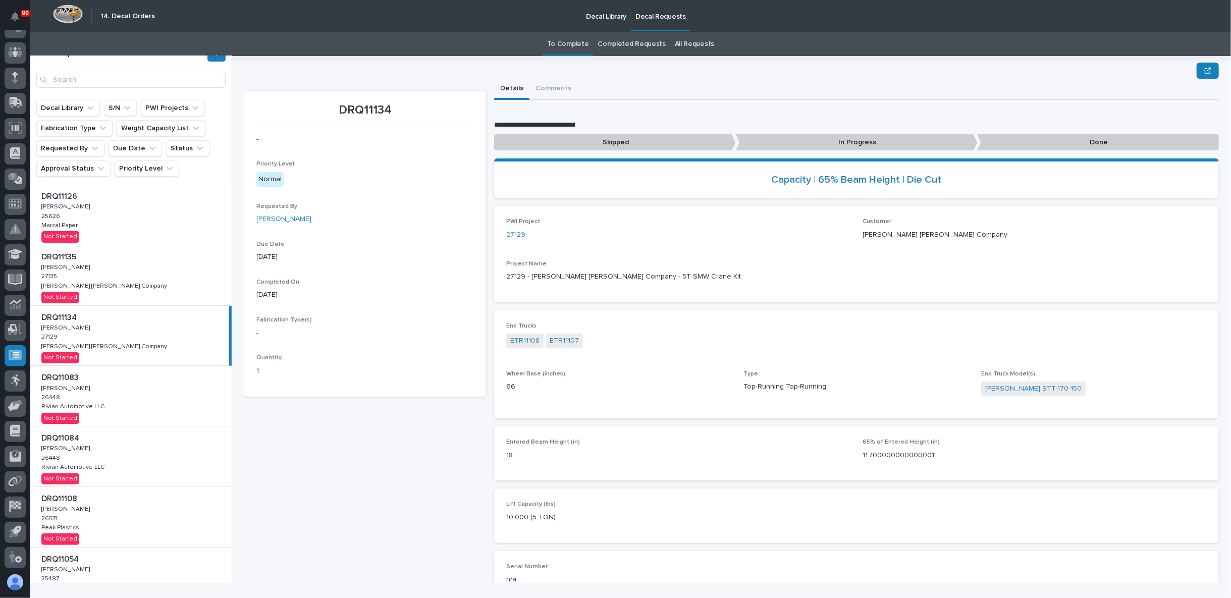
click at [126, 262] on p at bounding box center [132, 257] width 183 height 10
click at [144, 340] on div "DRQ11134 DRQ11134 Ken Overmyer Ken Overmyer 27129 27129 Deshazo Crane Company D…" at bounding box center [130, 336] width 201 height 60
click at [142, 267] on div "DRQ11135 DRQ11135 Ken Overmyer Ken Overmyer 27135 27135 Deshazo Crane Company D…" at bounding box center [130, 275] width 201 height 60
click at [182, 351] on div "DRQ11134 DRQ11134 Ken Overmyer Ken Overmyer 27129 27129 Deshazo Crane Company D…" at bounding box center [130, 336] width 201 height 60
click at [165, 281] on div "DRQ11135 DRQ11135 Ken Overmyer Ken Overmyer 27135 27135 Deshazo Crane Company D…" at bounding box center [130, 275] width 201 height 60
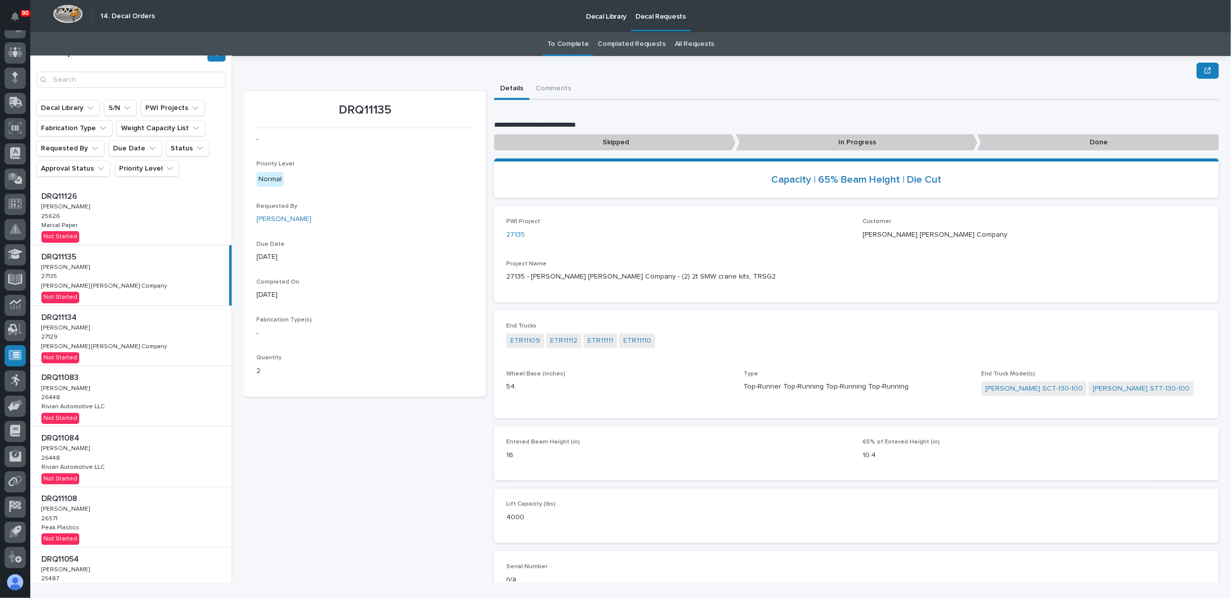
click at [323, 278] on div "- Priority Level Normal Requested By Ken Overmyer Due Date 09/23/2025 Completed…" at bounding box center [365, 259] width 218 height 250
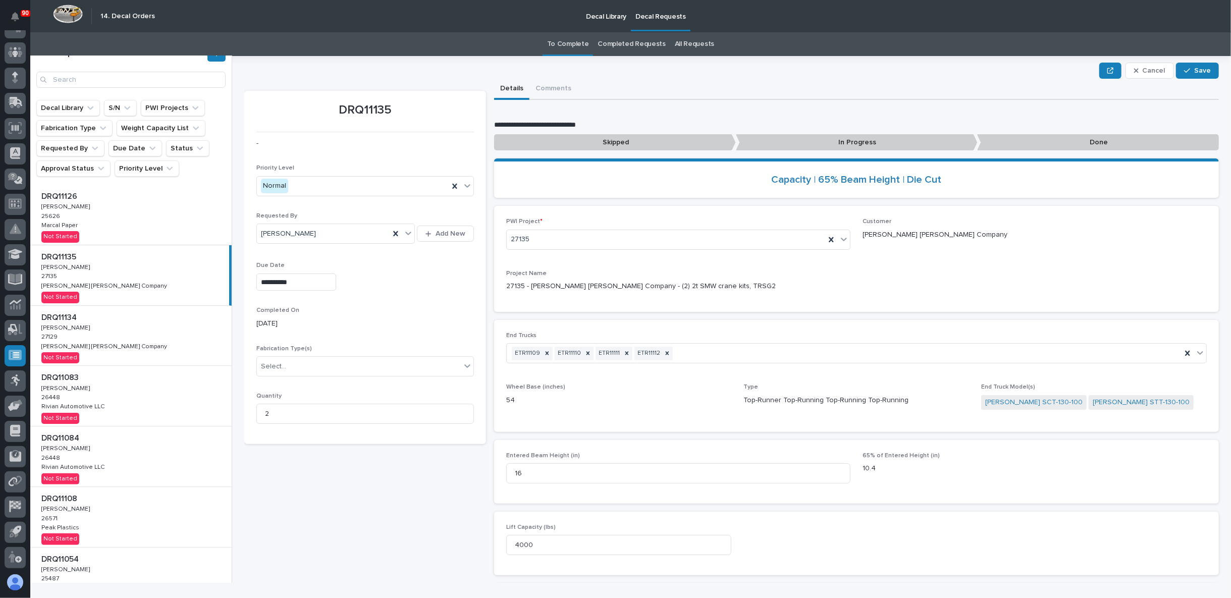
click at [310, 278] on input "**********" at bounding box center [296, 283] width 80 height 18
click at [290, 210] on div "24" at bounding box center [291, 215] width 14 height 14
type input "**********"
click at [1194, 66] on span "Save" at bounding box center [1202, 70] width 17 height 9
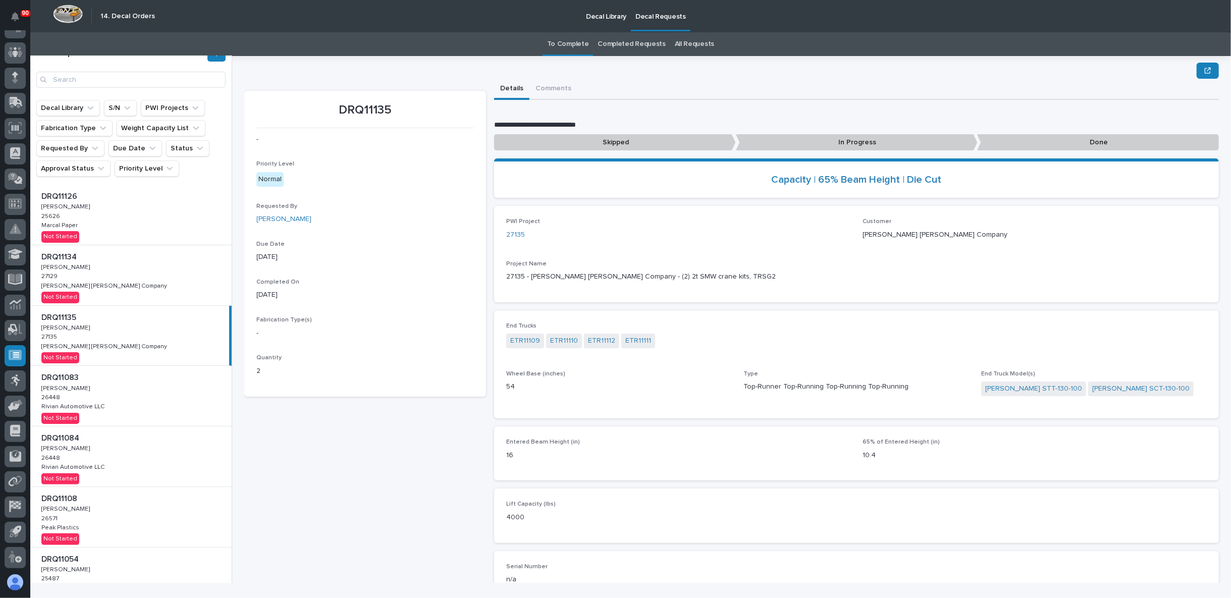
click at [691, 42] on link "All Requests" at bounding box center [694, 44] width 39 height 24
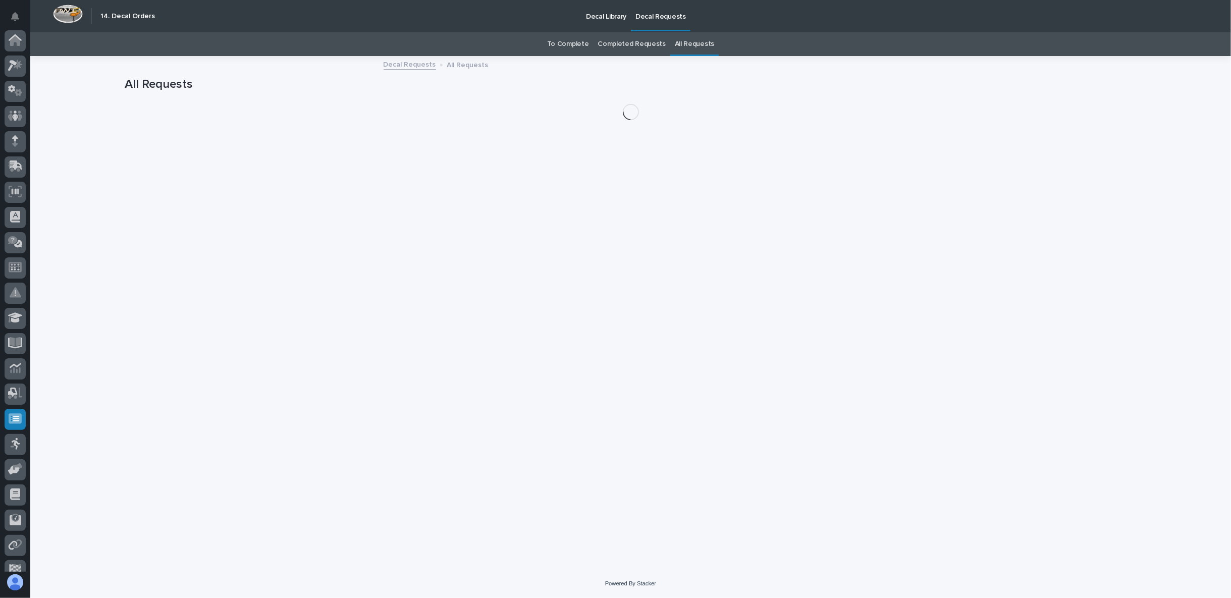
scroll to position [64, 0]
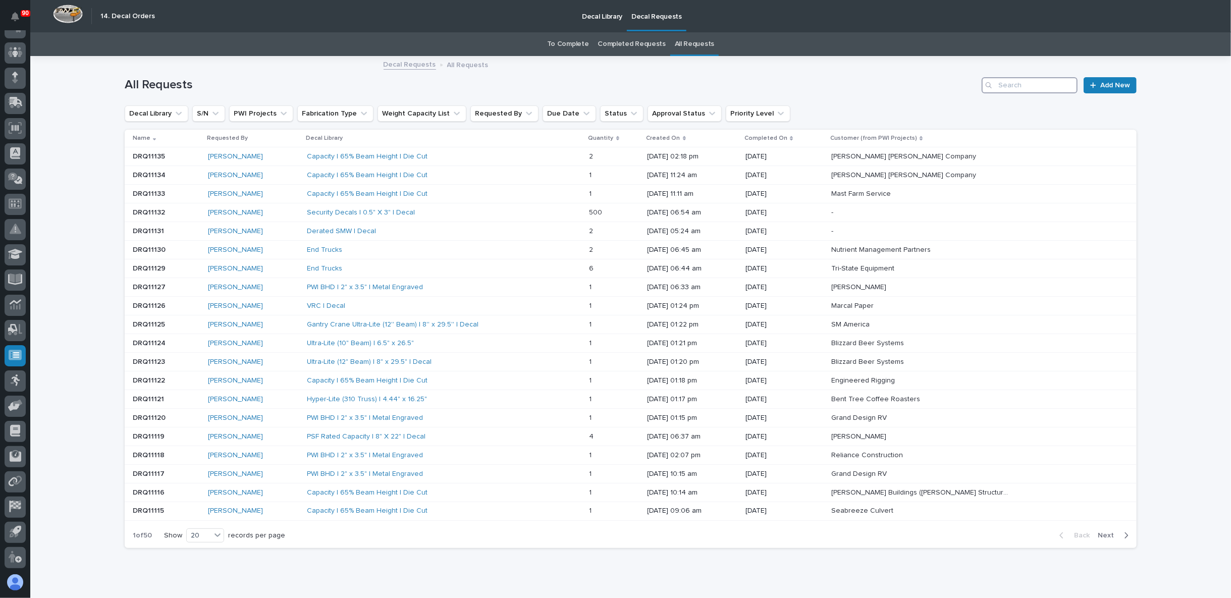
click at [1009, 85] on input "Search" at bounding box center [1030, 85] width 96 height 16
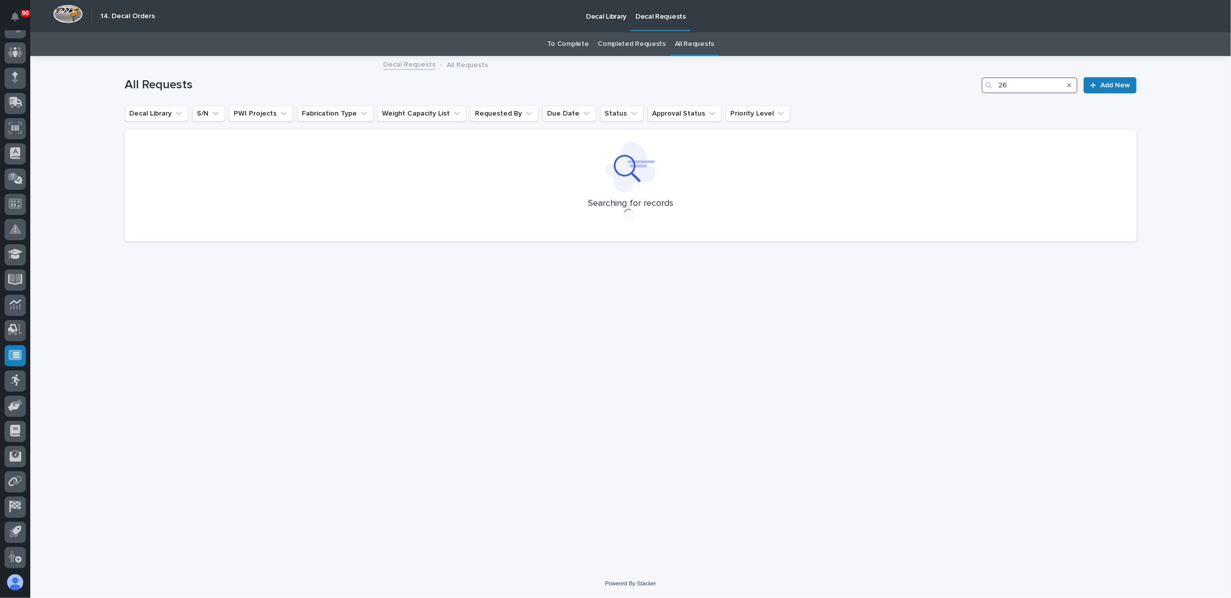
type input "2"
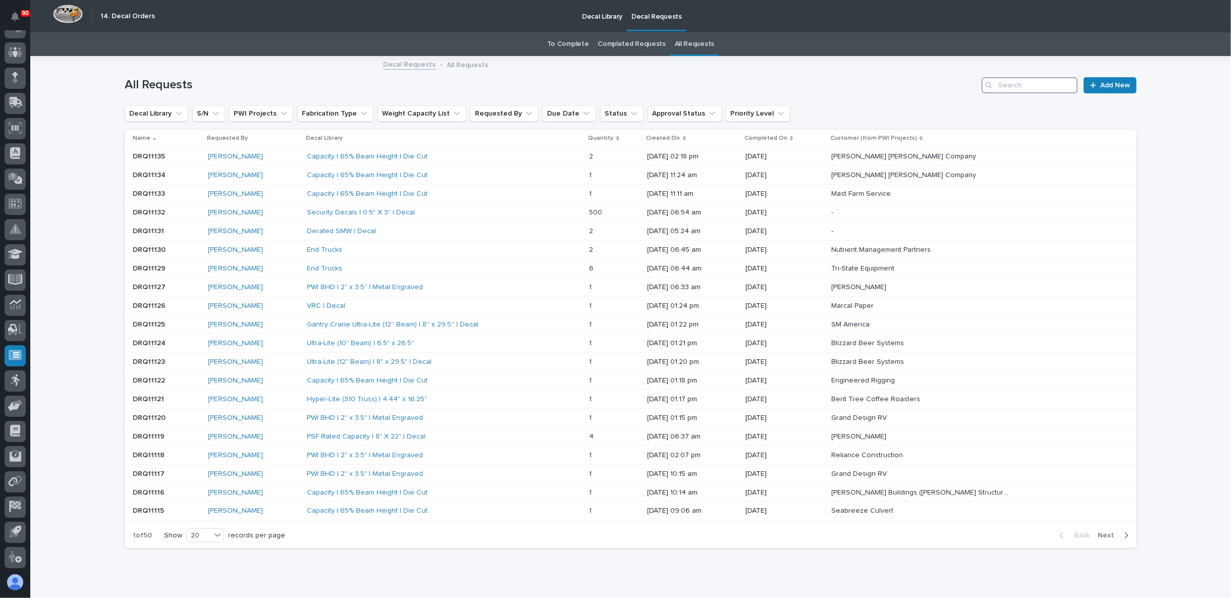
click at [1015, 82] on input "Search" at bounding box center [1030, 85] width 96 height 16
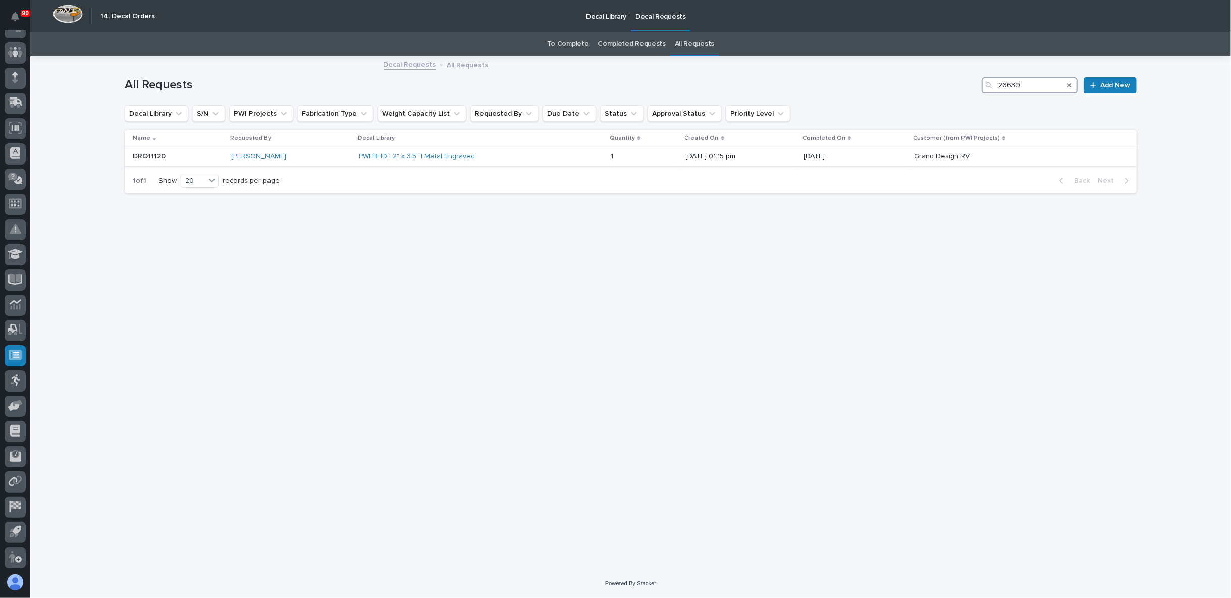
type input "26639"
click at [209, 151] on div "DRQ11120 DRQ11120" at bounding box center [178, 156] width 90 height 17
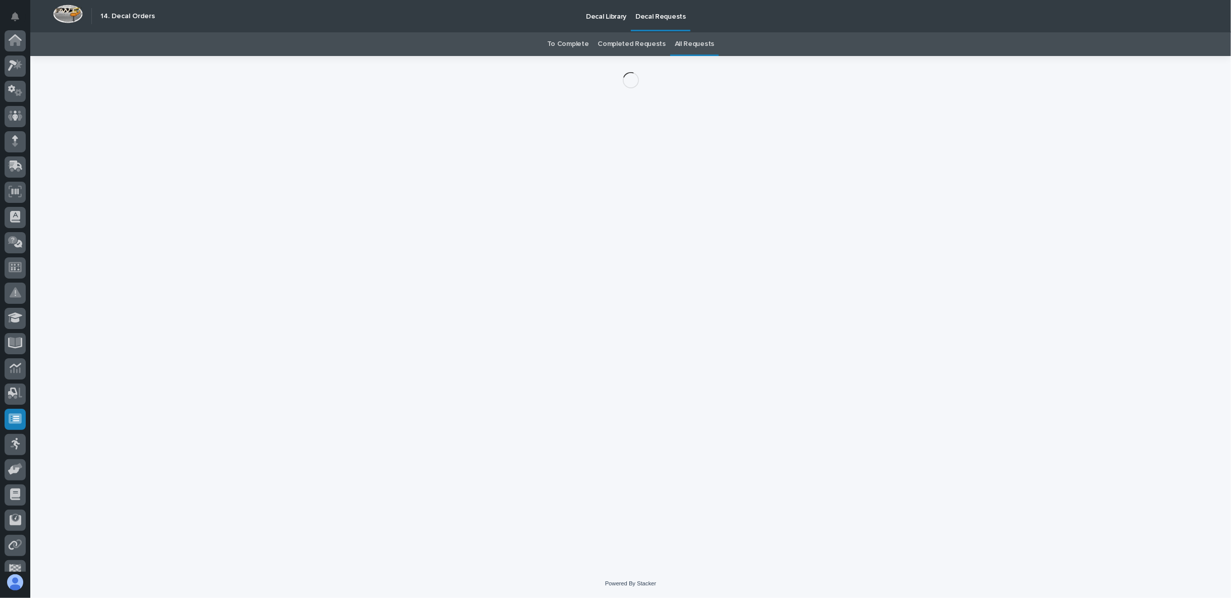
scroll to position [64, 0]
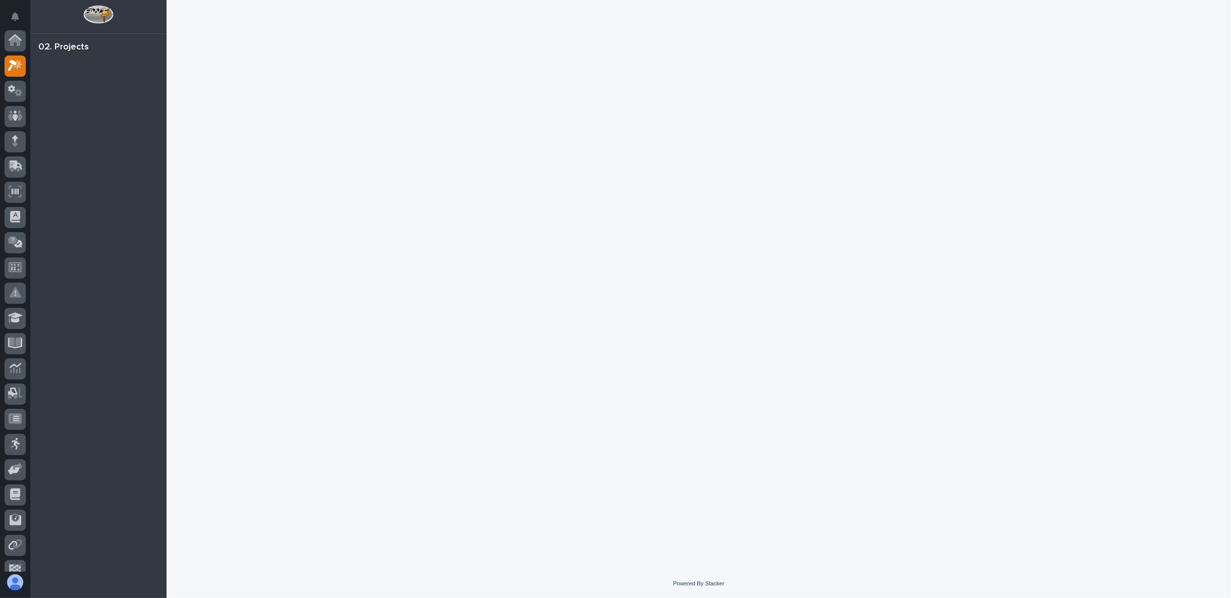
scroll to position [25, 0]
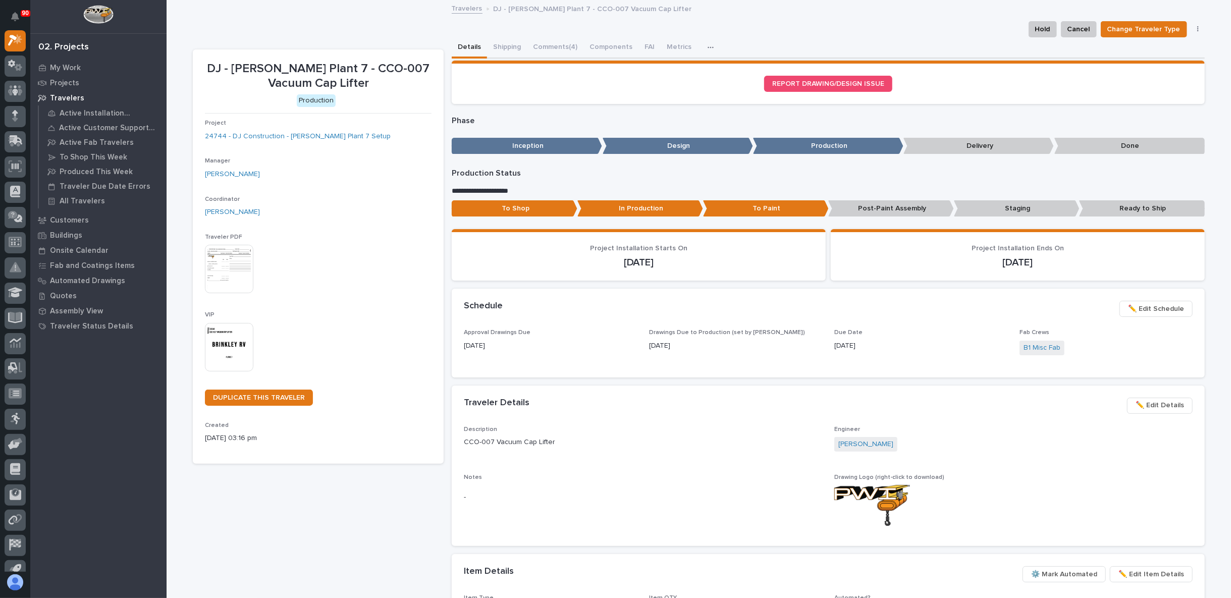
click at [989, 203] on p "Staging" at bounding box center [1017, 208] width 126 height 17
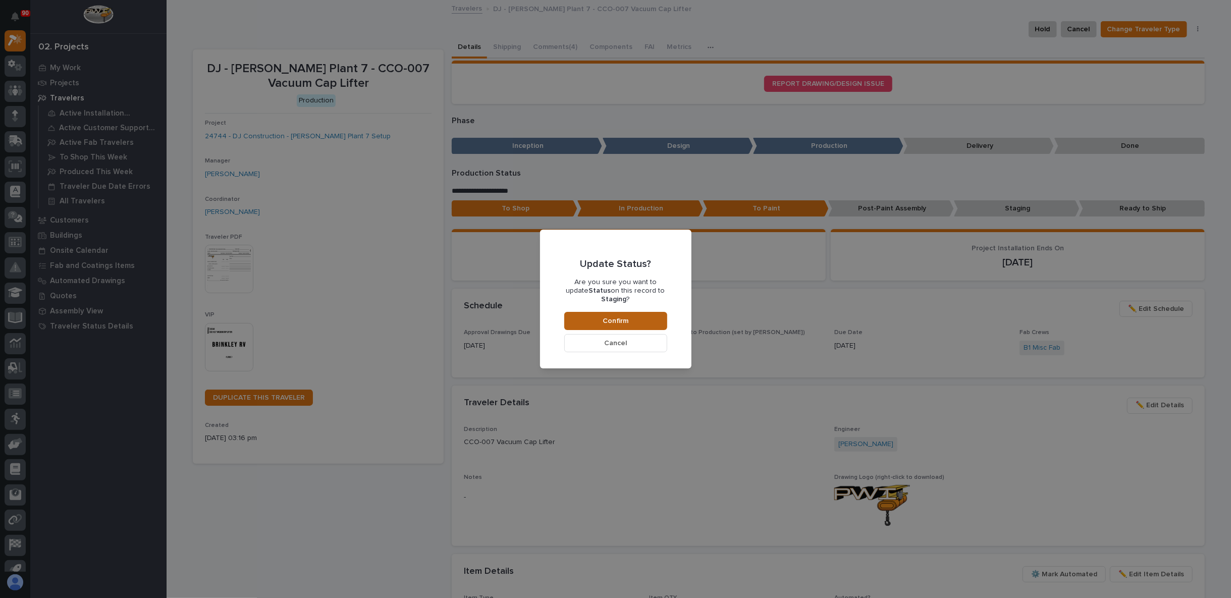
drag, startPoint x: 615, startPoint y: 319, endPoint x: 623, endPoint y: 319, distance: 7.6
click at [615, 319] on span "Confirm" at bounding box center [616, 321] width 26 height 9
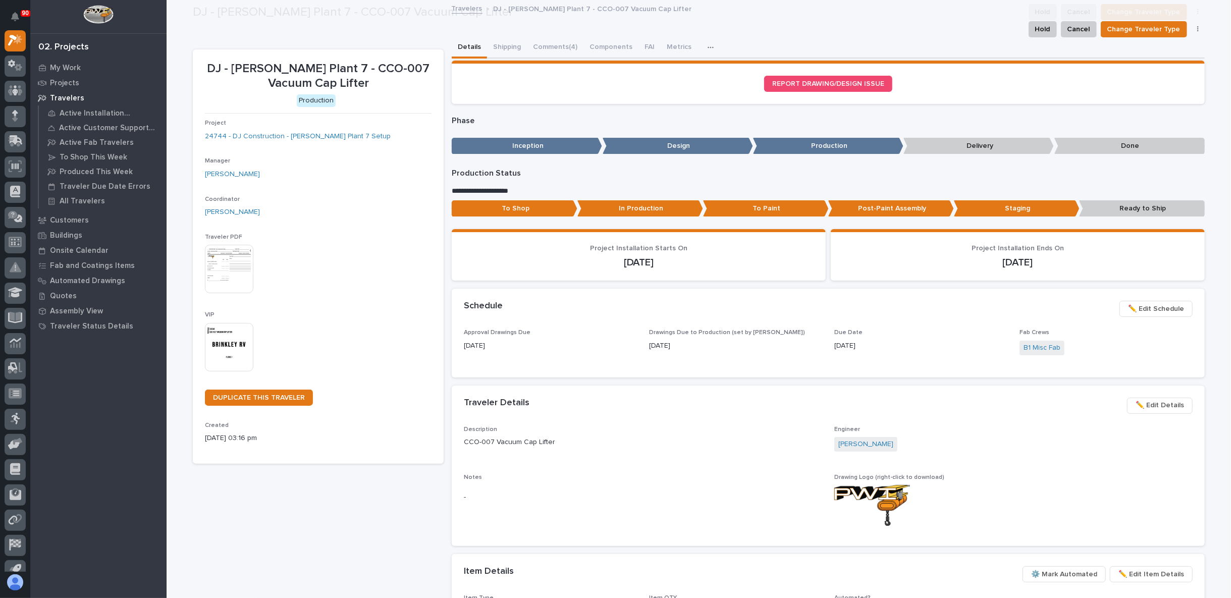
scroll to position [60, 0]
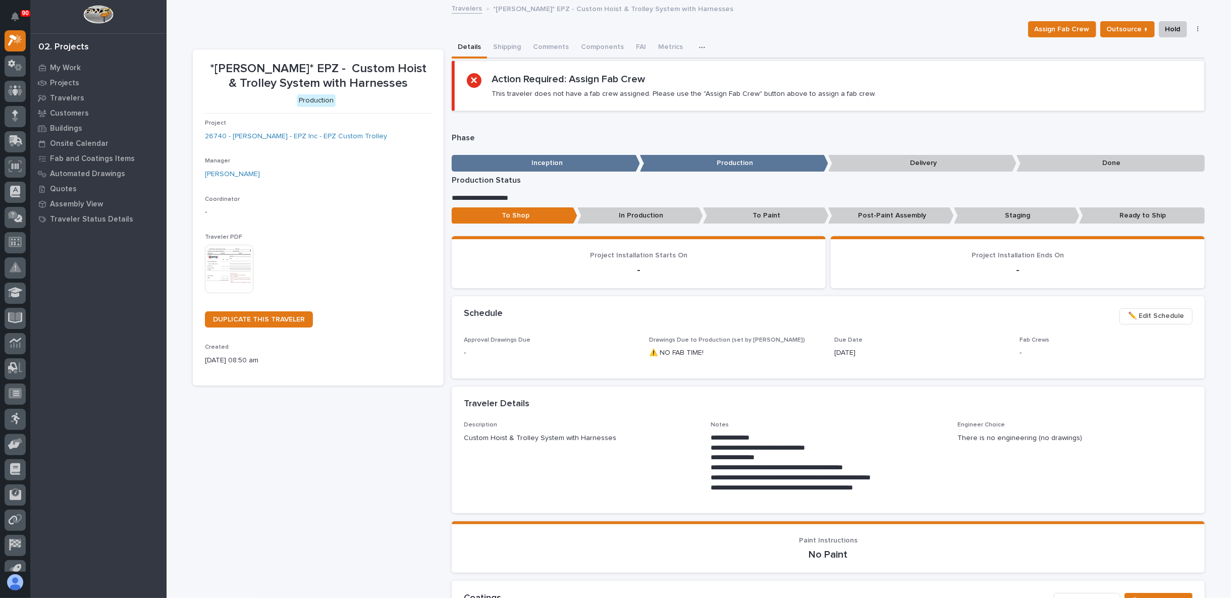
click at [1113, 215] on p "Ready to Ship" at bounding box center [1142, 215] width 126 height 17
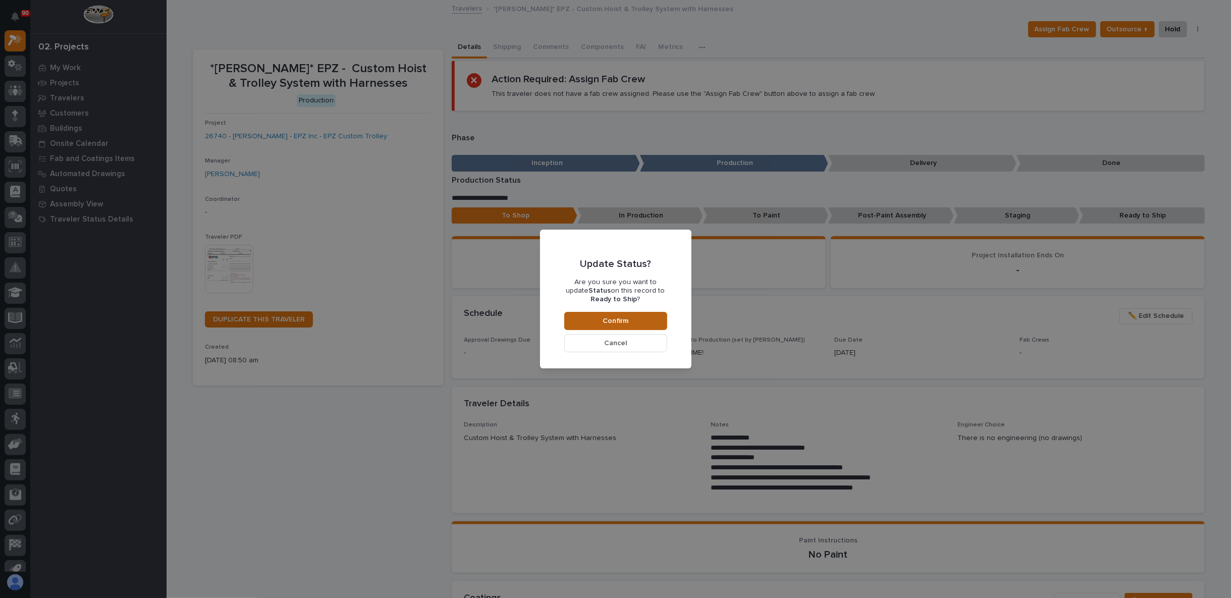
click at [639, 322] on button "Confirm" at bounding box center [615, 321] width 103 height 18
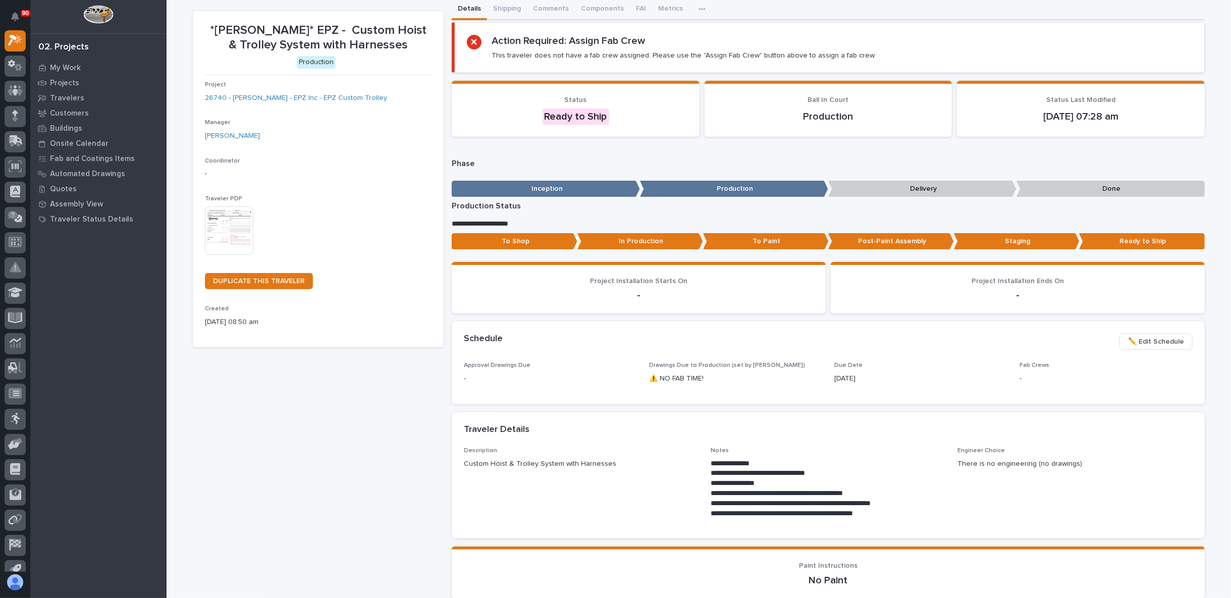
scroll to position [112, 0]
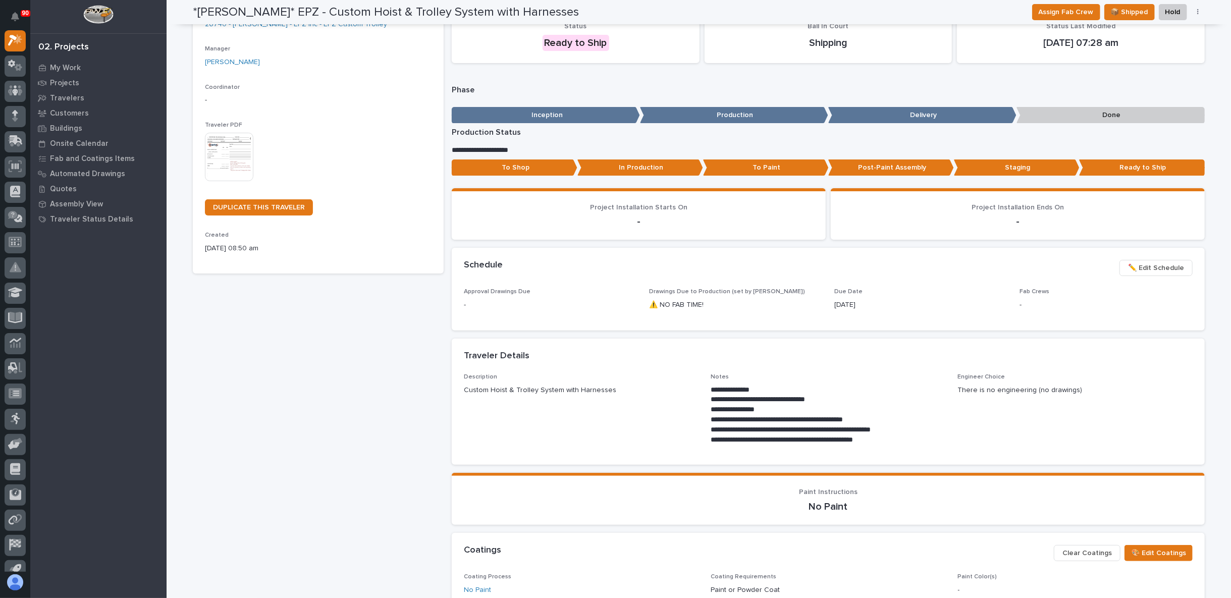
drag, startPoint x: 738, startPoint y: 370, endPoint x: 388, endPoint y: 420, distance: 353.9
click at [384, 424] on div "*Starke* EPZ - Custom Hoist & Trolley System with Harnesses Production Project …" at bounding box center [318, 313] width 251 height 753
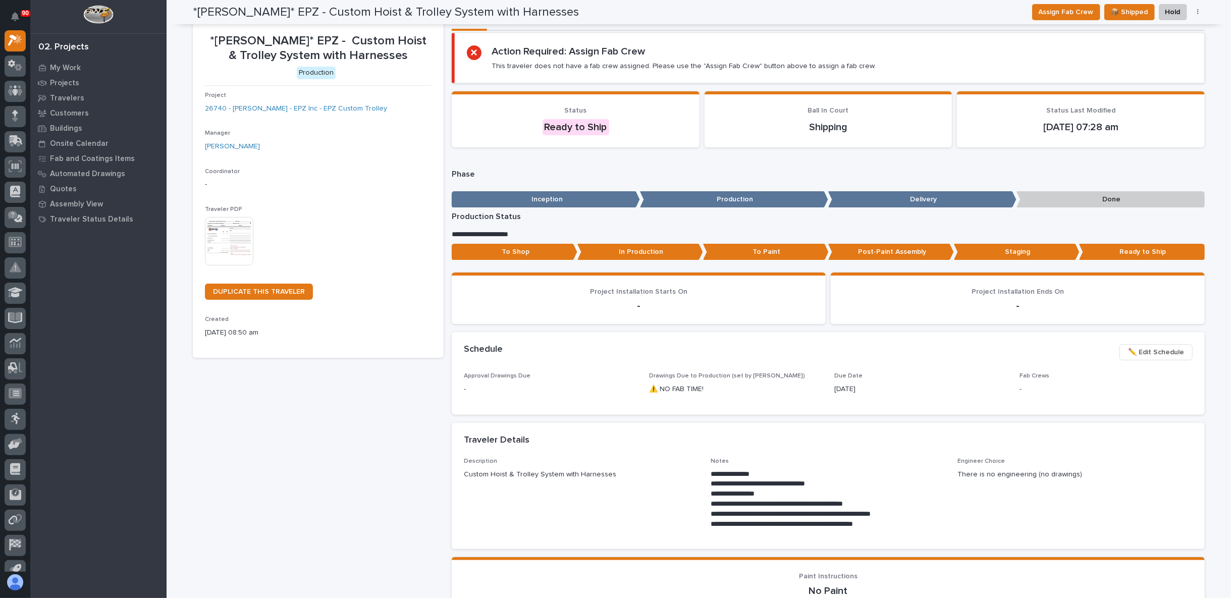
scroll to position [0, 0]
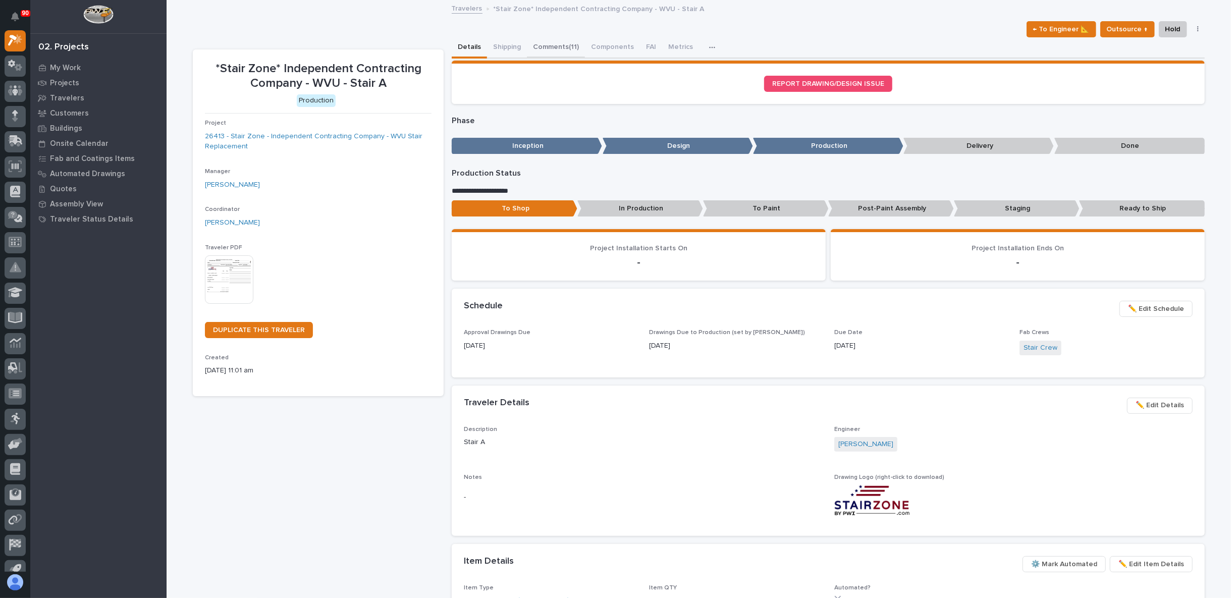
click at [546, 51] on button "Comments (11)" at bounding box center [556, 47] width 58 height 21
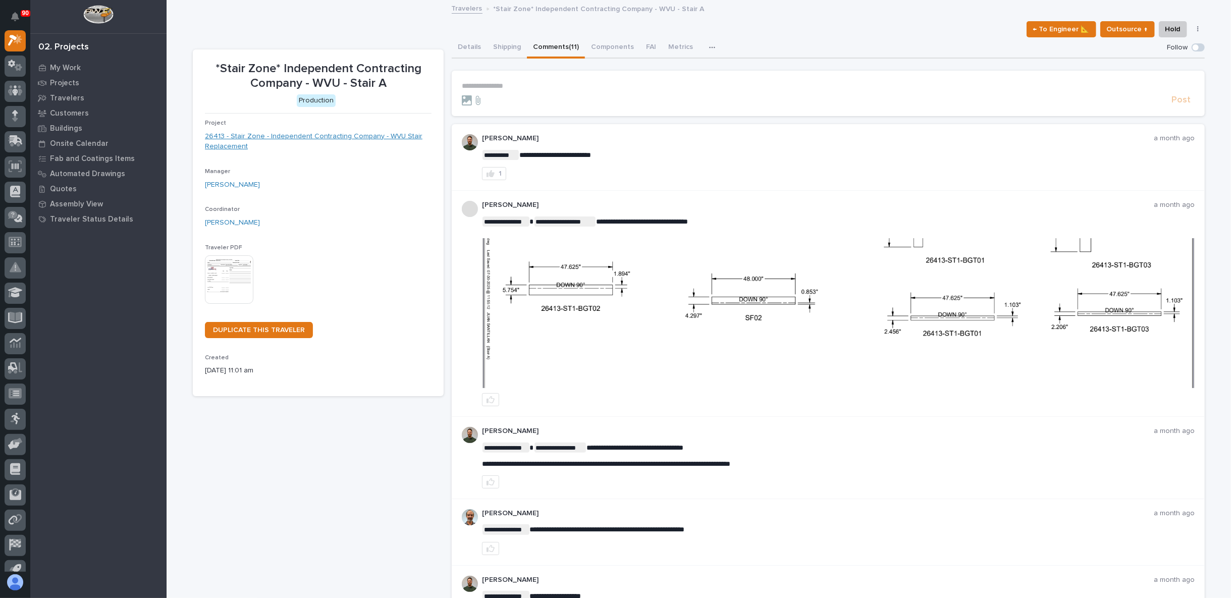
click at [350, 137] on link "26413 - Stair Zone - Independent Contracting Company - WVU Stair Replacement" at bounding box center [318, 141] width 227 height 21
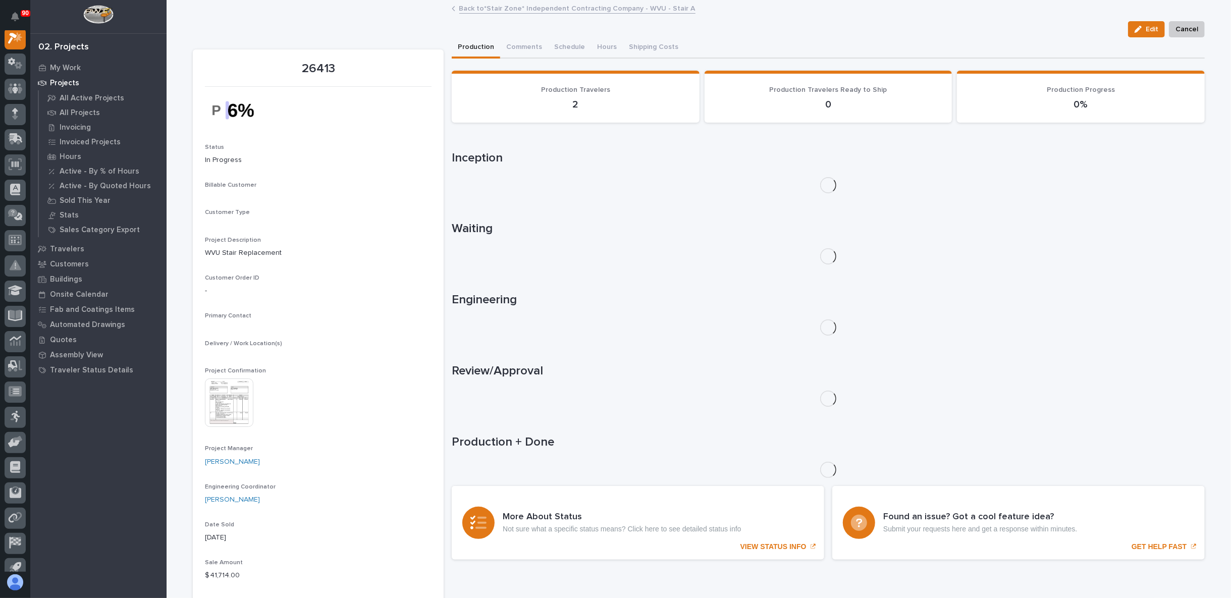
scroll to position [25, 0]
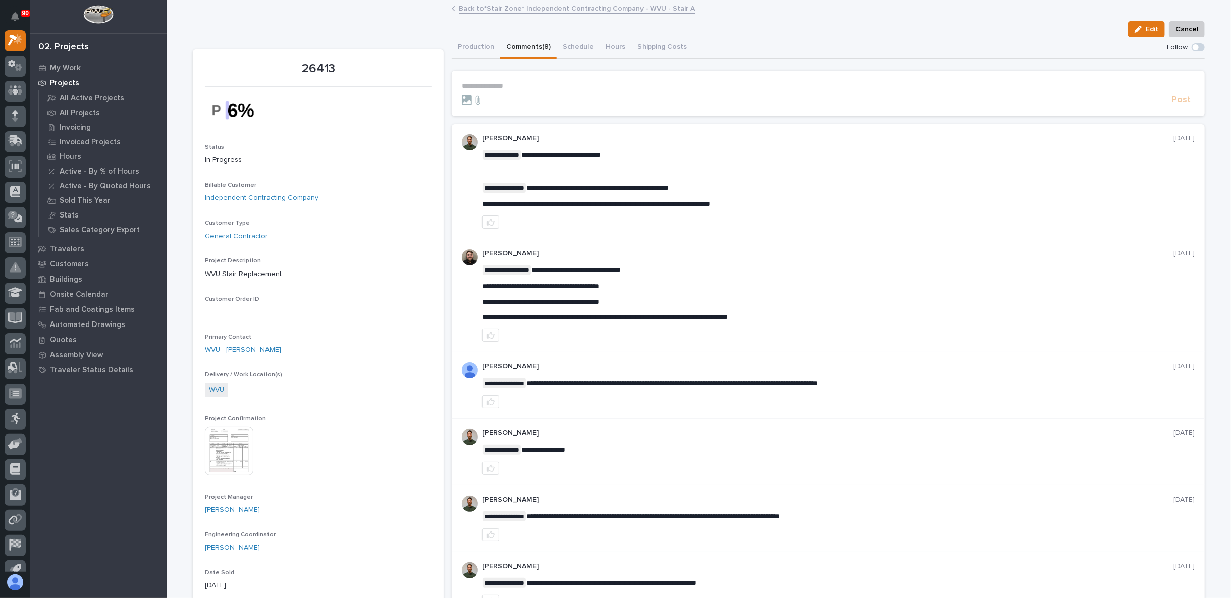
click at [522, 48] on button "Comments (8)" at bounding box center [528, 47] width 57 height 21
click at [505, 8] on link "Back to *Stair Zone* Independent Contracting Company - WVU - Stair A" at bounding box center [577, 8] width 236 height 12
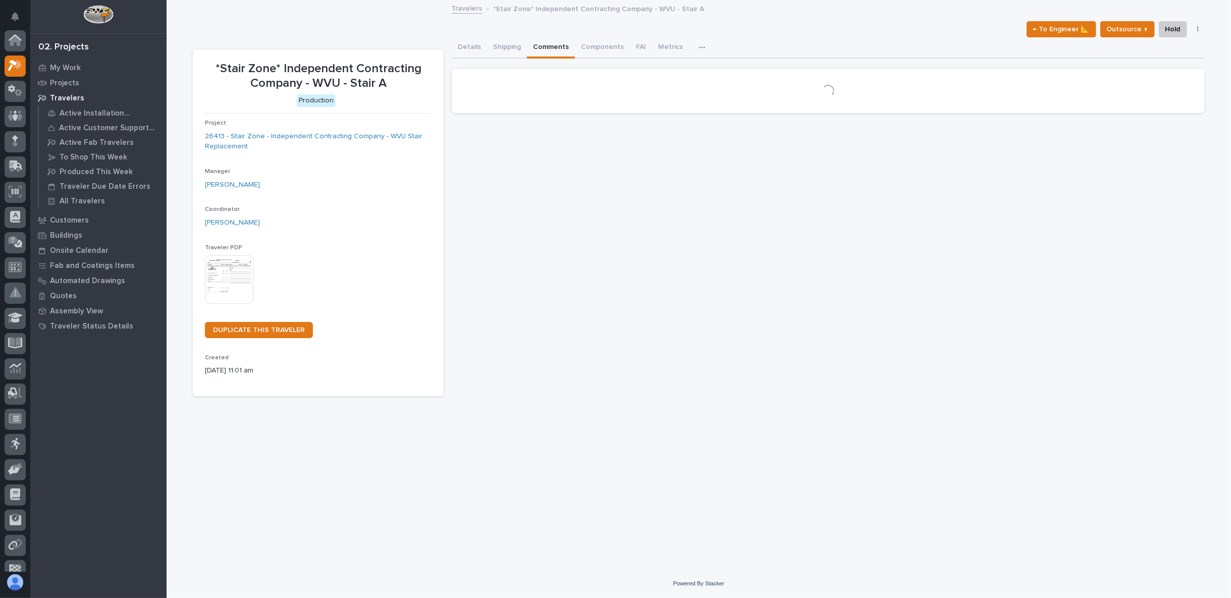
scroll to position [27, 0]
